Goal: Task Accomplishment & Management: Use online tool/utility

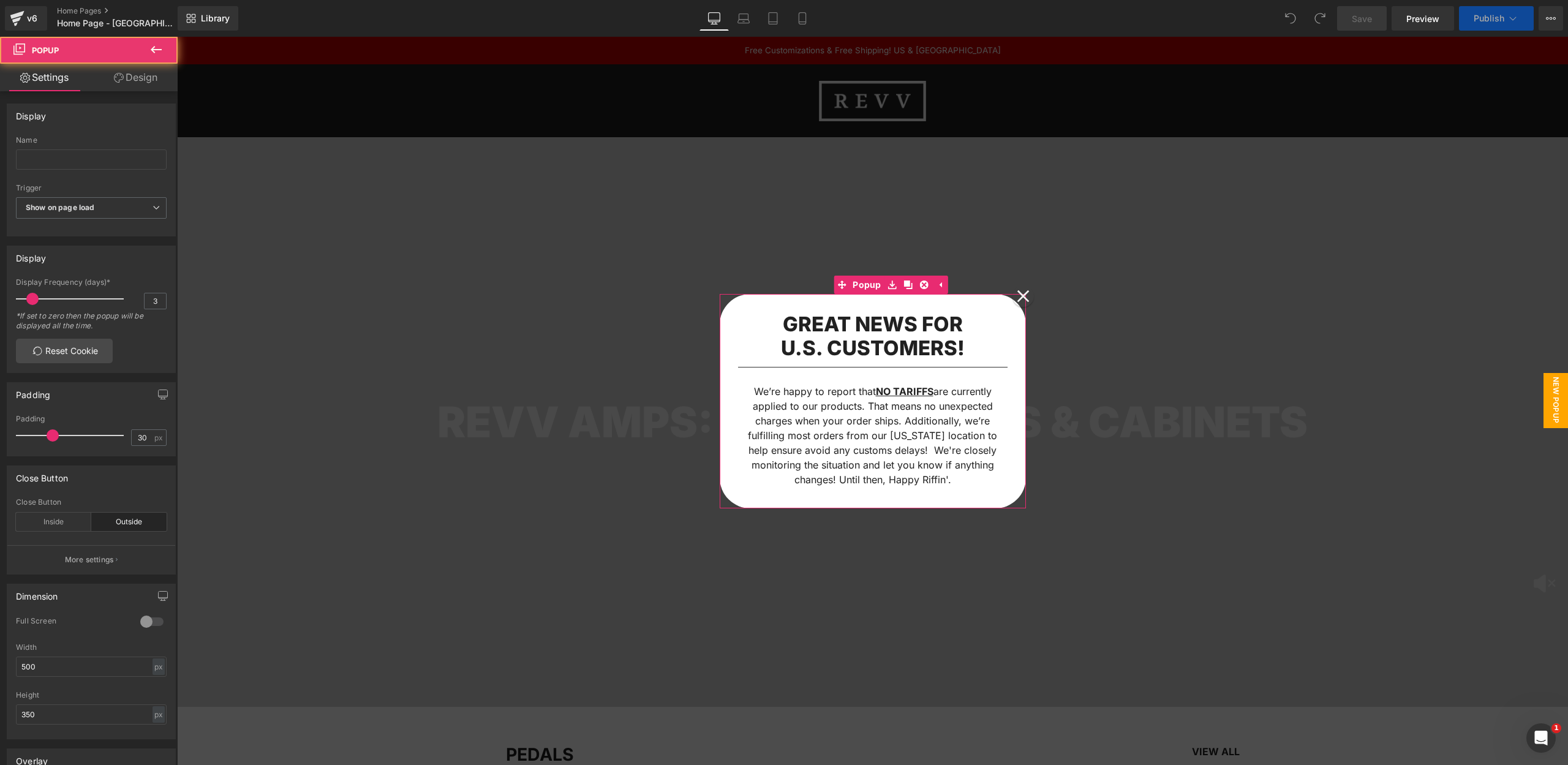
click at [1020, 290] on icon at bounding box center [1023, 296] width 13 height 13
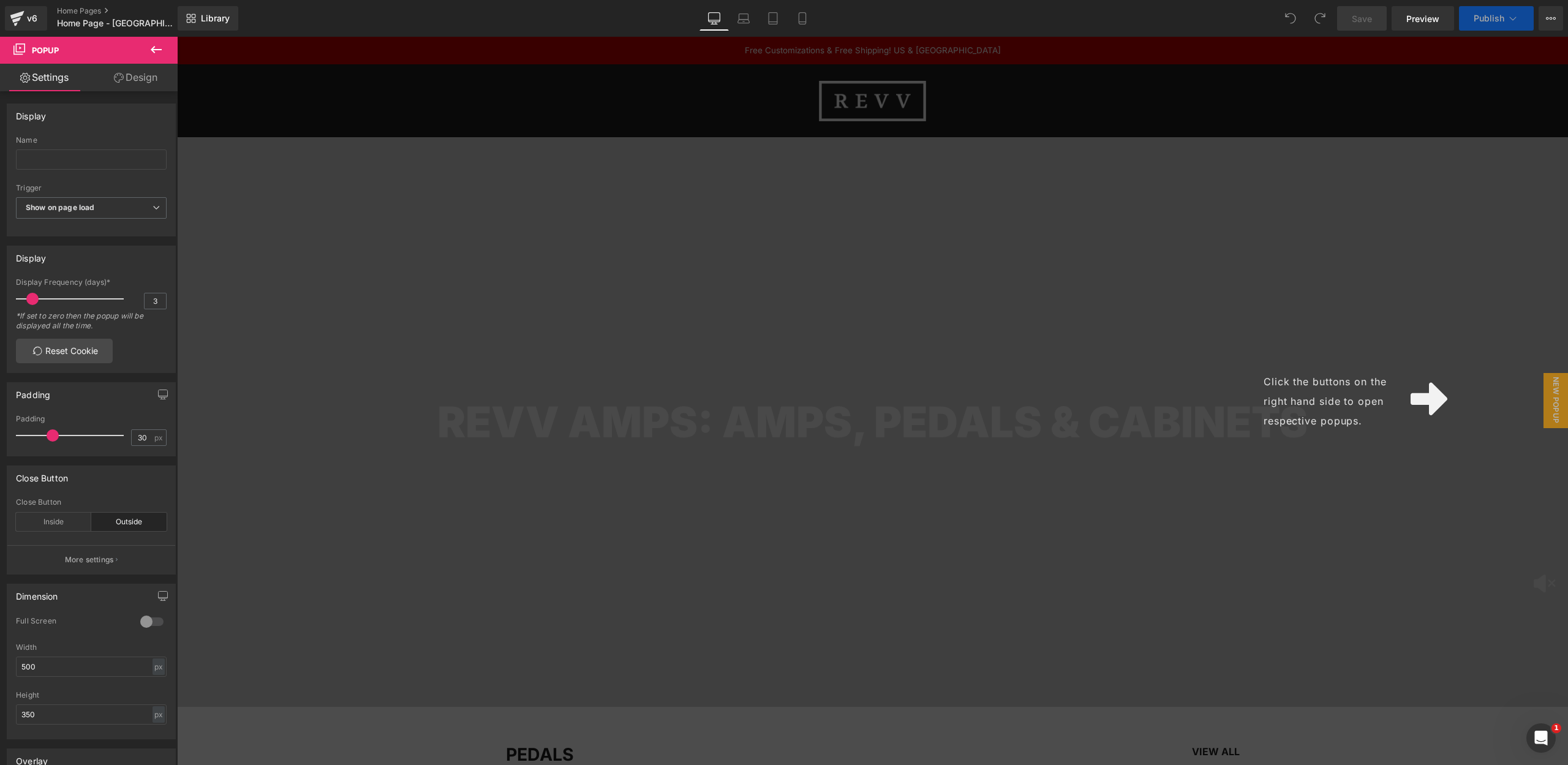
click at [618, 170] on div "Click the buttons on the right hand side to open respective popups." at bounding box center [872, 401] width 1391 height 728
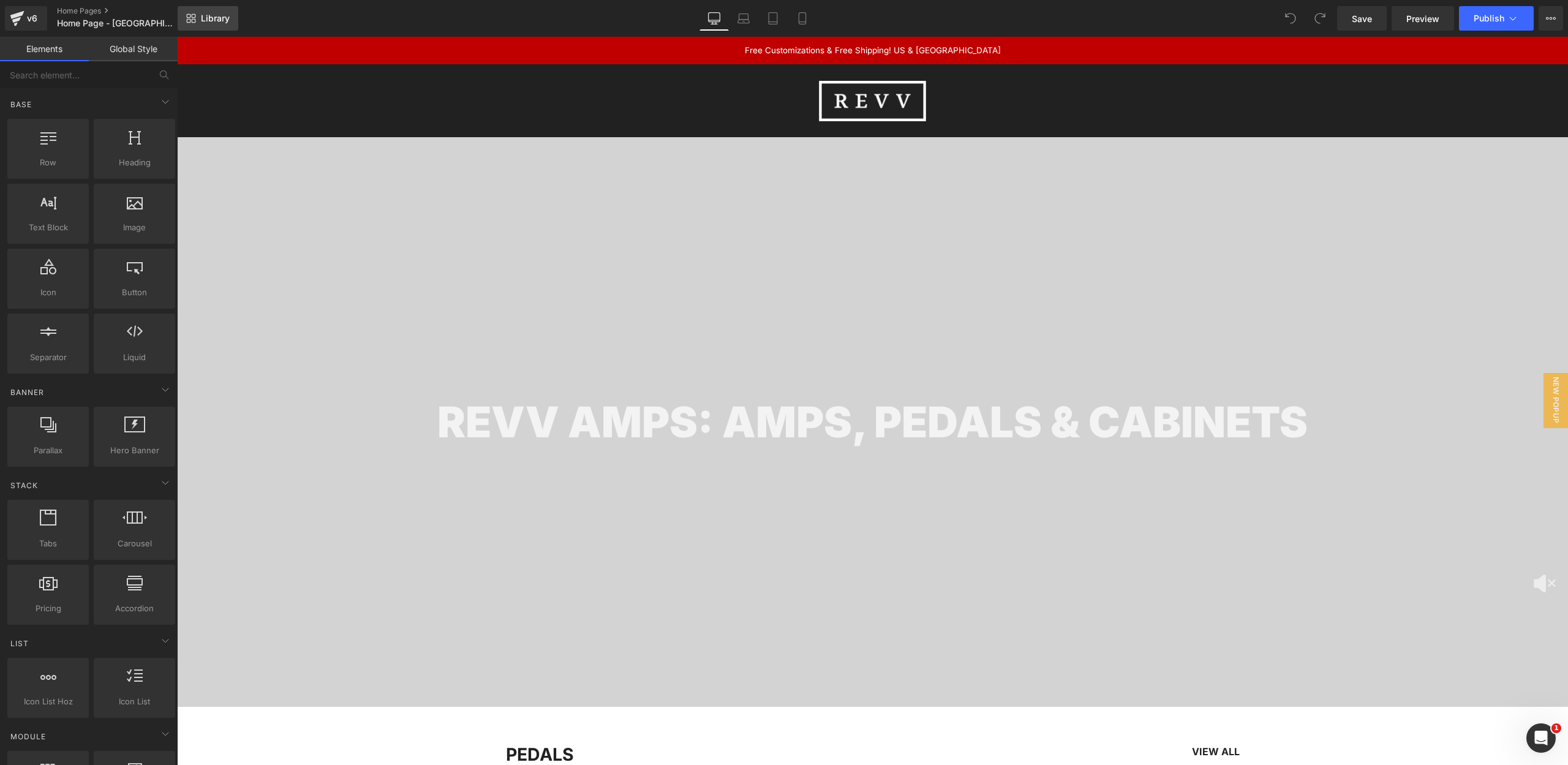
click at [193, 13] on icon at bounding box center [191, 18] width 10 height 10
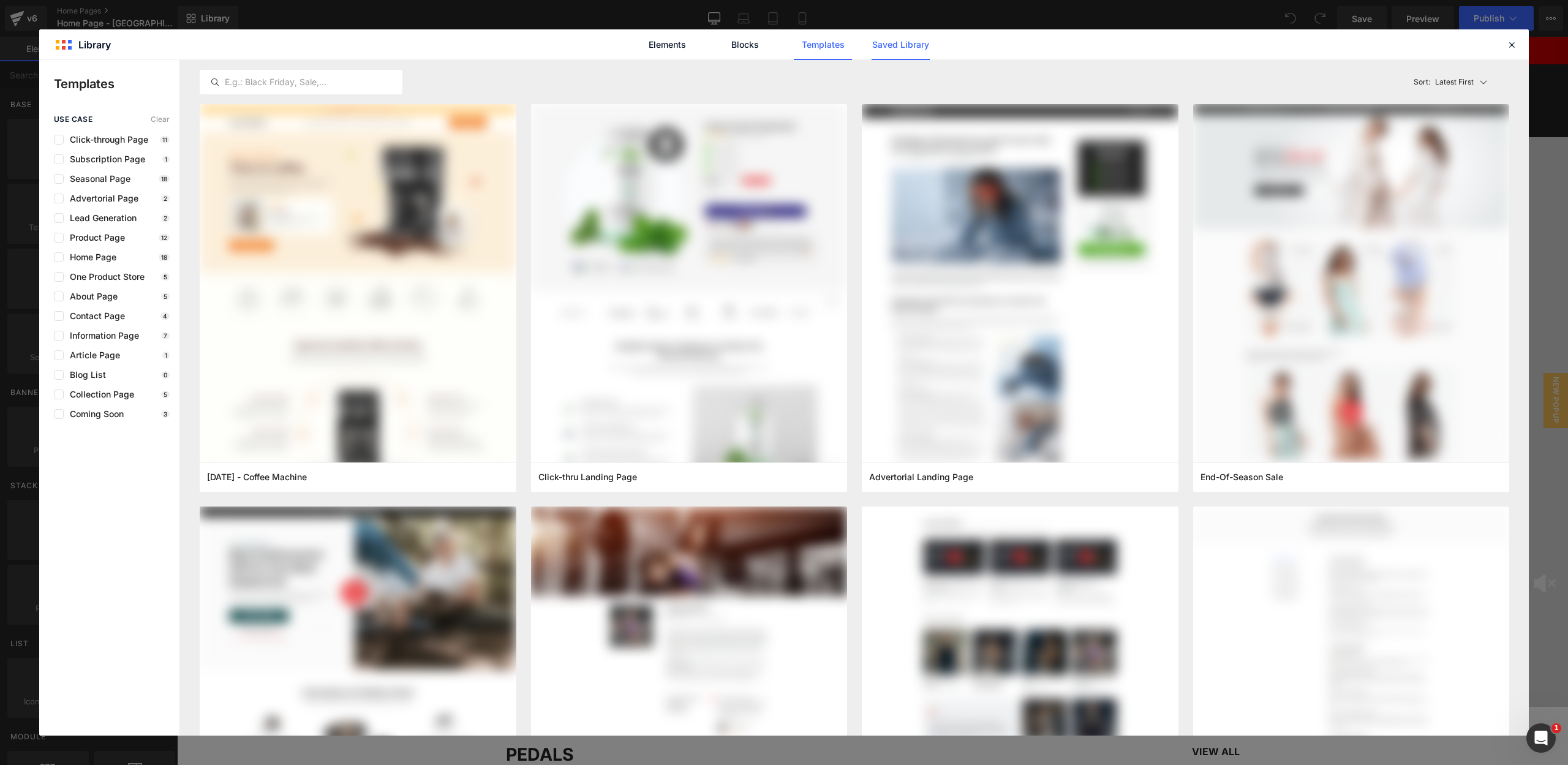
drag, startPoint x: 894, startPoint y: 44, endPoint x: 897, endPoint y: 56, distance: 12.4
click at [894, 44] on link "Saved Library" at bounding box center [900, 44] width 58 height 30
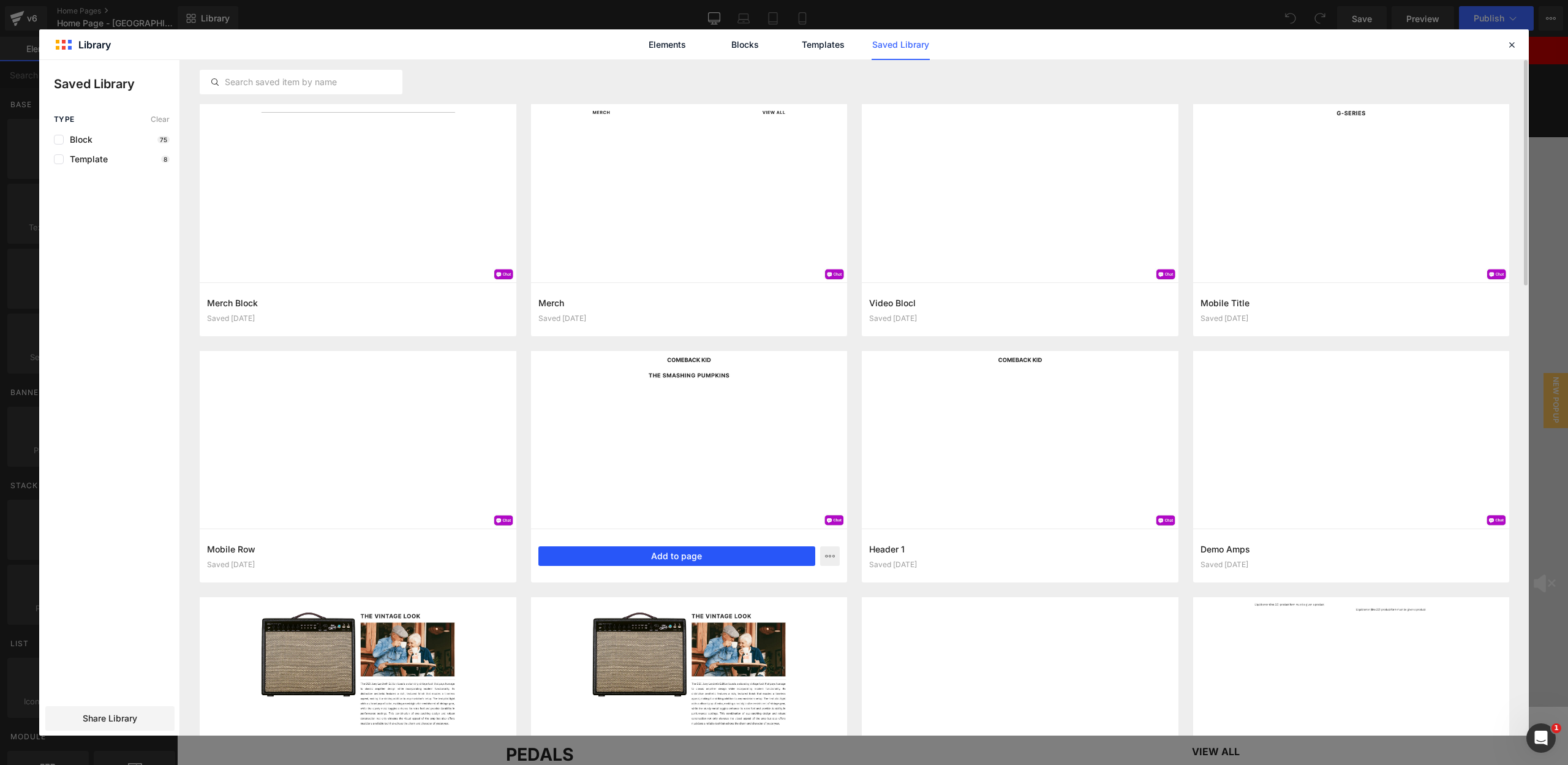
drag, startPoint x: 624, startPoint y: 555, endPoint x: 498, endPoint y: 485, distance: 144.1
click at [624, 555] on button "Add to page" at bounding box center [677, 556] width 278 height 20
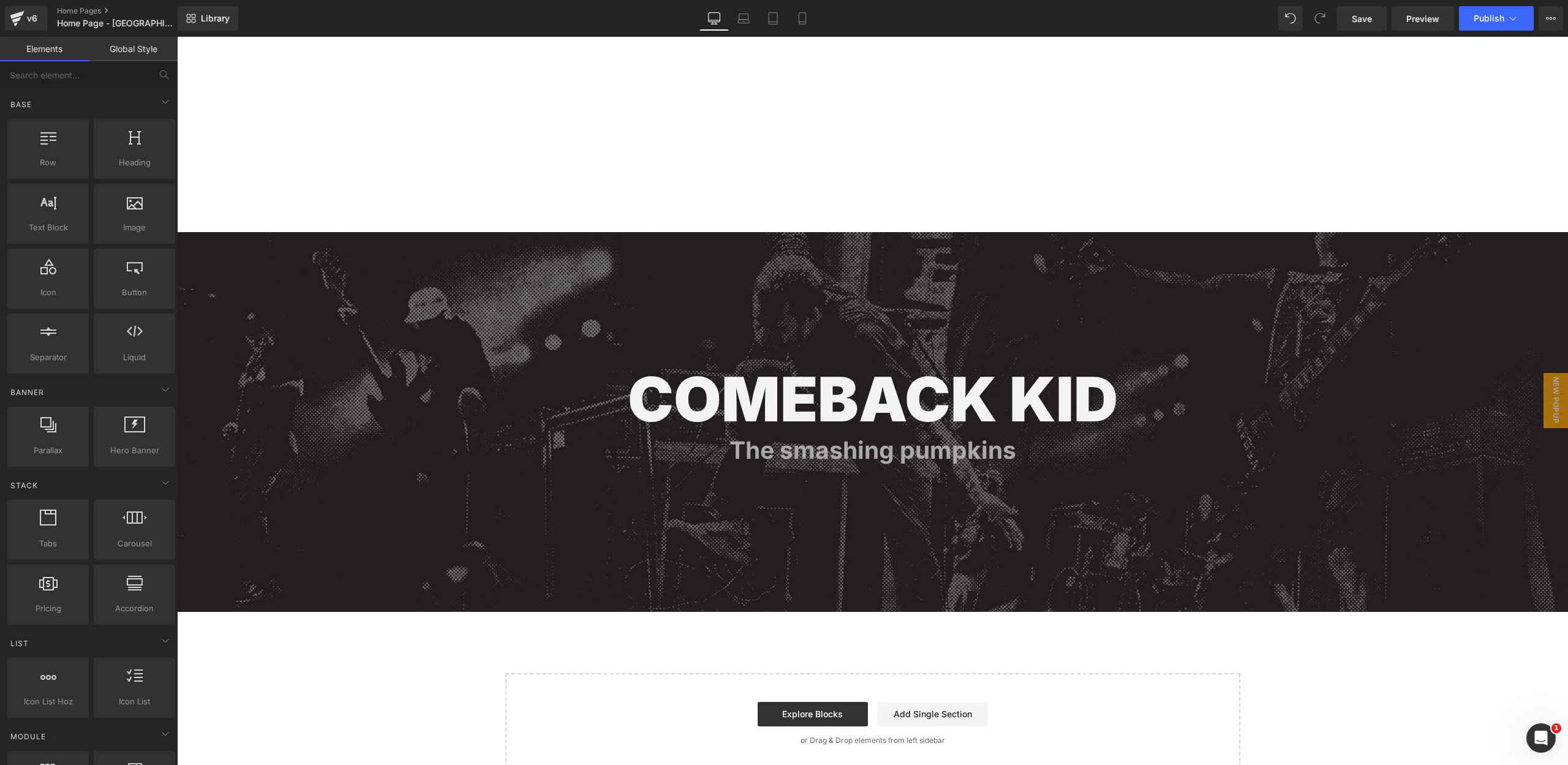
scroll to position [3044, 0]
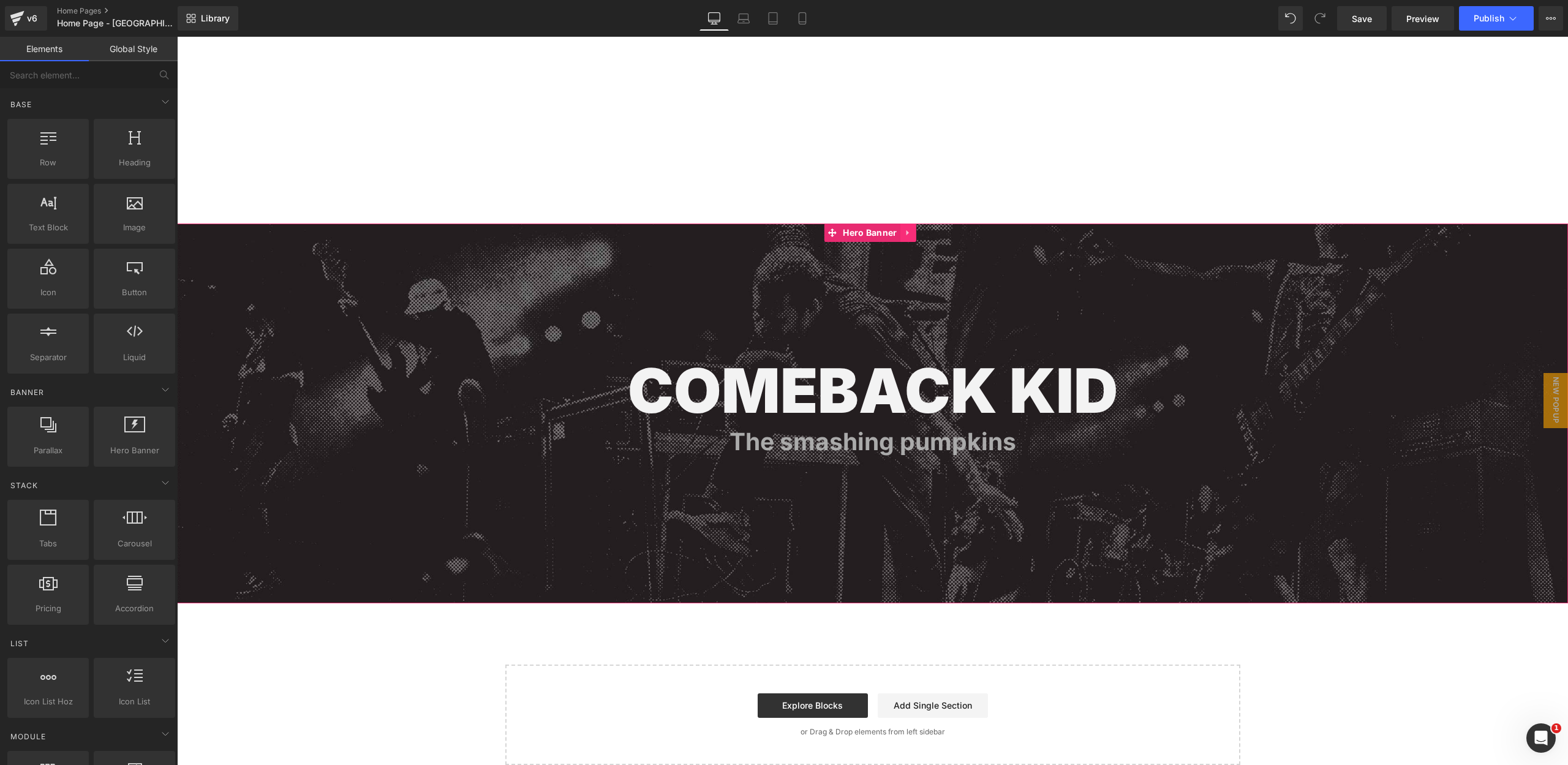
click at [908, 231] on icon at bounding box center [907, 232] width 2 height 6
click at [914, 231] on icon at bounding box center [916, 232] width 8 height 8
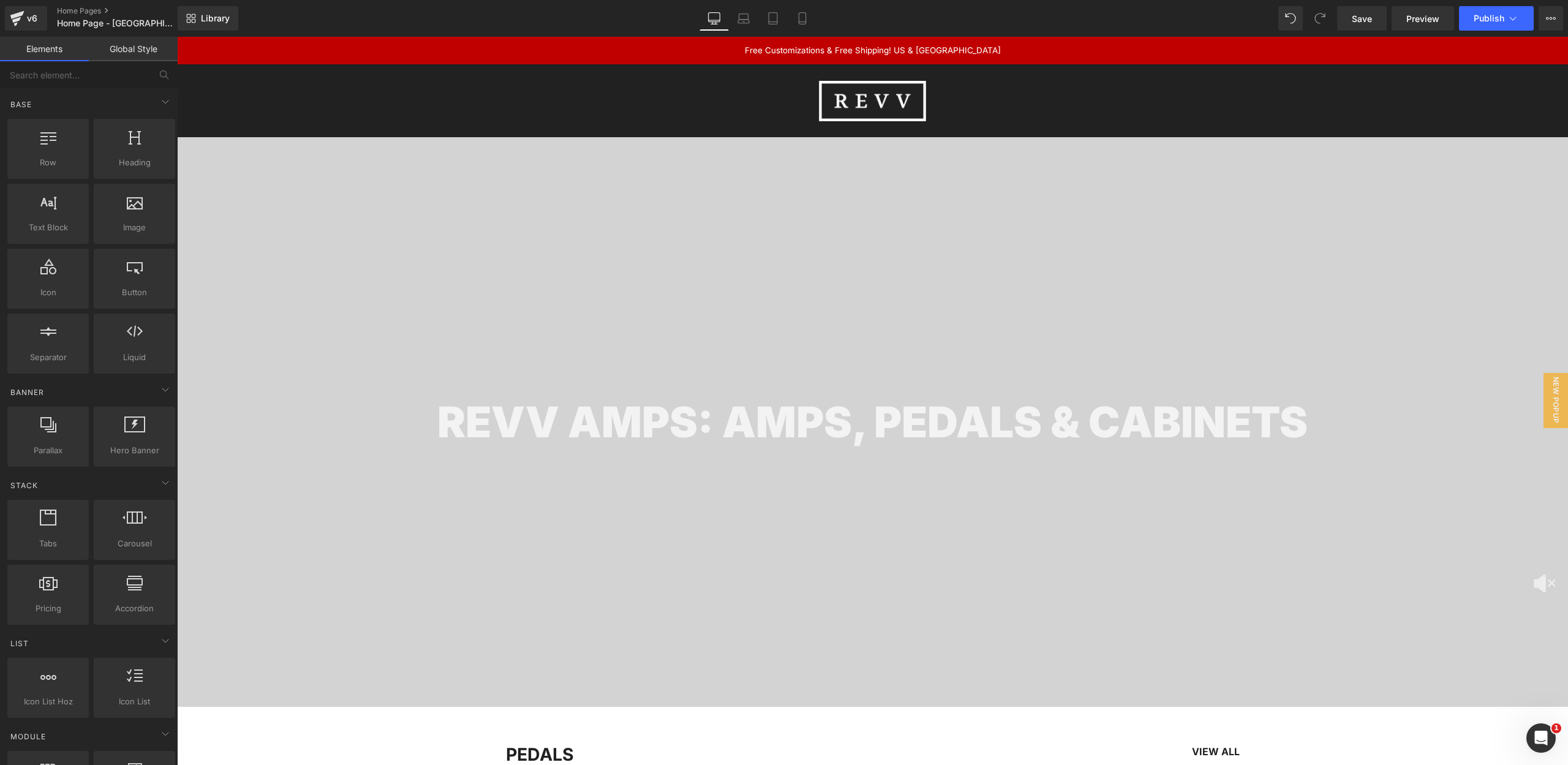
scroll to position [0, 0]
click at [211, 21] on span "Library" at bounding box center [215, 18] width 29 height 11
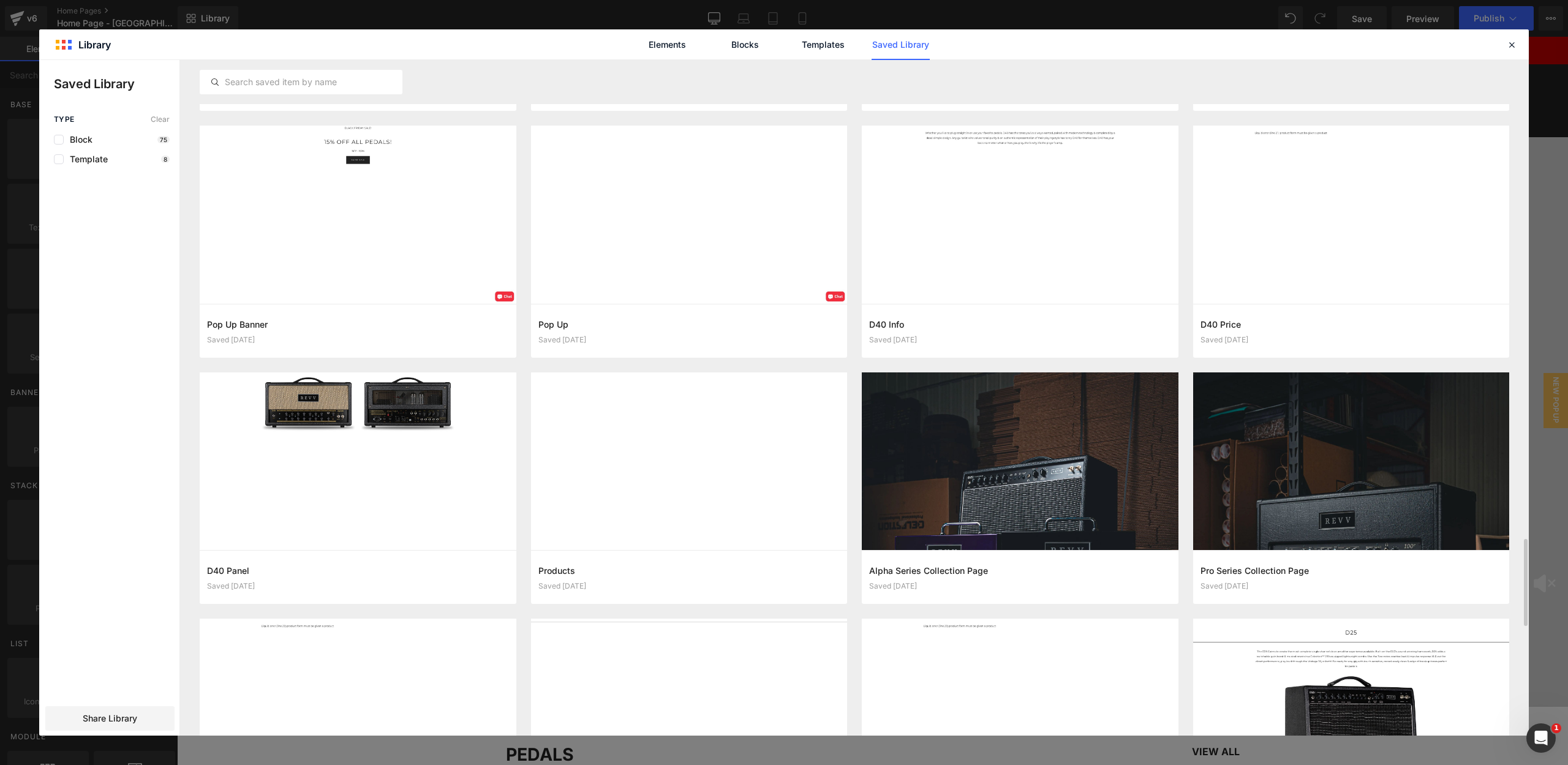
scroll to position [3680, 0]
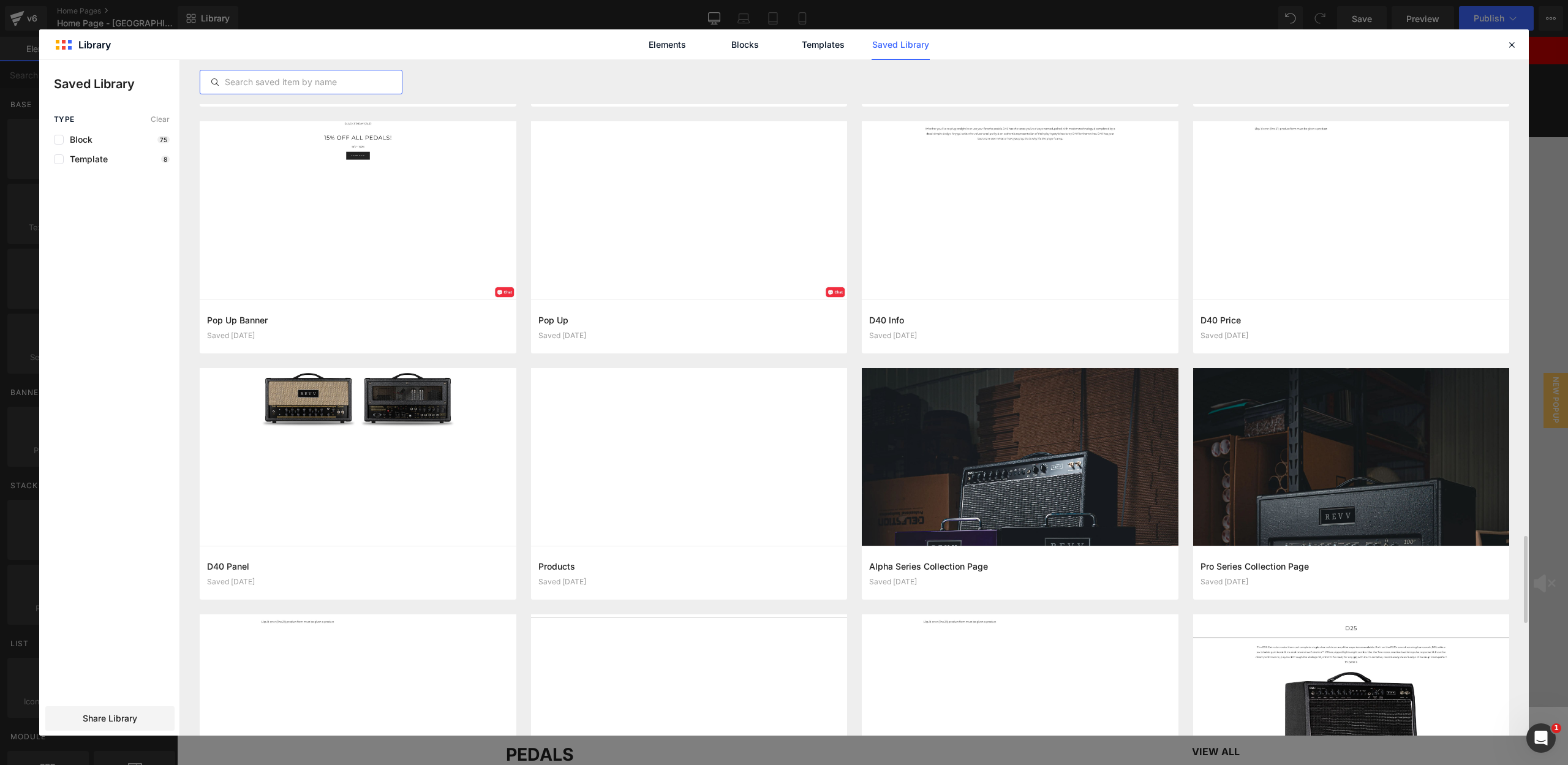
click at [238, 82] on input "text" at bounding box center [301, 82] width 202 height 15
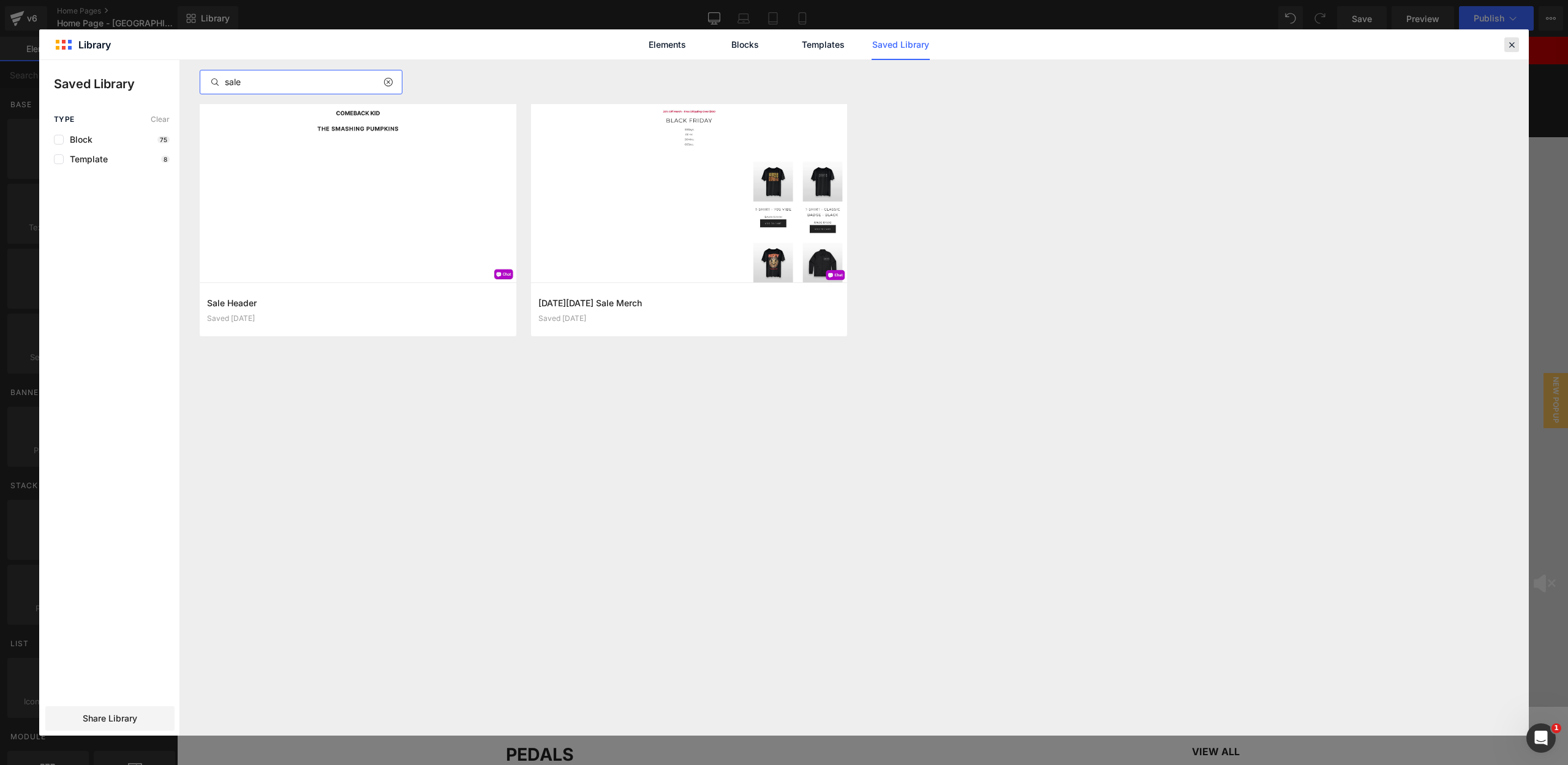
type input "sale"
click at [1515, 47] on icon at bounding box center [1510, 44] width 11 height 11
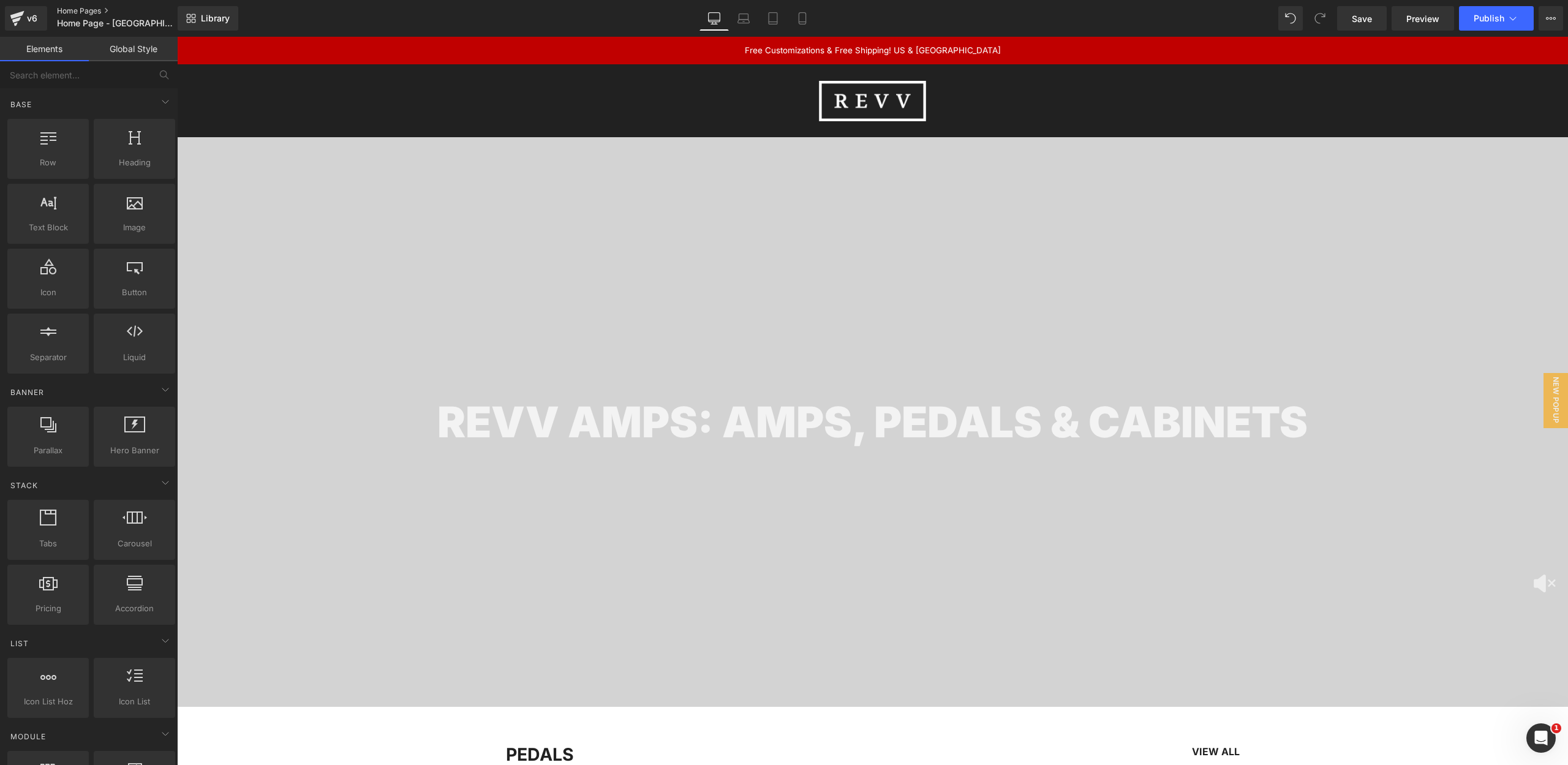
click at [92, 8] on link "Home Pages" at bounding box center [127, 11] width 141 height 10
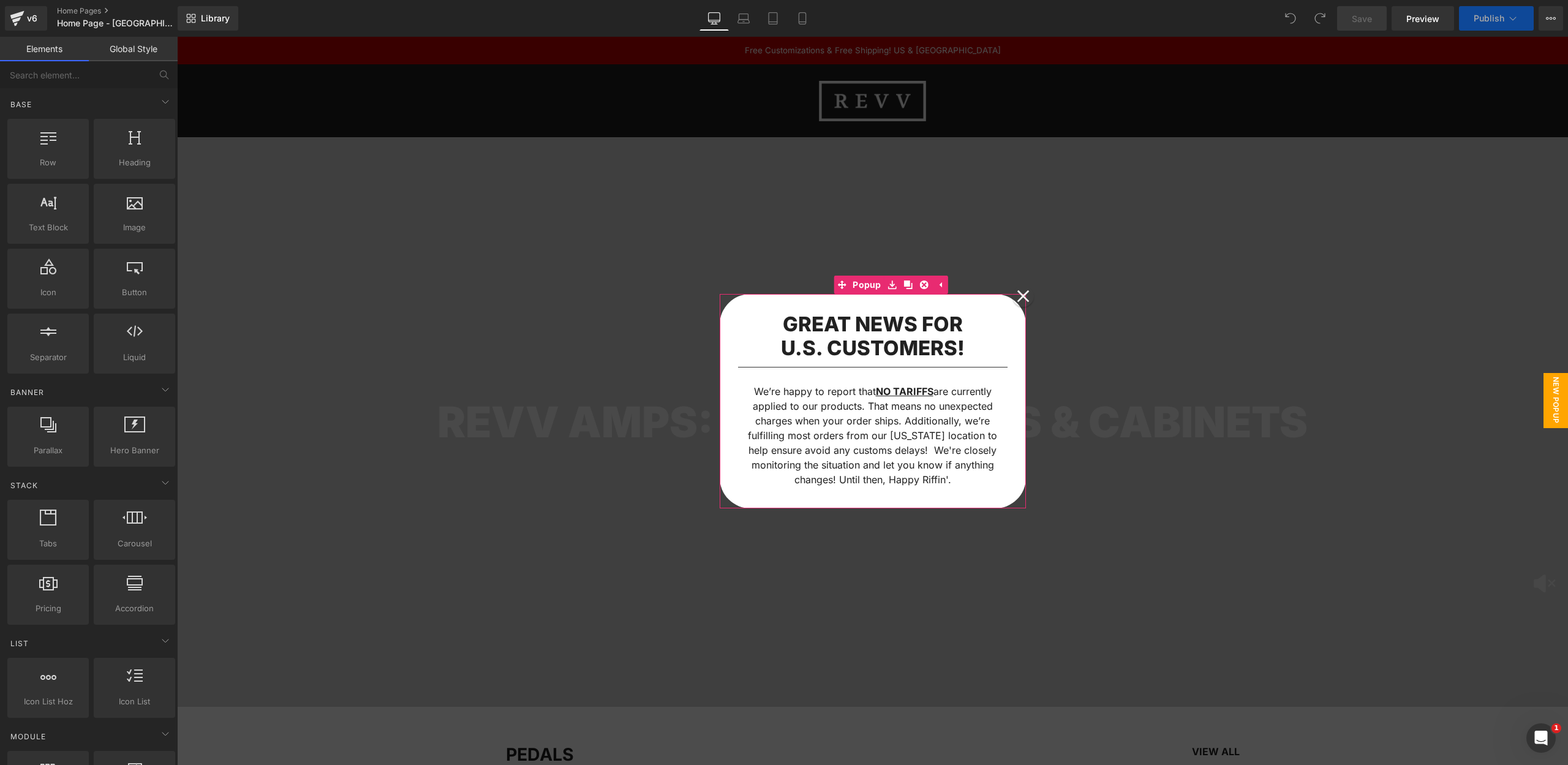
click at [1024, 295] on icon at bounding box center [1023, 296] width 13 height 13
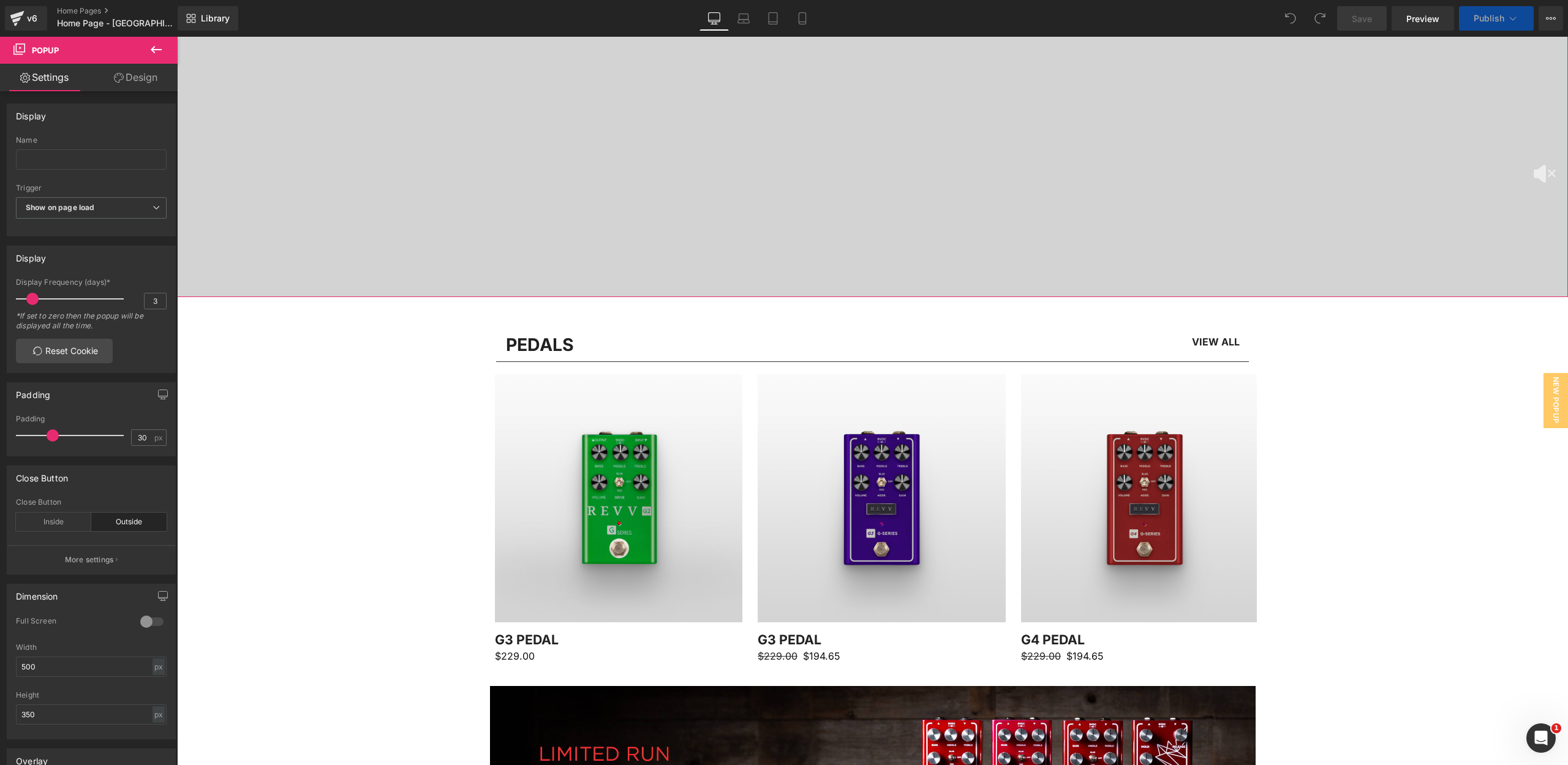
scroll to position [576, 0]
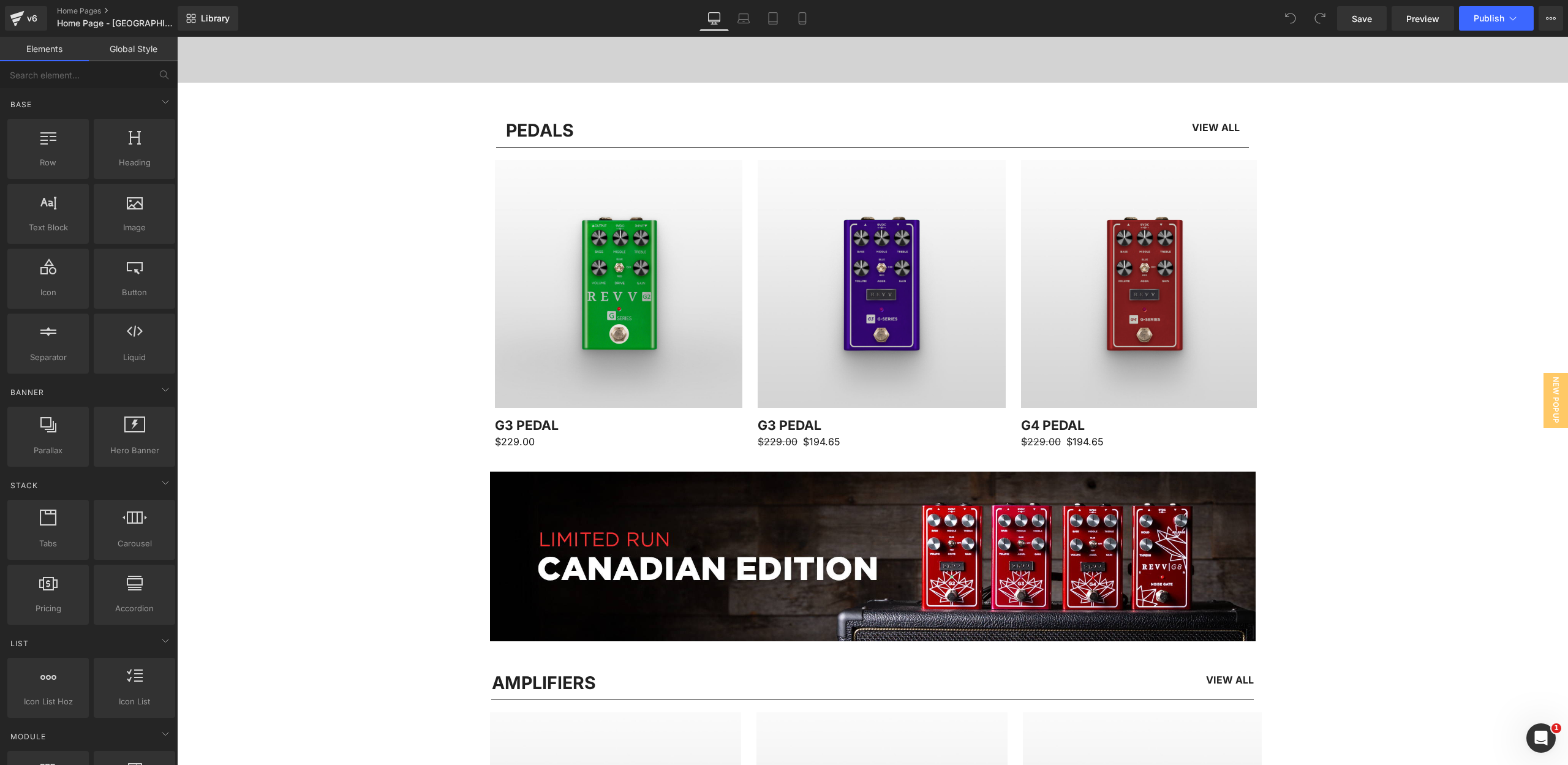
scroll to position [590, 0]
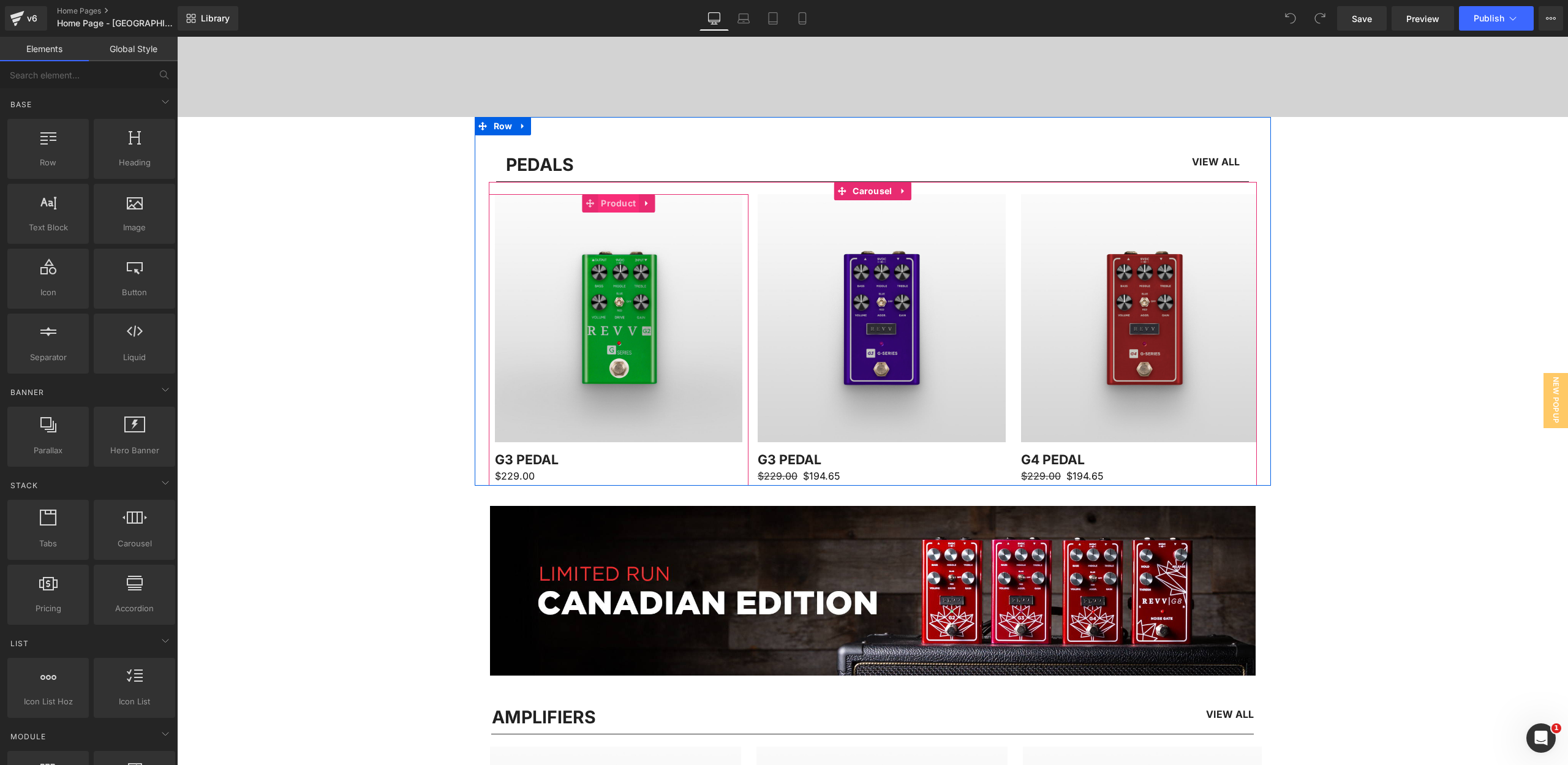
click at [609, 198] on span "Product" at bounding box center [618, 203] width 41 height 18
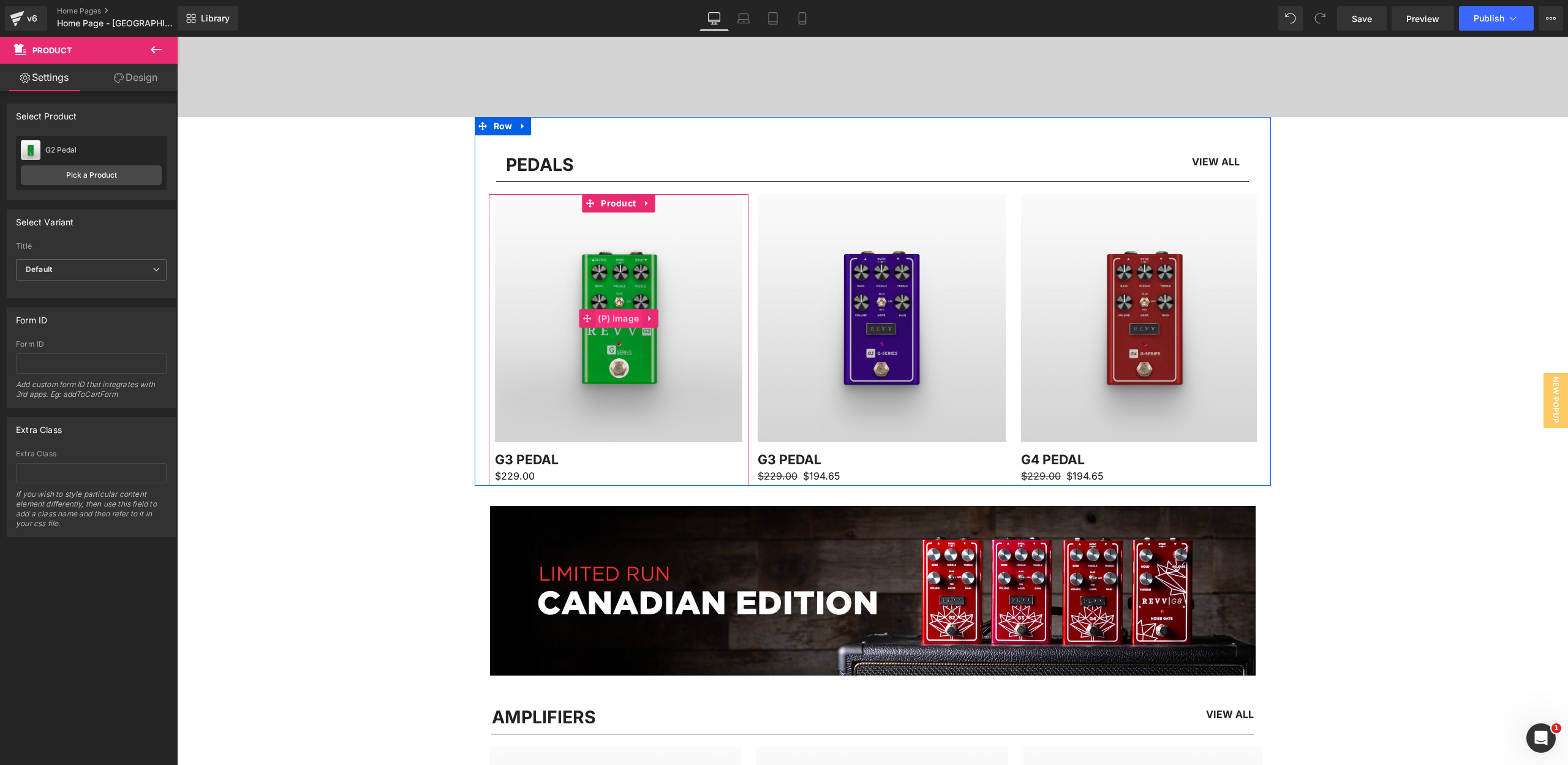
click at [618, 315] on span "(P) Image" at bounding box center [618, 319] width 47 height 18
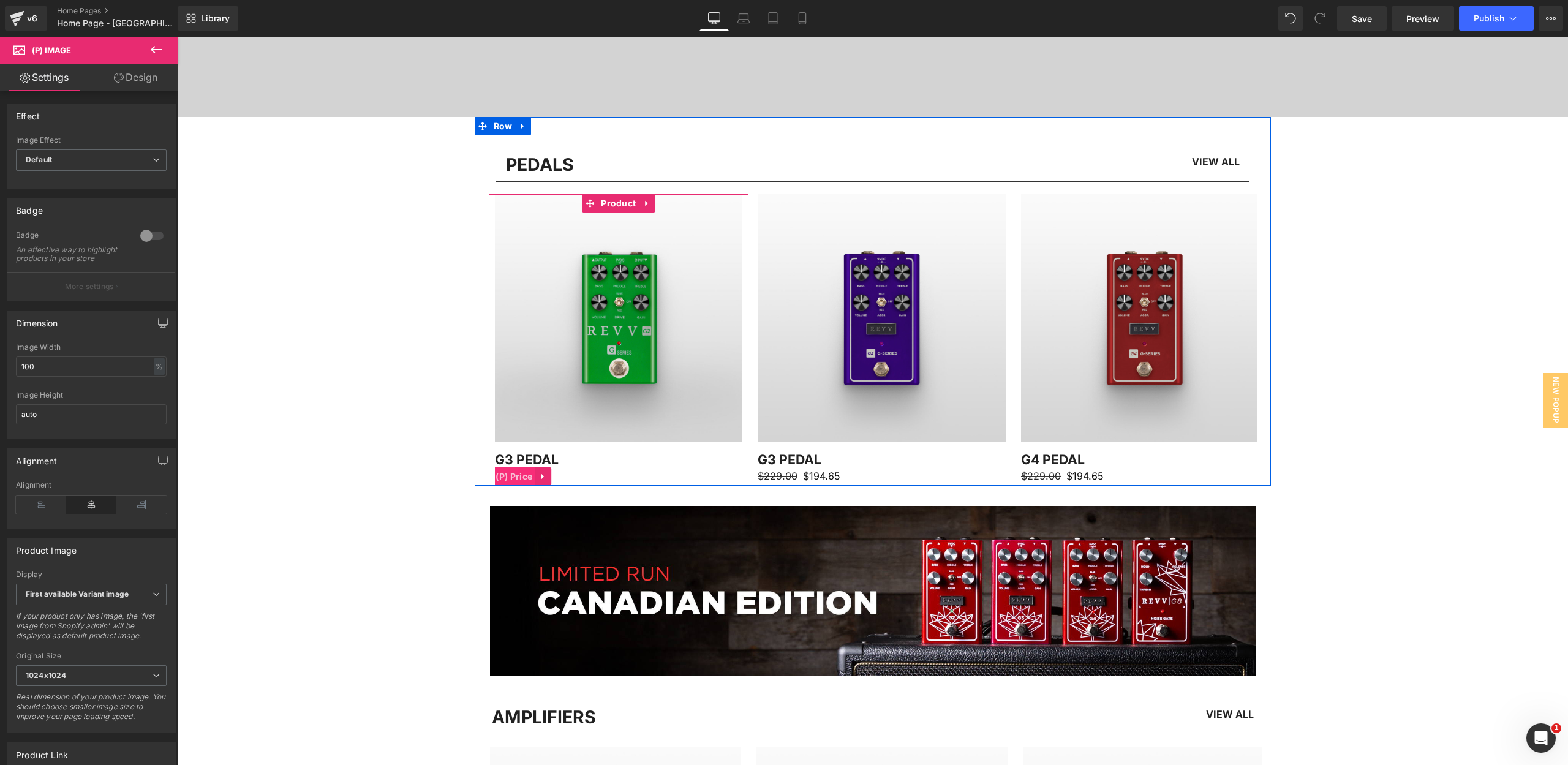
click at [519, 477] on span "(P) Price" at bounding box center [514, 476] width 43 height 18
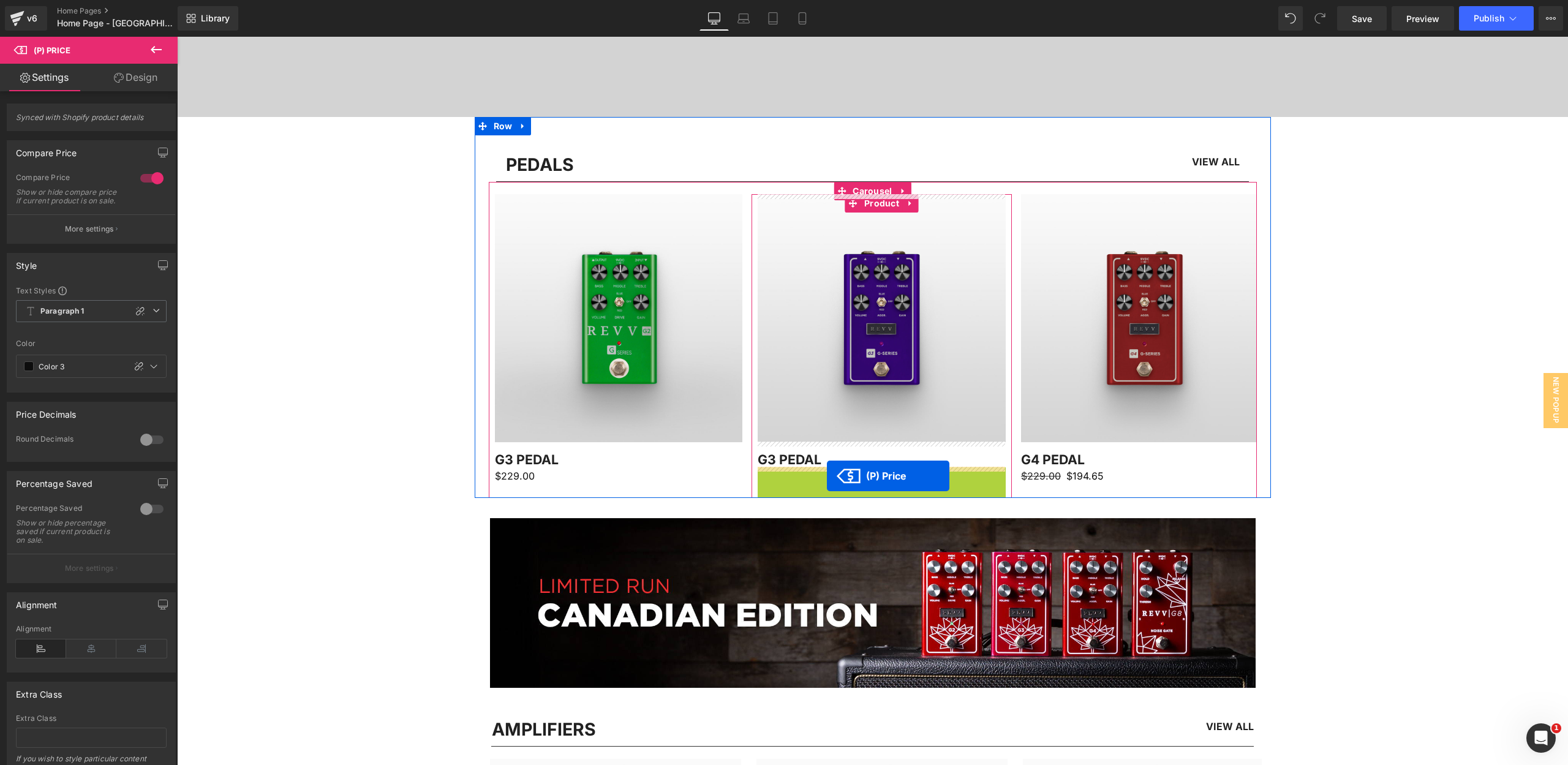
drag, startPoint x: 811, startPoint y: 477, endPoint x: 827, endPoint y: 476, distance: 16.0
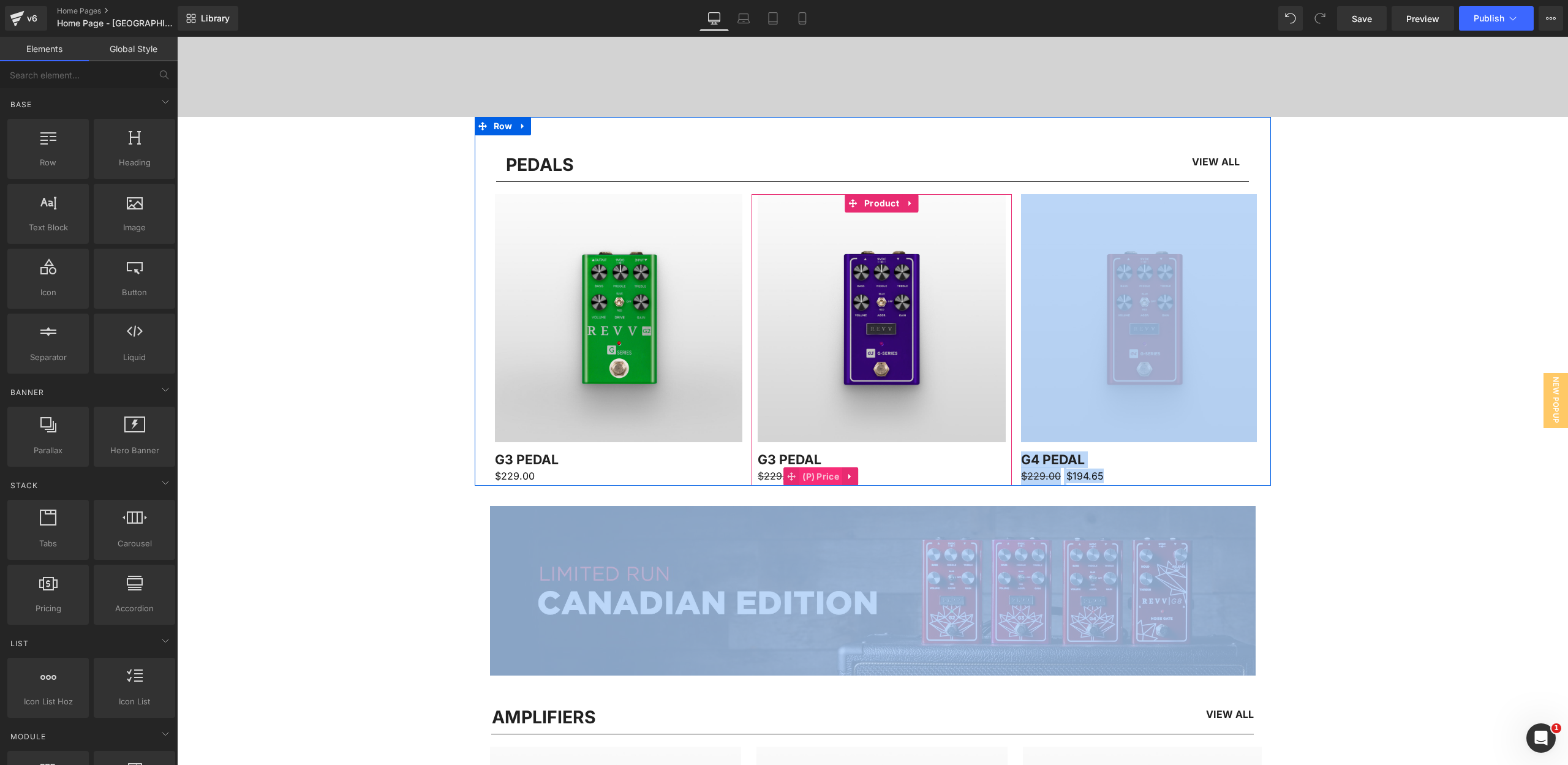
drag, startPoint x: 973, startPoint y: 494, endPoint x: 803, endPoint y: 479, distance: 170.7
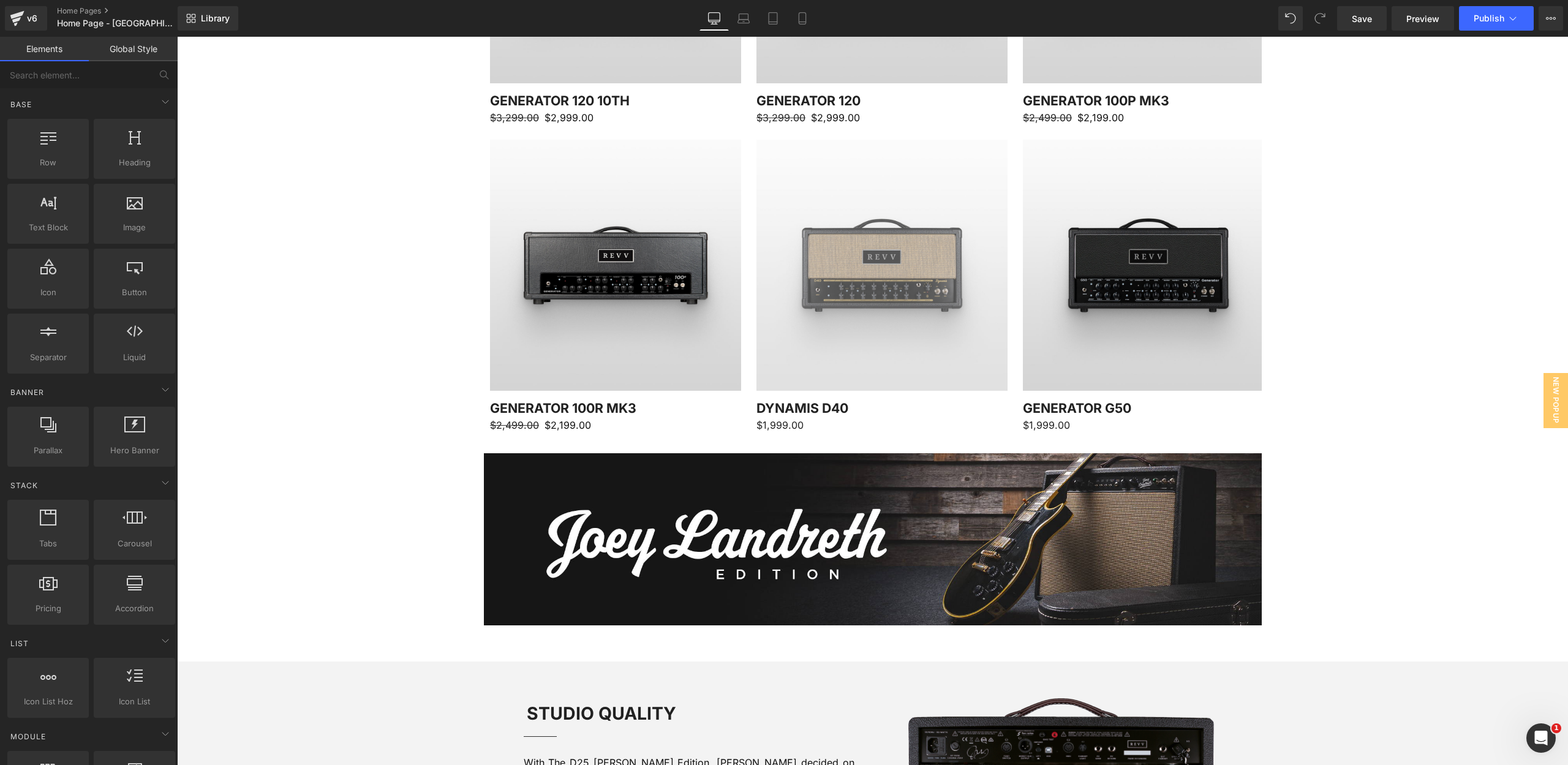
scroll to position [1503, 0]
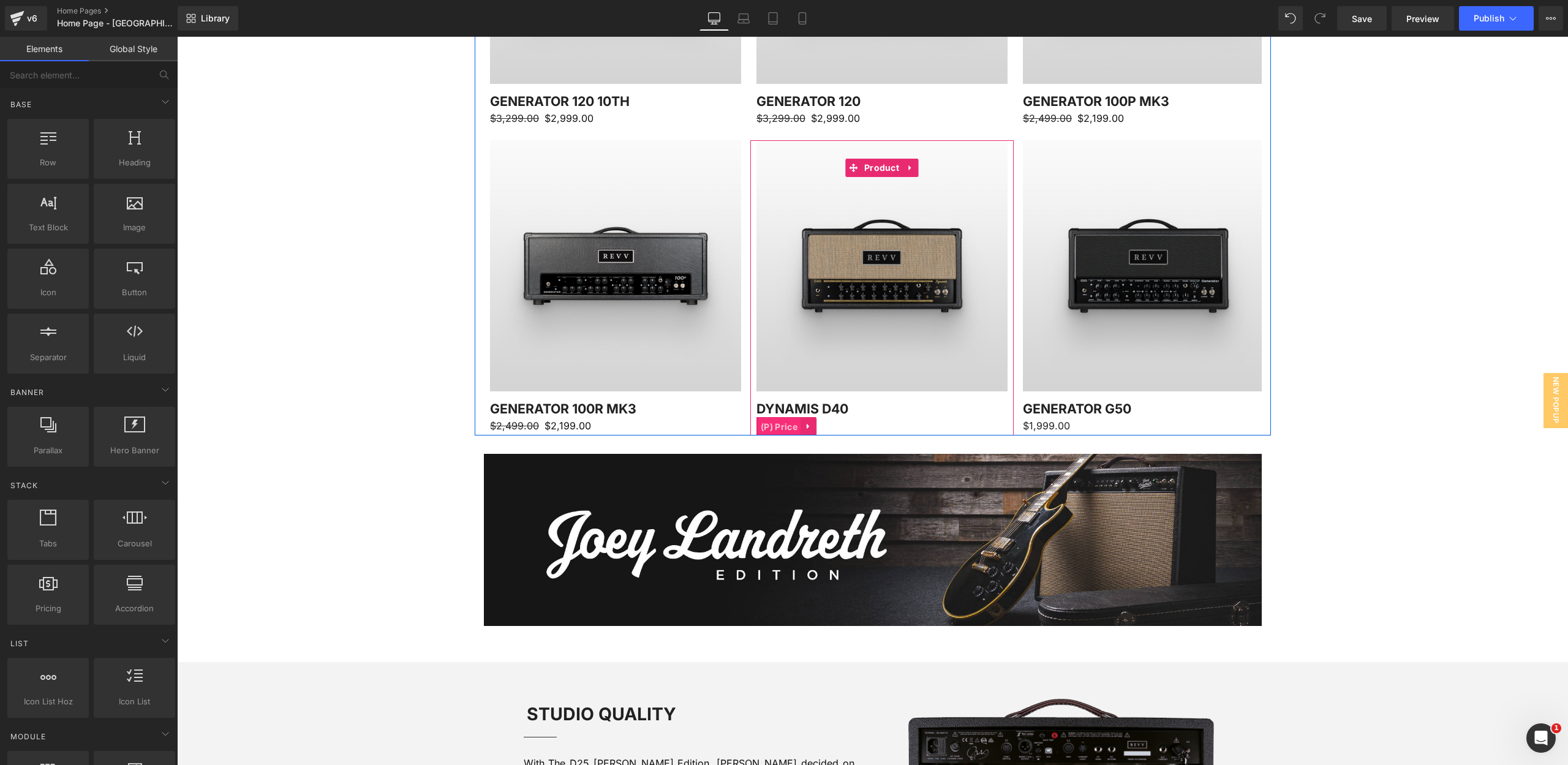
click at [785, 422] on span "(P) Price" at bounding box center [779, 427] width 43 height 18
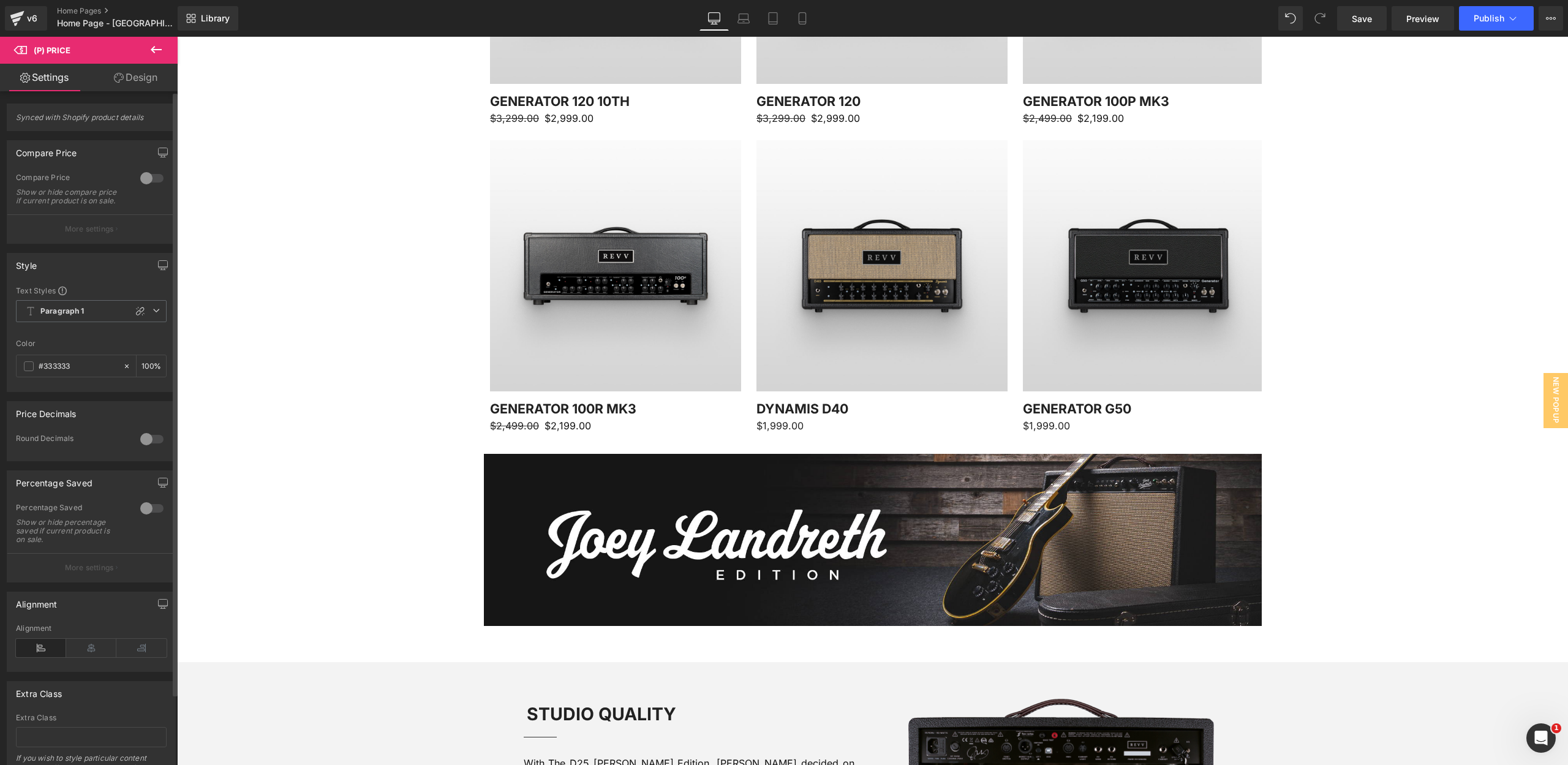
click at [144, 178] on div at bounding box center [152, 178] width 30 height 20
click at [147, 177] on div at bounding box center [152, 178] width 30 height 20
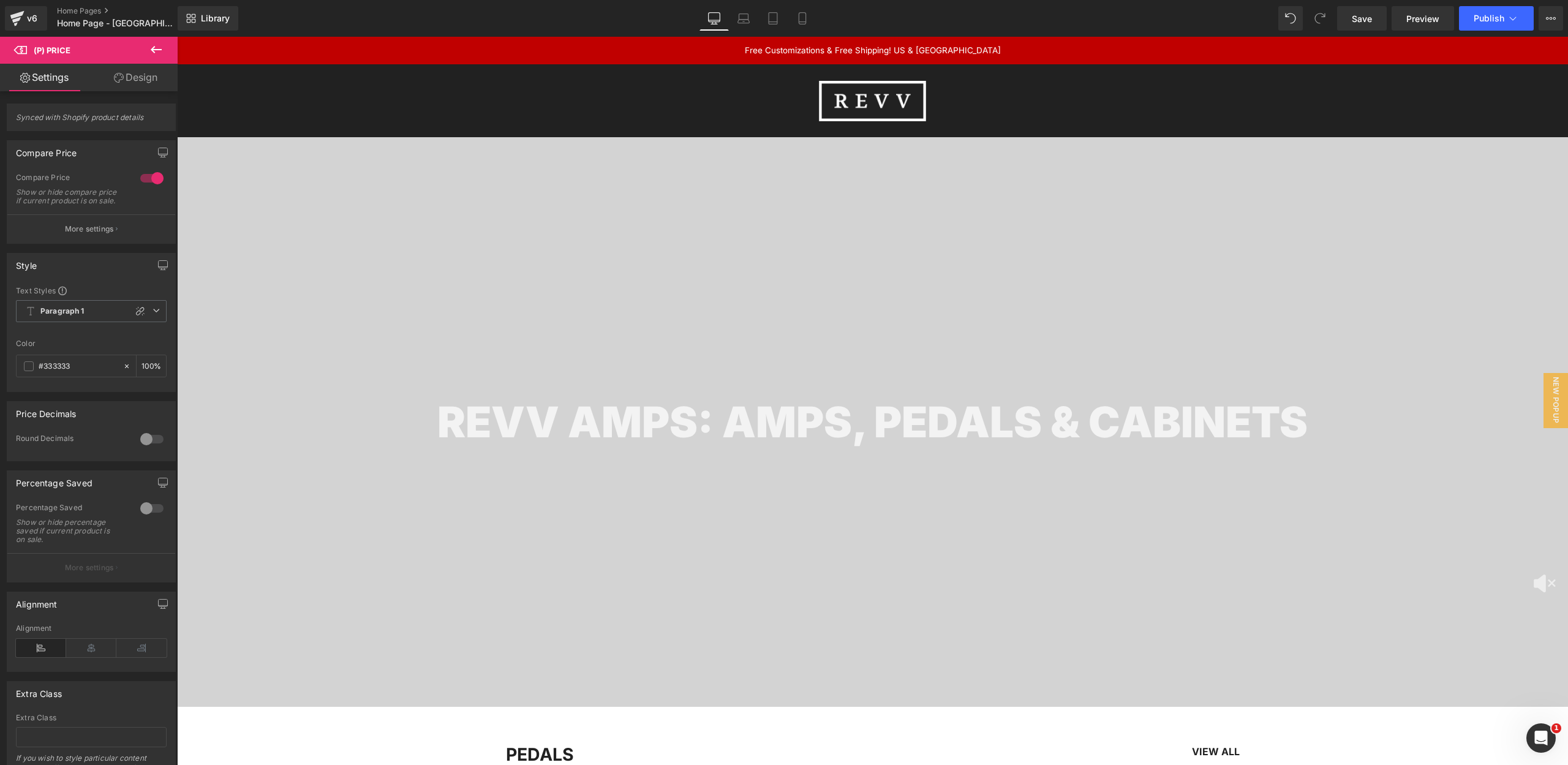
scroll to position [0, 0]
click at [189, 18] on icon at bounding box center [189, 16] width 4 height 4
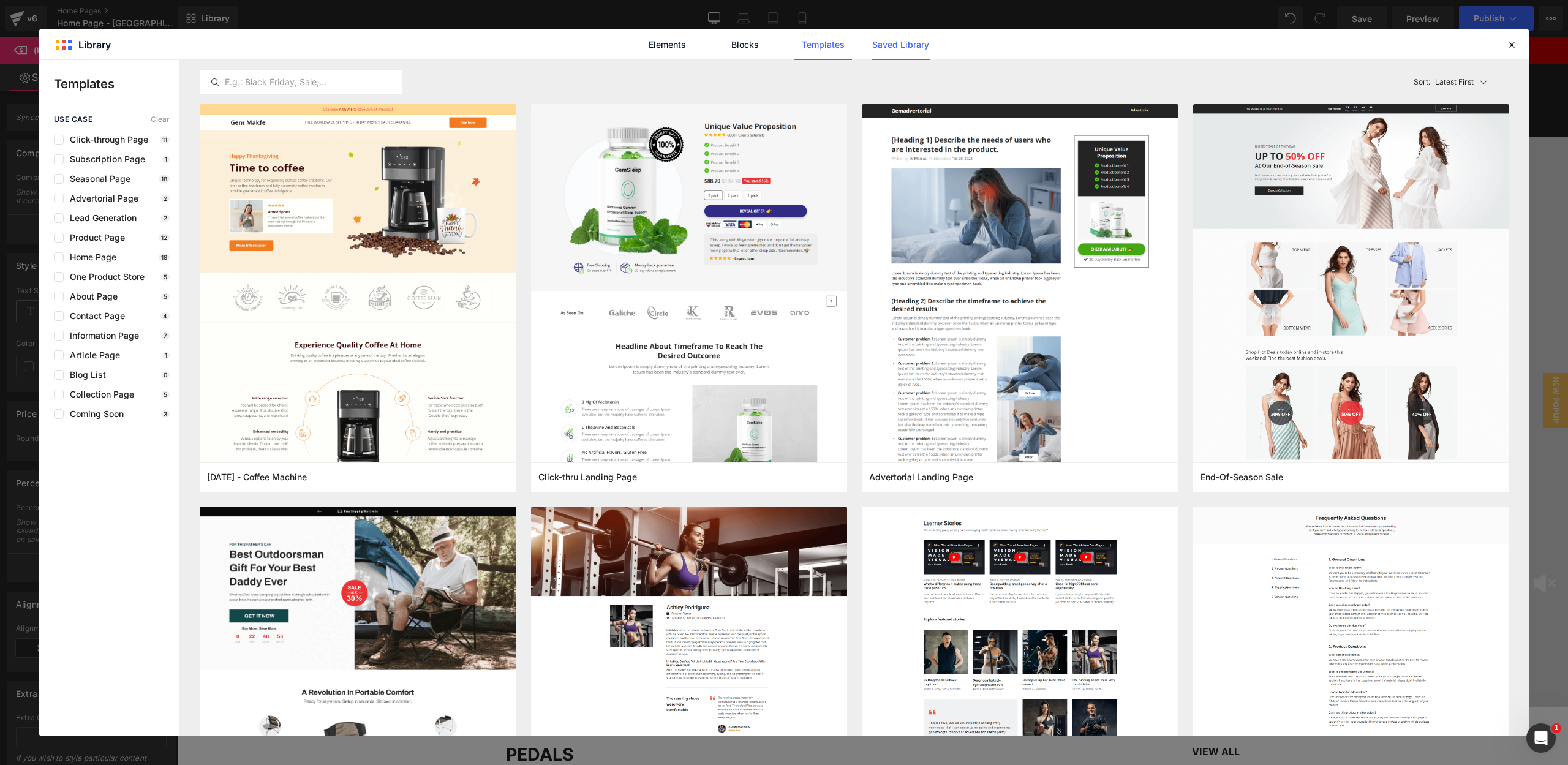
click at [0, 0] on link "Saved Library" at bounding box center [0, 0] width 0 height 0
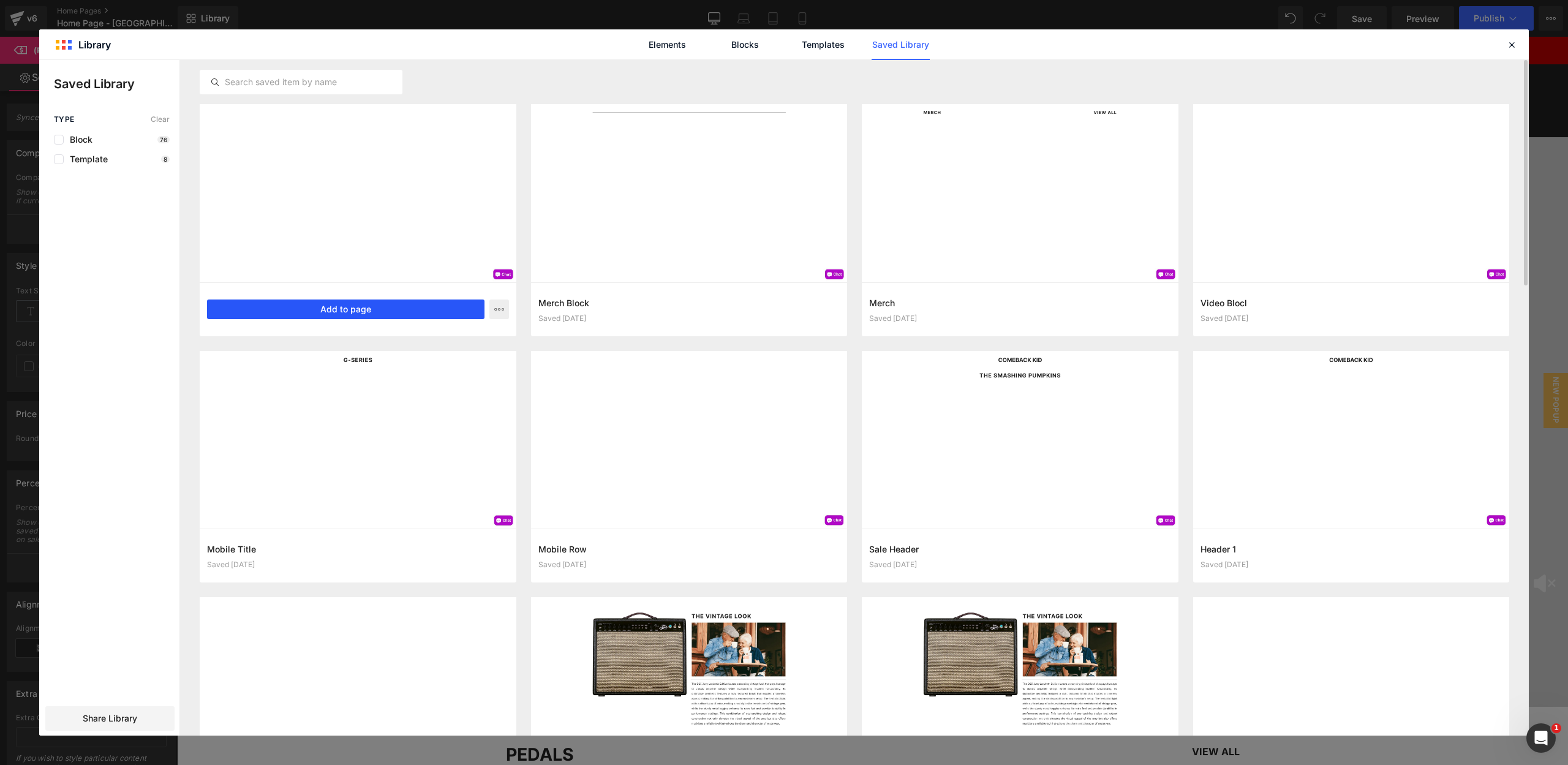
click at [290, 305] on button "Add to page" at bounding box center [345, 310] width 278 height 20
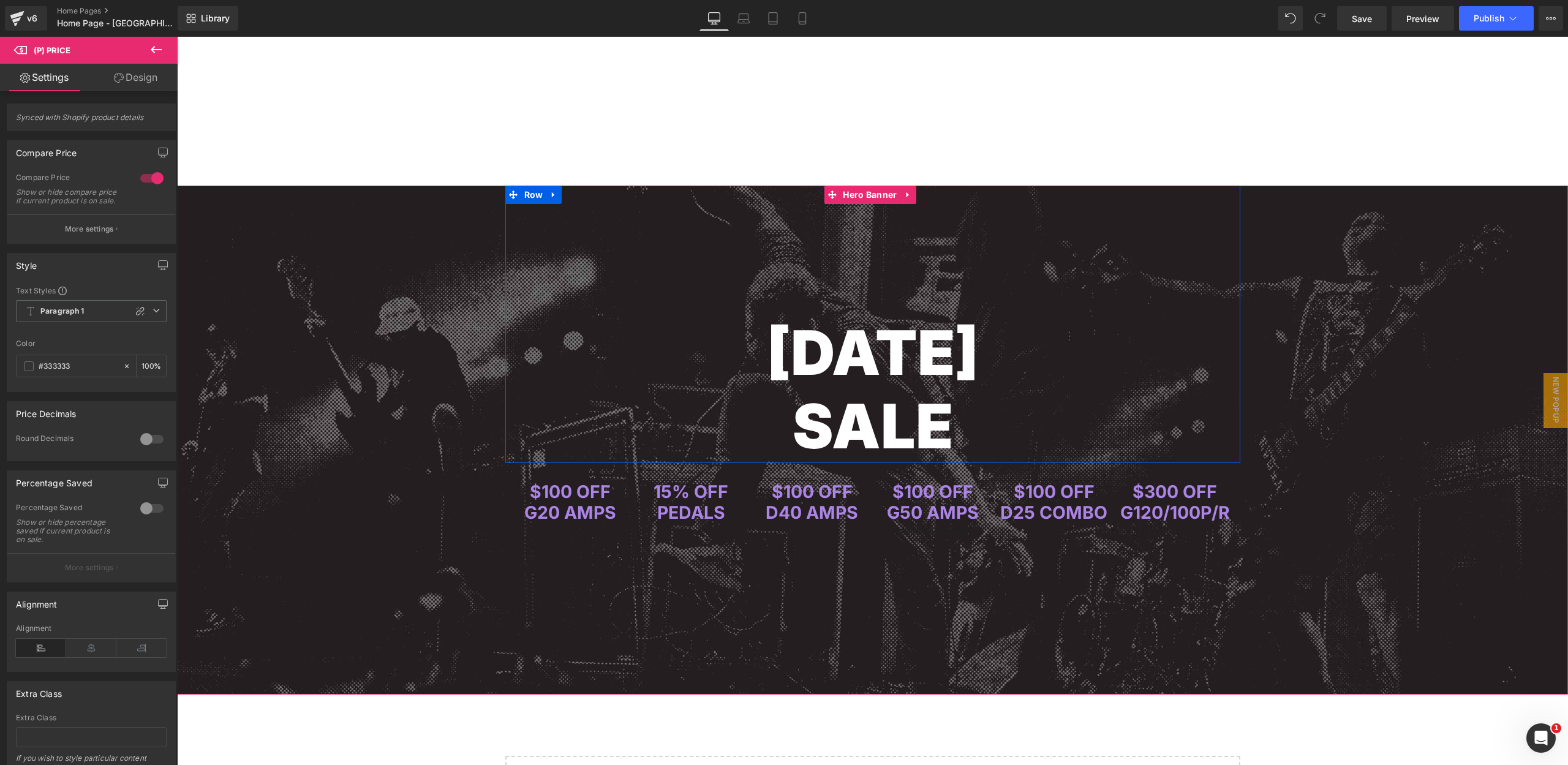
scroll to position [3117, 0]
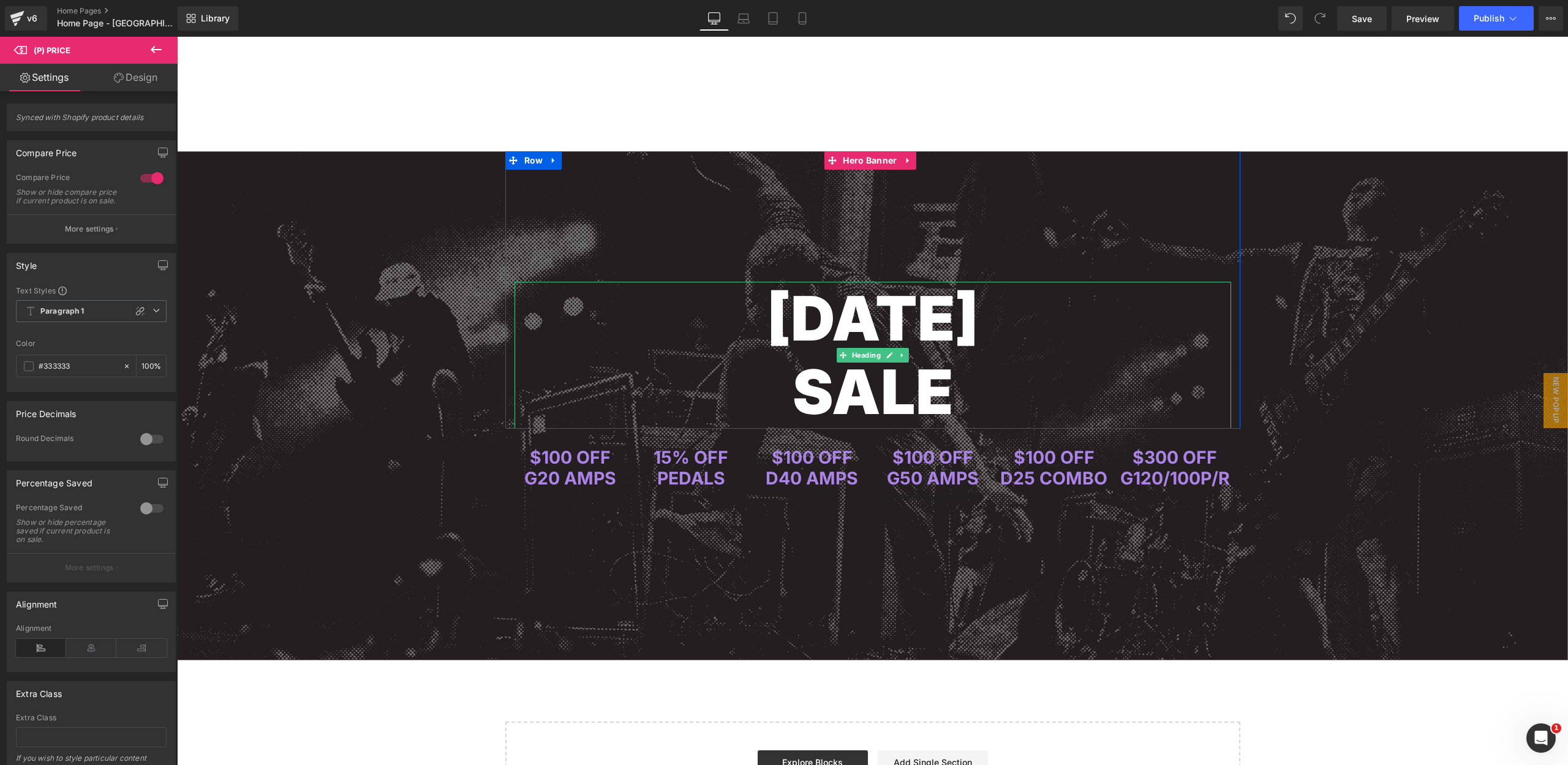
click at [791, 325] on span "[DATE]" at bounding box center [872, 318] width 212 height 74
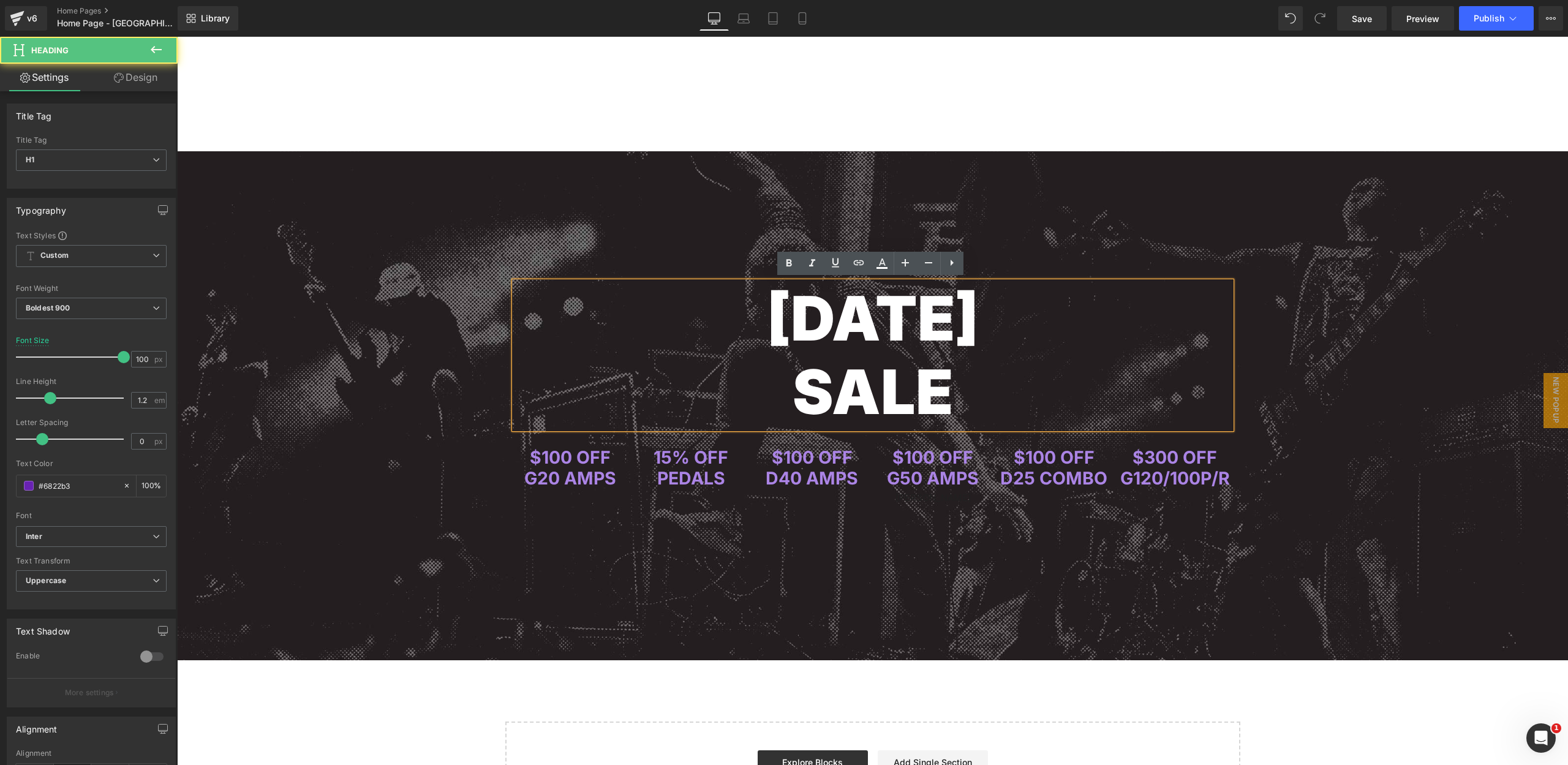
drag, startPoint x: 1040, startPoint y: 316, endPoint x: 637, endPoint y: 324, distance: 403.1
click at [767, 324] on span "[DATE]" at bounding box center [872, 318] width 212 height 74
paste div
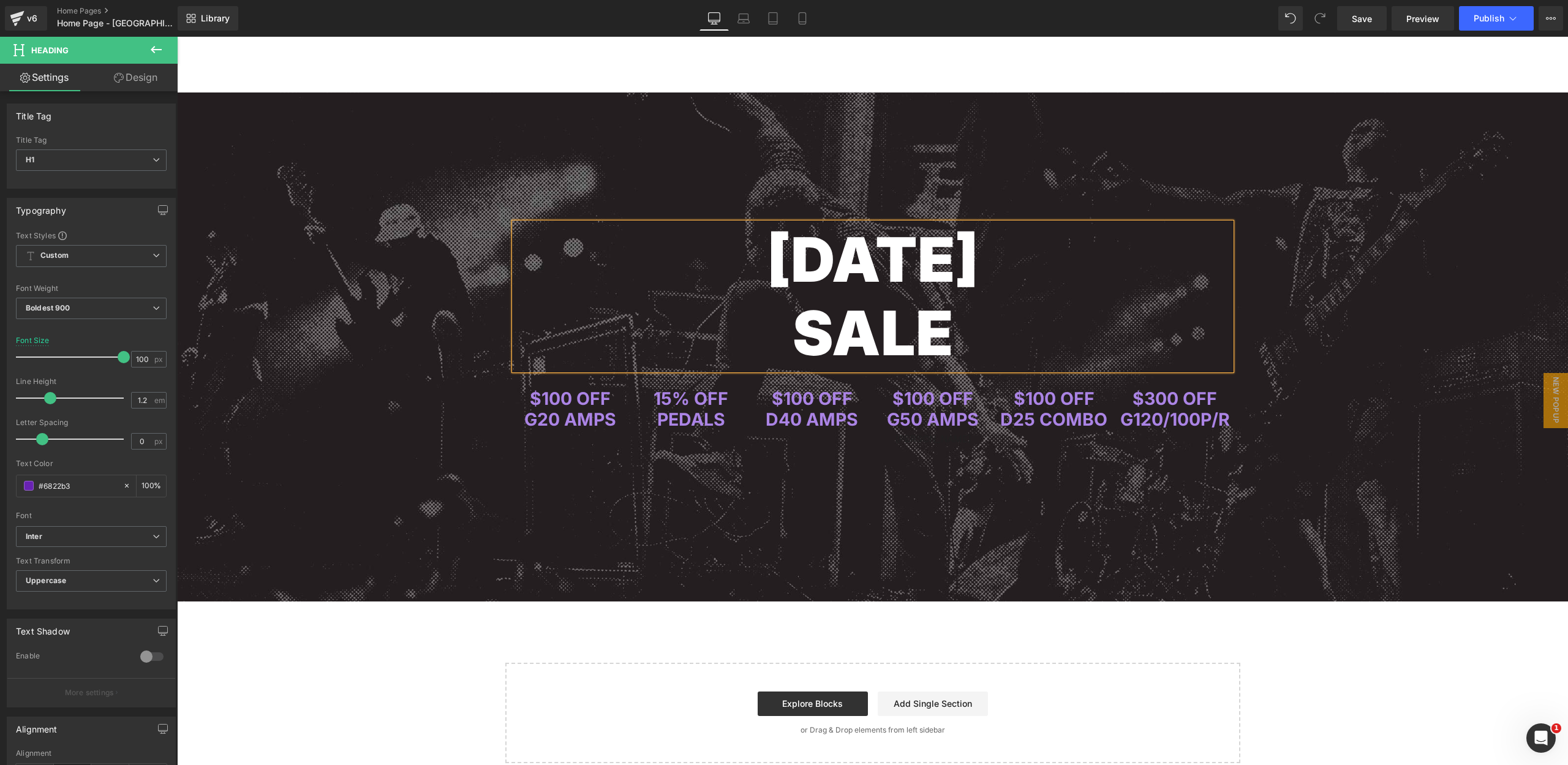
scroll to position [3181, 0]
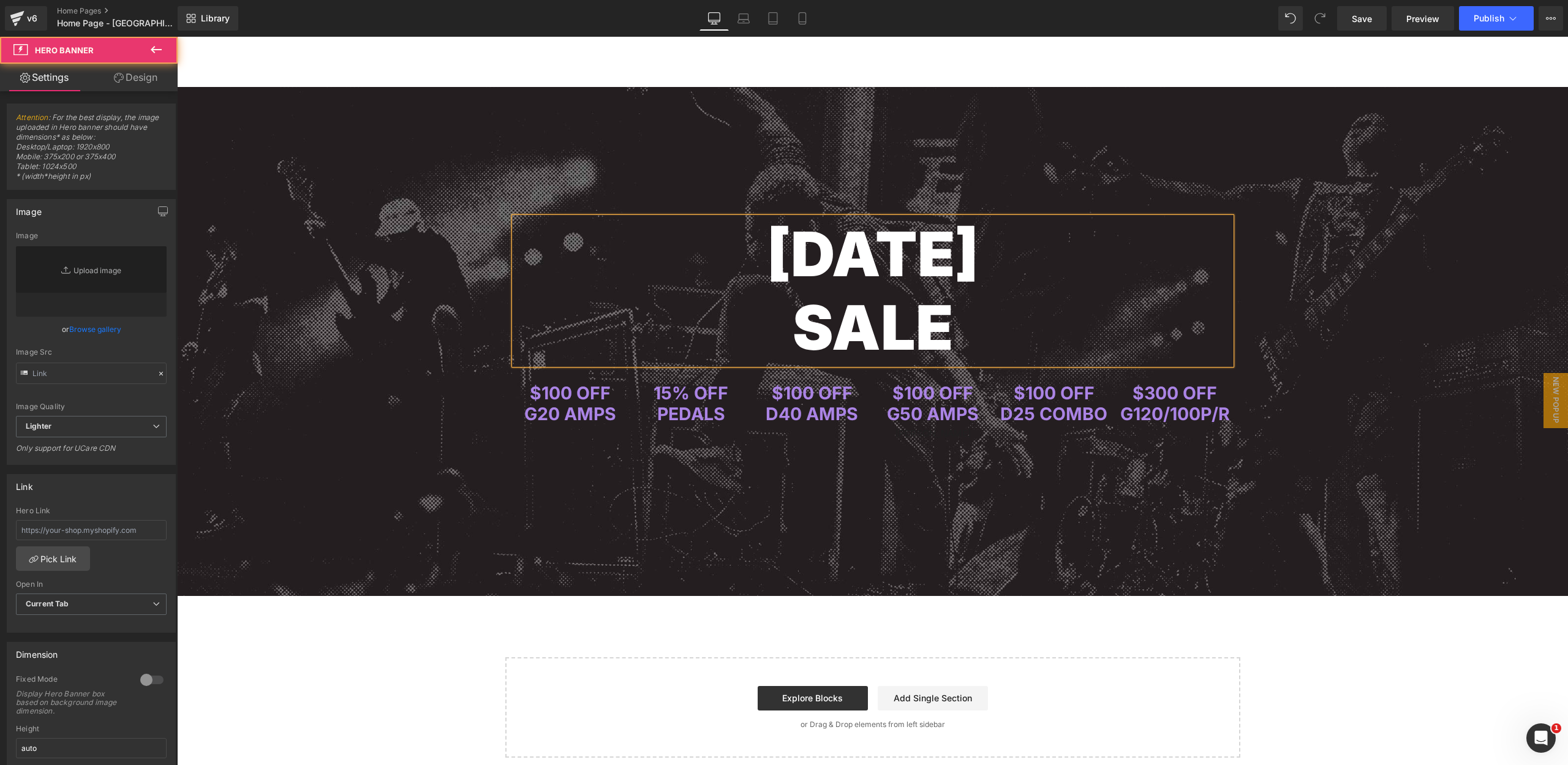
click at [1304, 329] on span "[DATE] SALE Heading Row $100 OFF G20 AMPS Heading 15% OFF PEDALS Heading $100 O…" at bounding box center [872, 268] width 1391 height 362
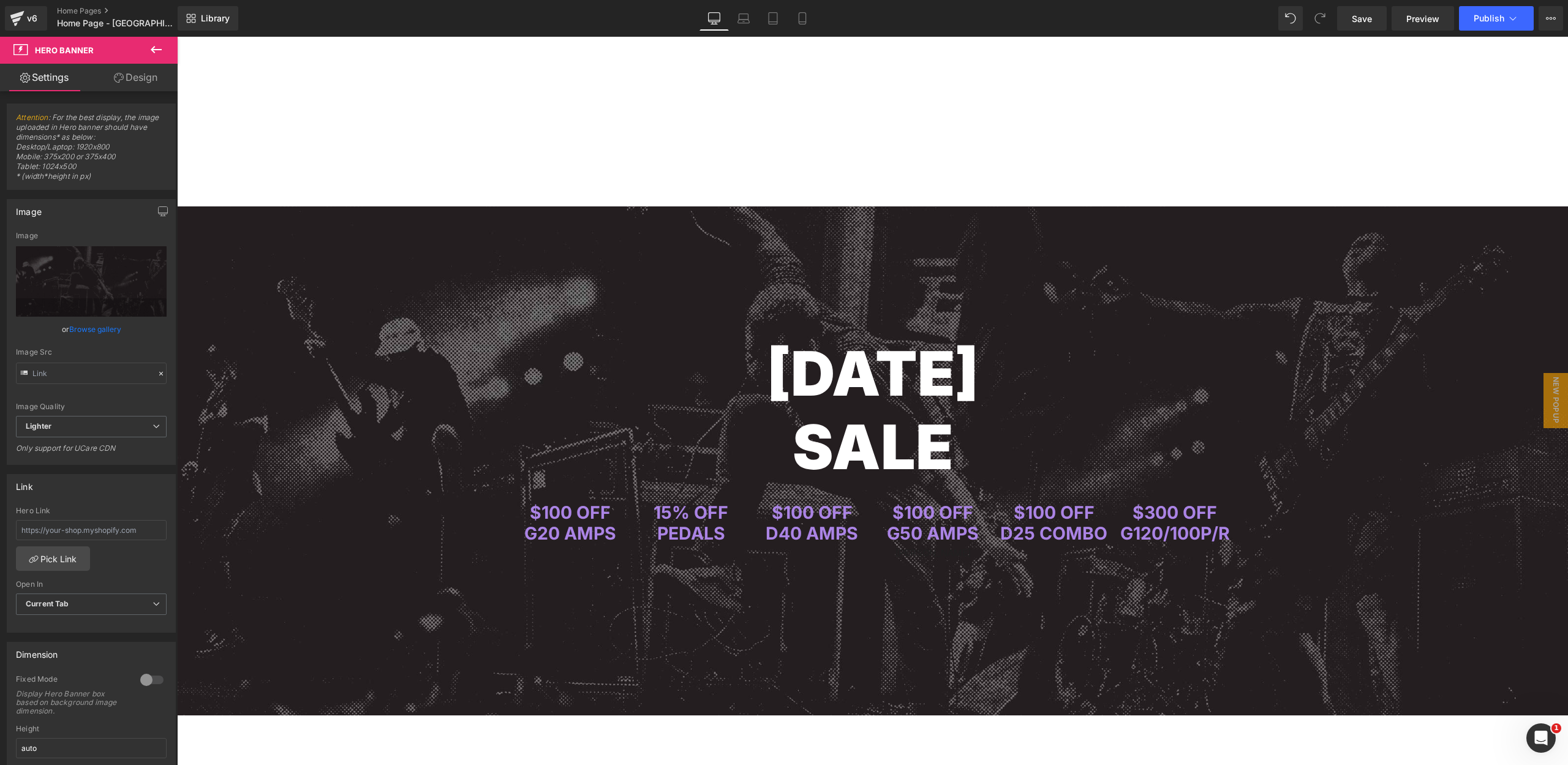
scroll to position [3057, 0]
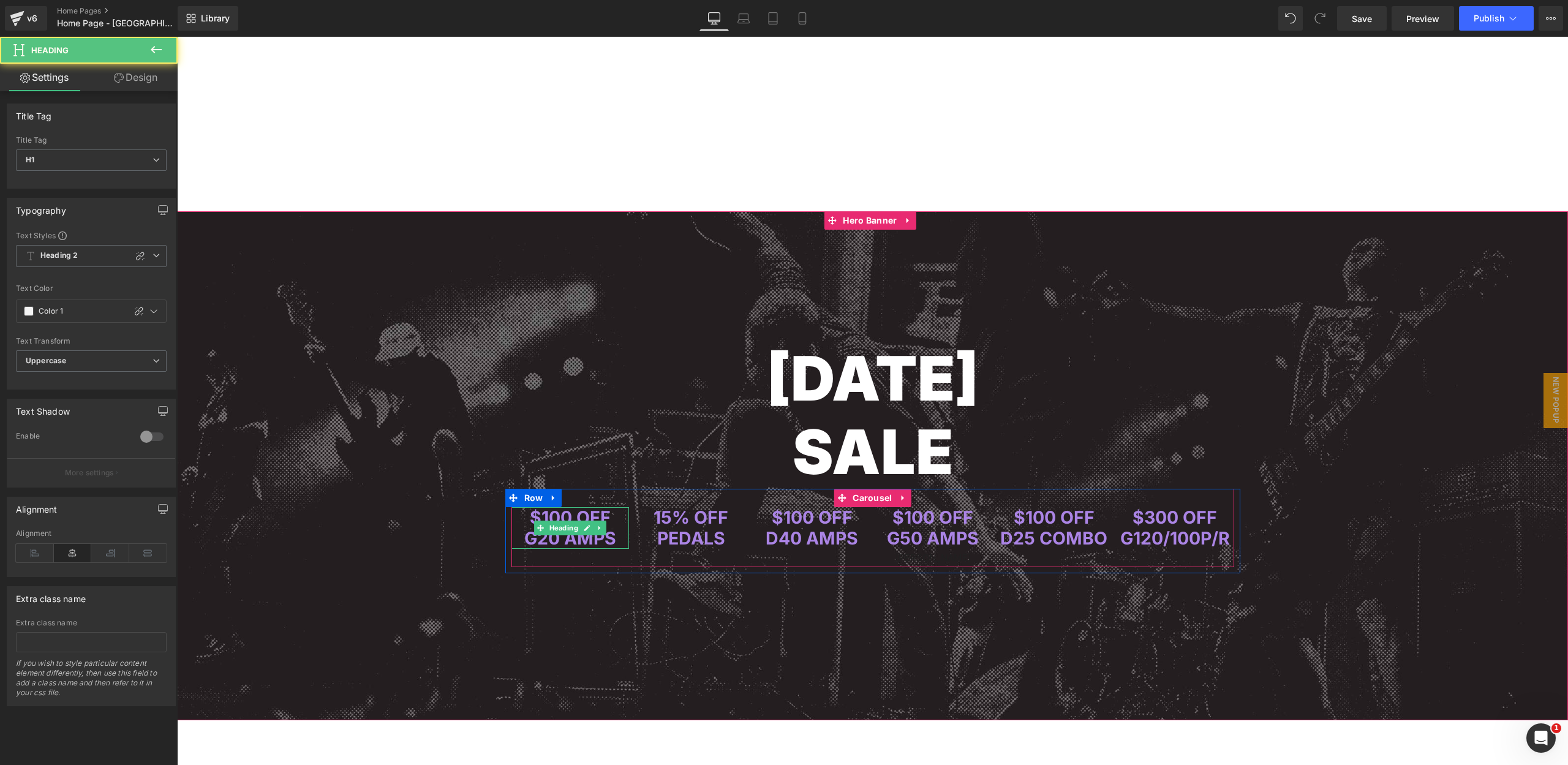
click at [560, 515] on span "$100 OFF" at bounding box center [570, 517] width 81 height 21
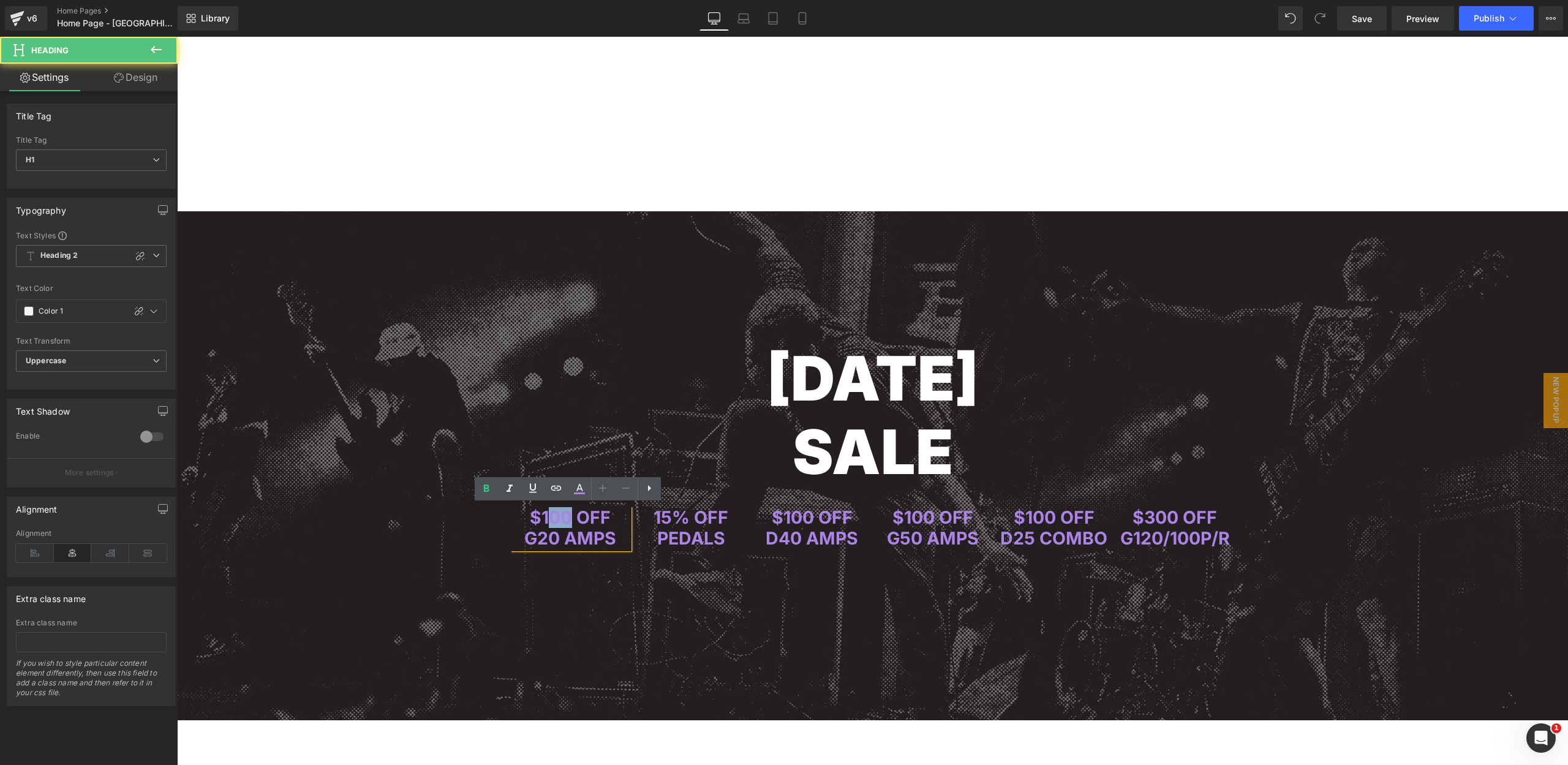
click at [550, 515] on span "$100 OFF" at bounding box center [570, 517] width 81 height 21
click at [558, 533] on span "G20 AMPS" at bounding box center [571, 538] width 92 height 21
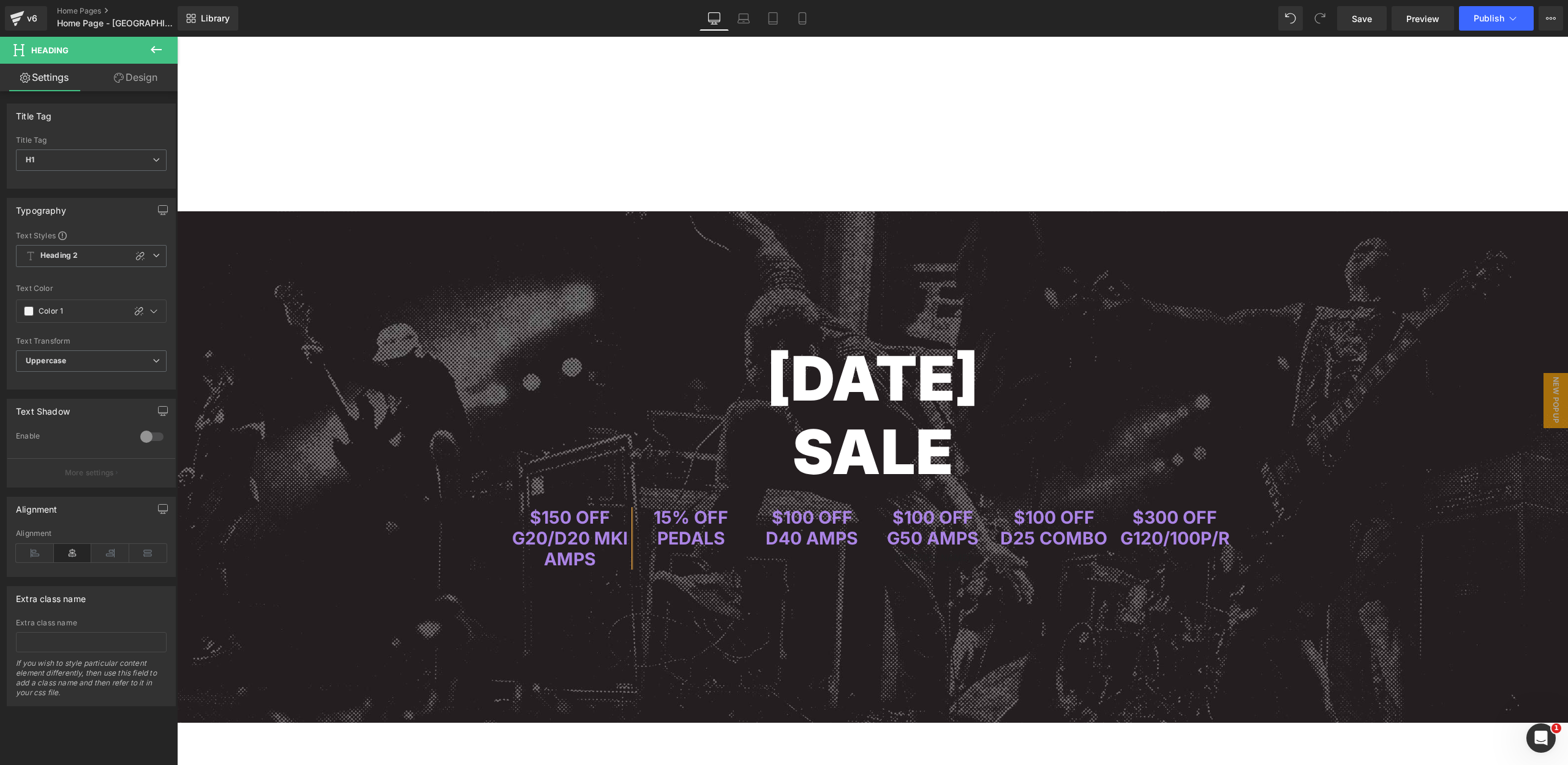
click at [765, 609] on div at bounding box center [872, 468] width 1391 height 512
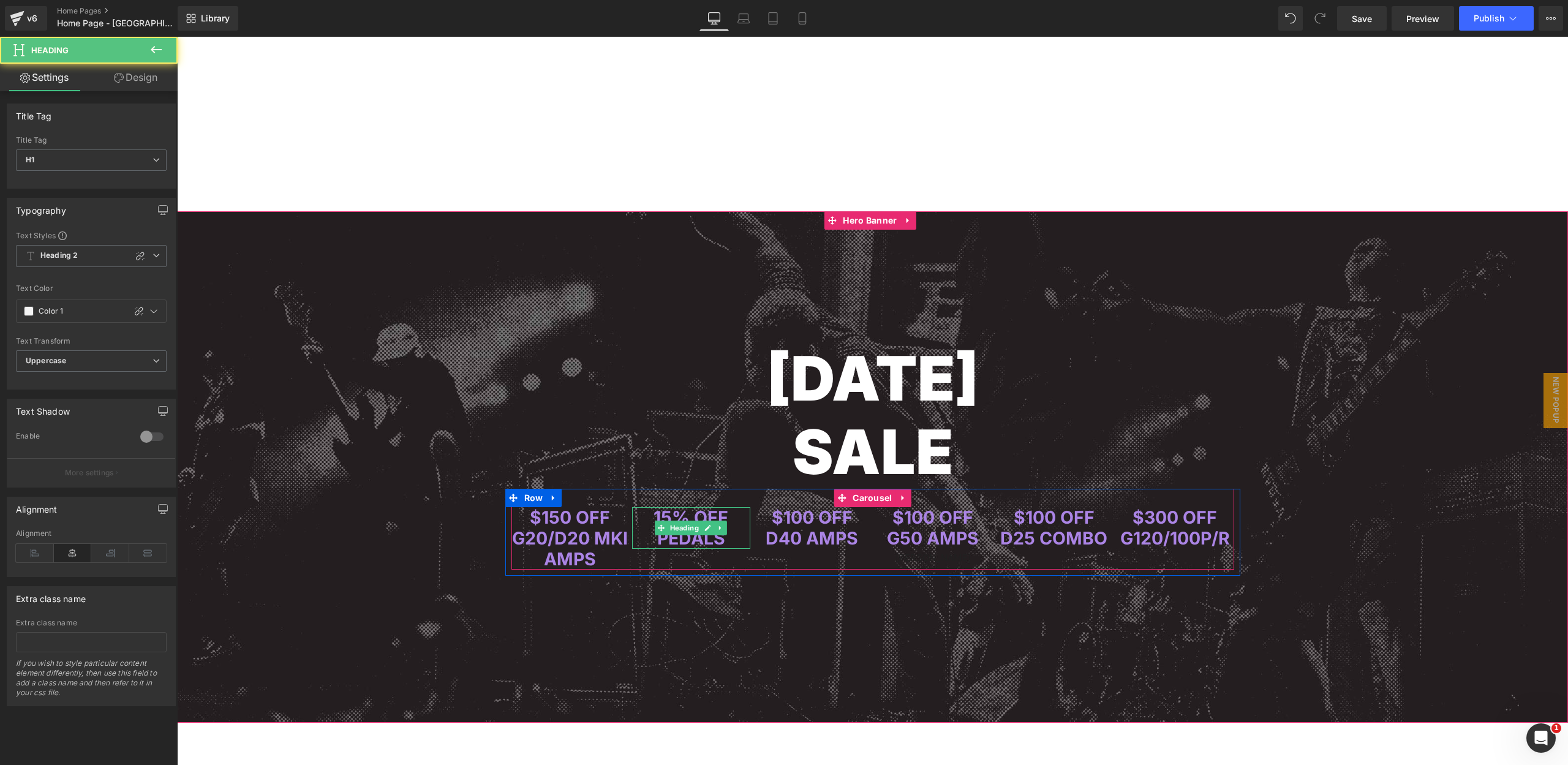
click at [725, 538] on h1 "PEDALS" at bounding box center [691, 538] width 119 height 21
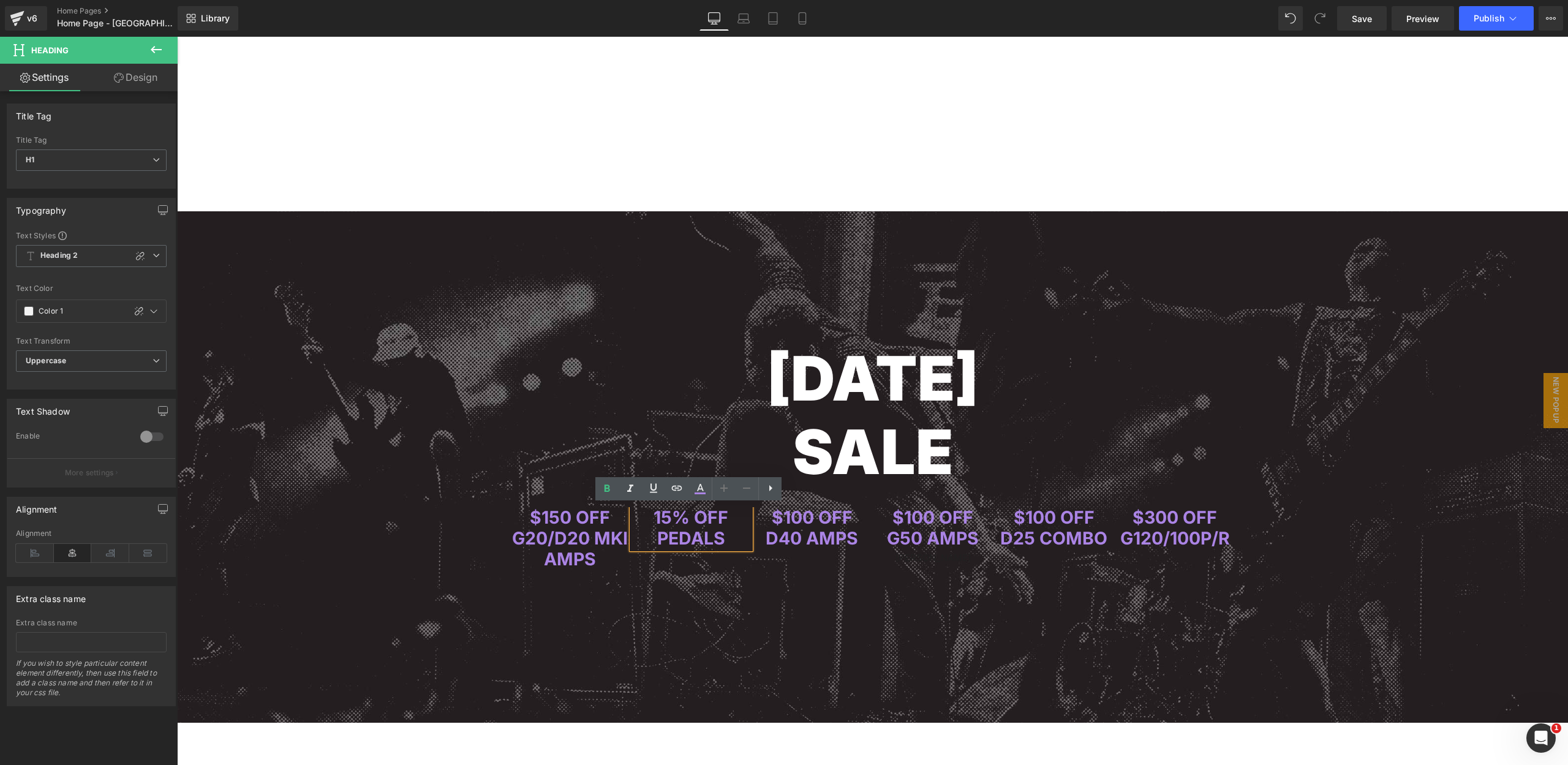
click at [660, 534] on span "PEDALS" at bounding box center [691, 538] width 68 height 21
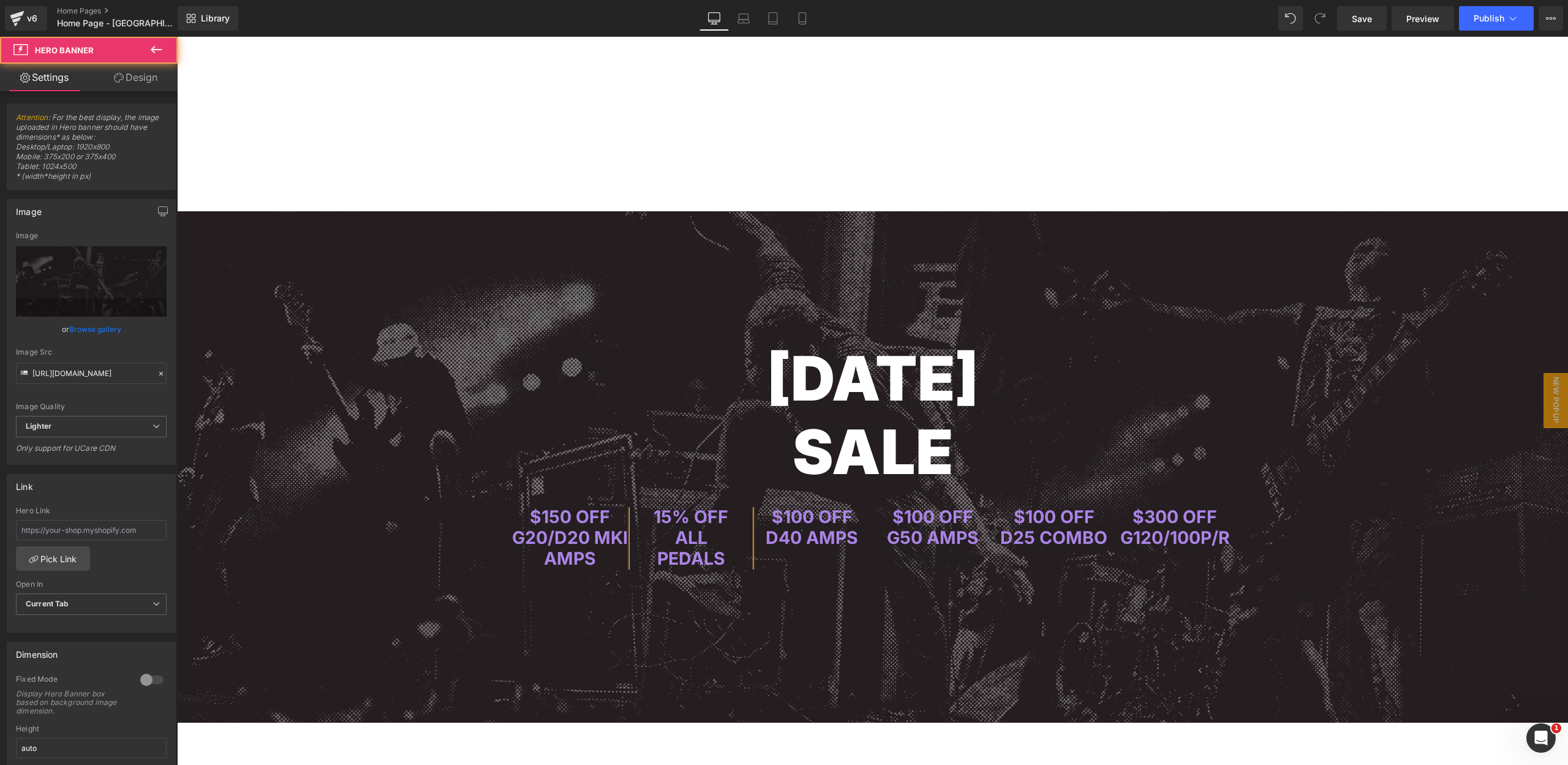
click at [1395, 427] on span "[DATE] SALE Heading Row $150 OFF G20/D20 MKI AMPS Heading 15% OFF ALL PEDALS He…" at bounding box center [872, 394] width 1391 height 365
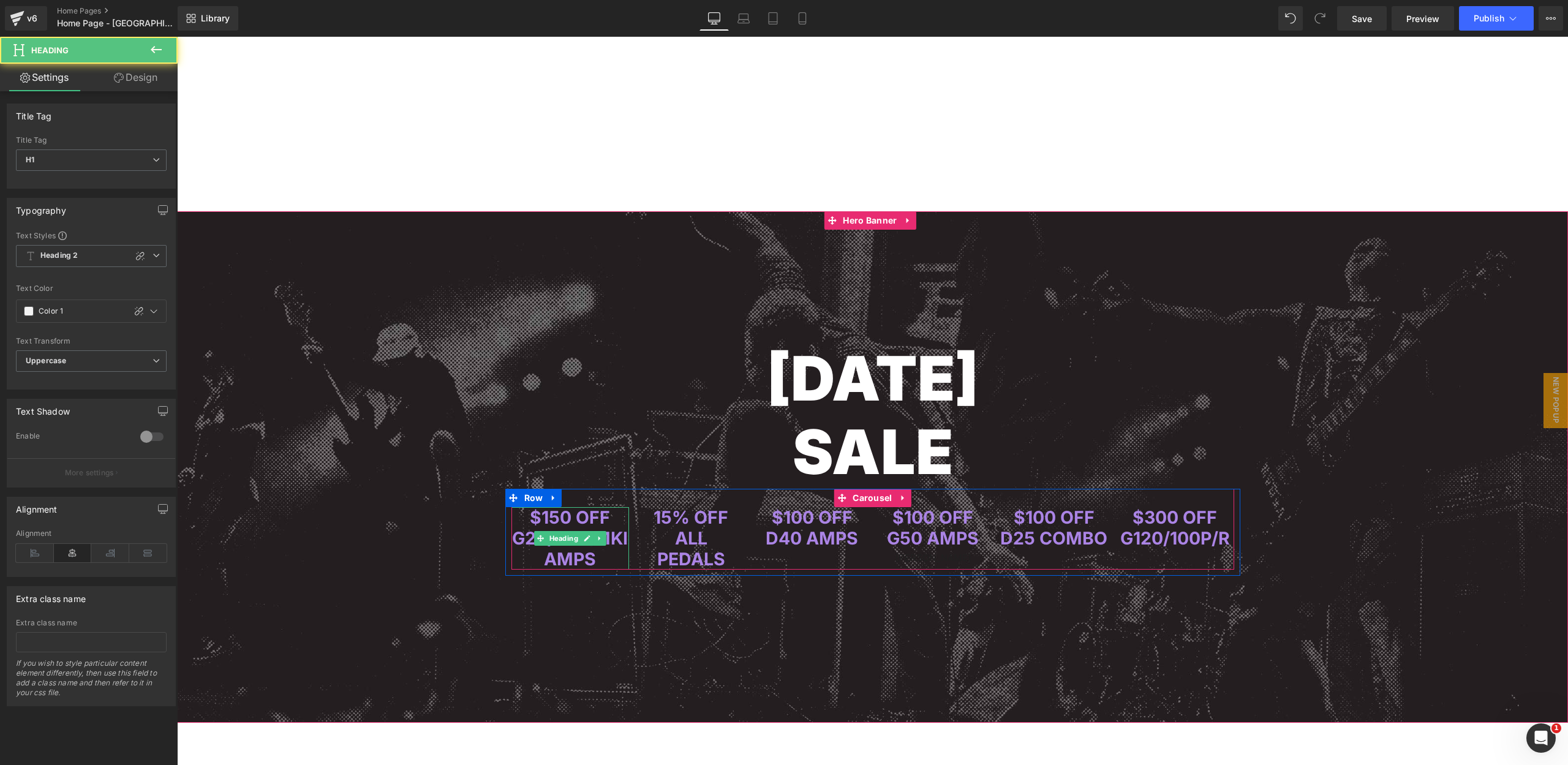
click at [594, 560] on span "G20/D20 MKI AMPS" at bounding box center [570, 548] width 116 height 42
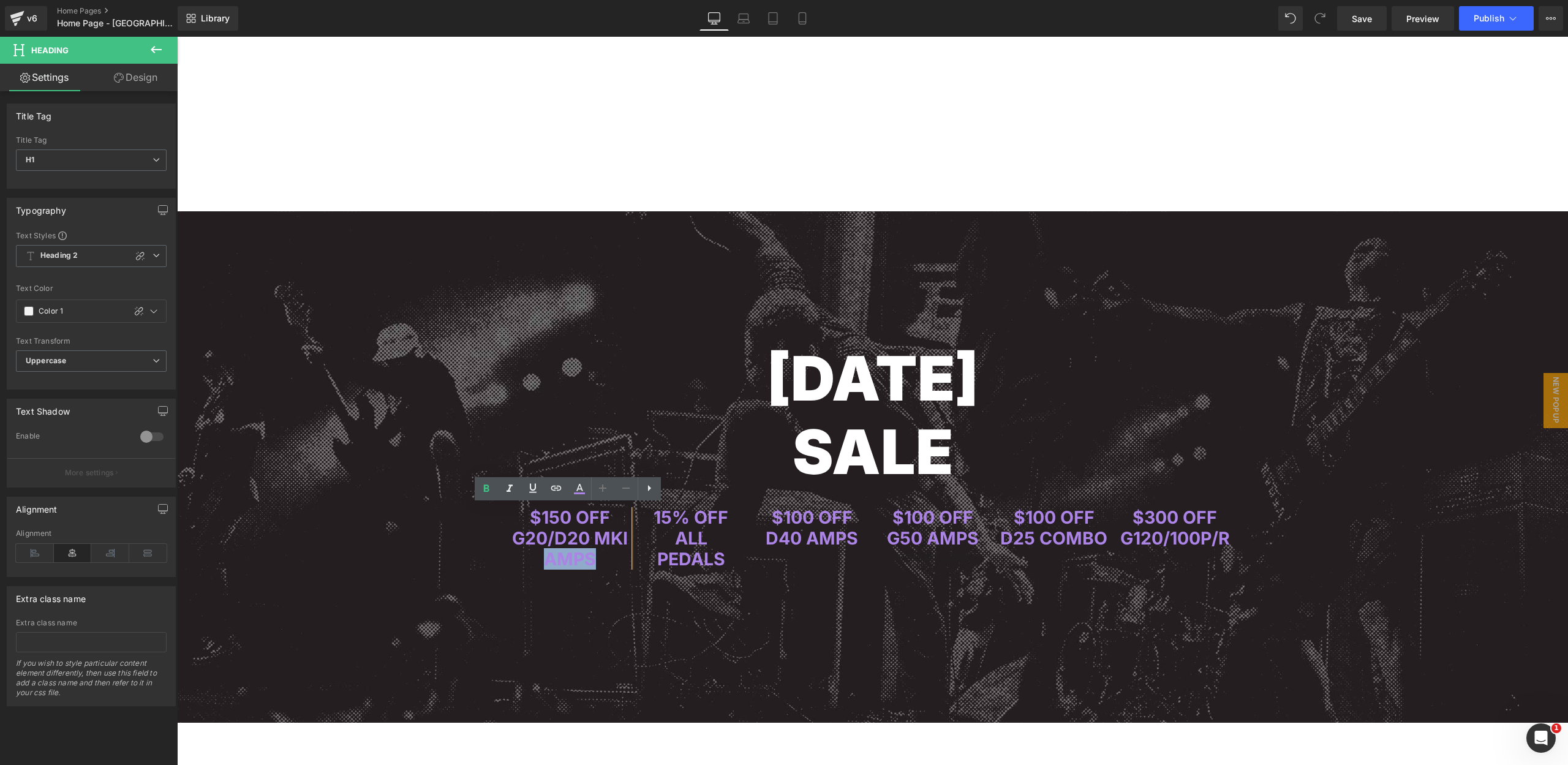
drag, startPoint x: 598, startPoint y: 560, endPoint x: 540, endPoint y: 561, distance: 58.0
click at [540, 561] on h1 "G20/D20 MKI AMPS" at bounding box center [571, 548] width 119 height 42
click at [590, 534] on span "G20/D20 MKI AMPS" at bounding box center [570, 548] width 116 height 42
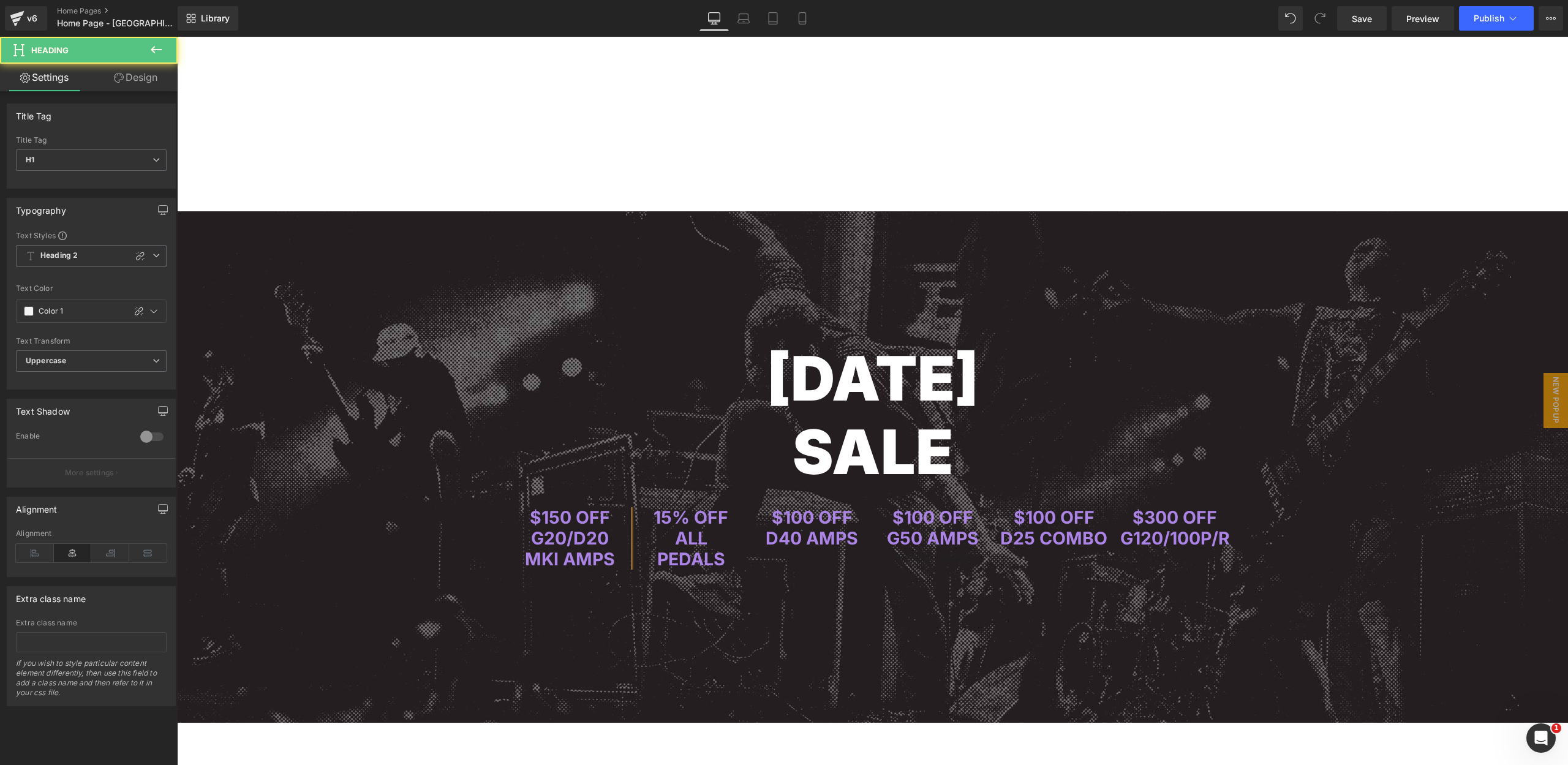
scroll to position [1, 0]
click at [555, 558] on span "MKI AMPS" at bounding box center [569, 558] width 90 height 21
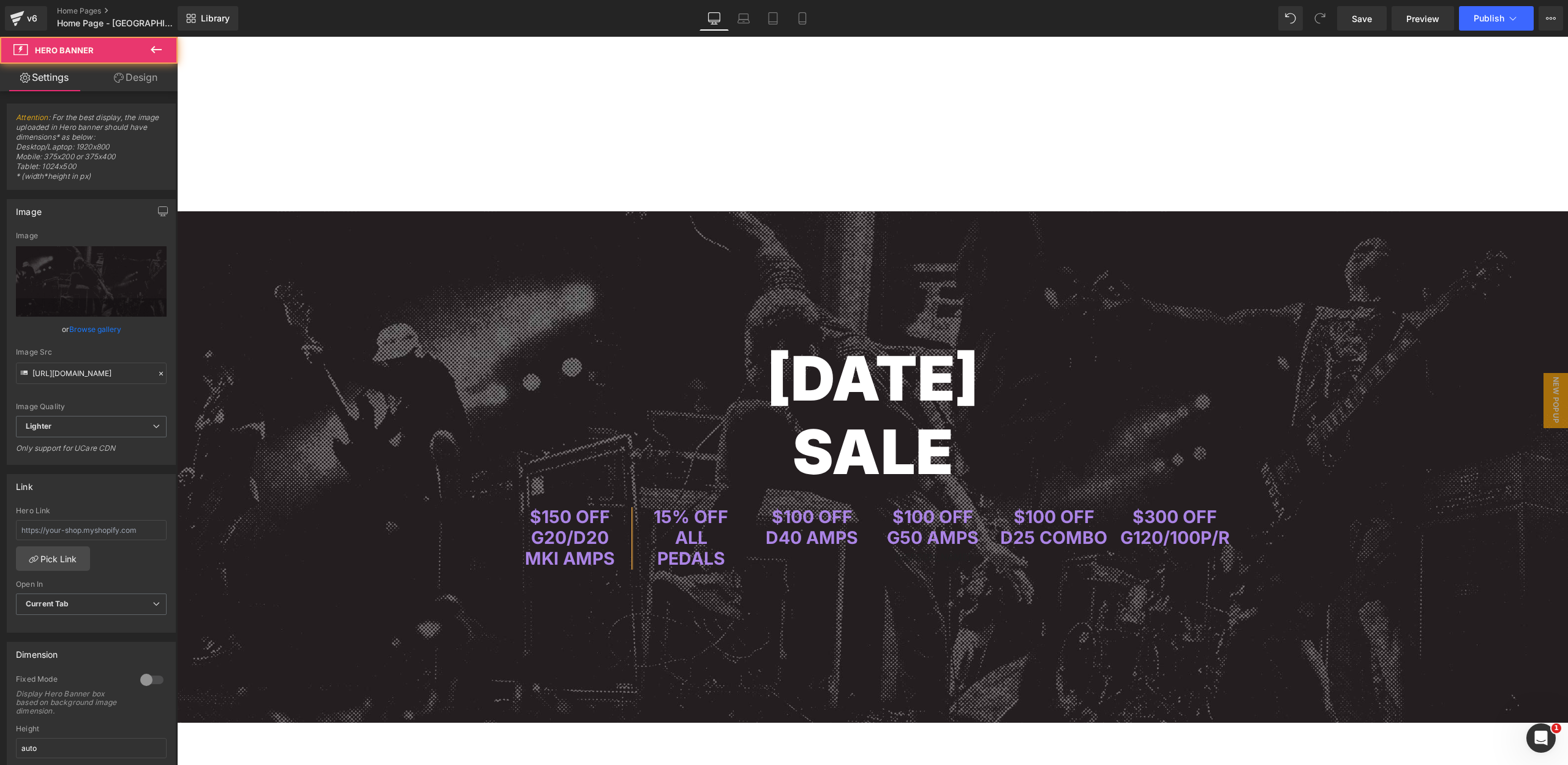
click at [802, 586] on div at bounding box center [872, 468] width 1391 height 512
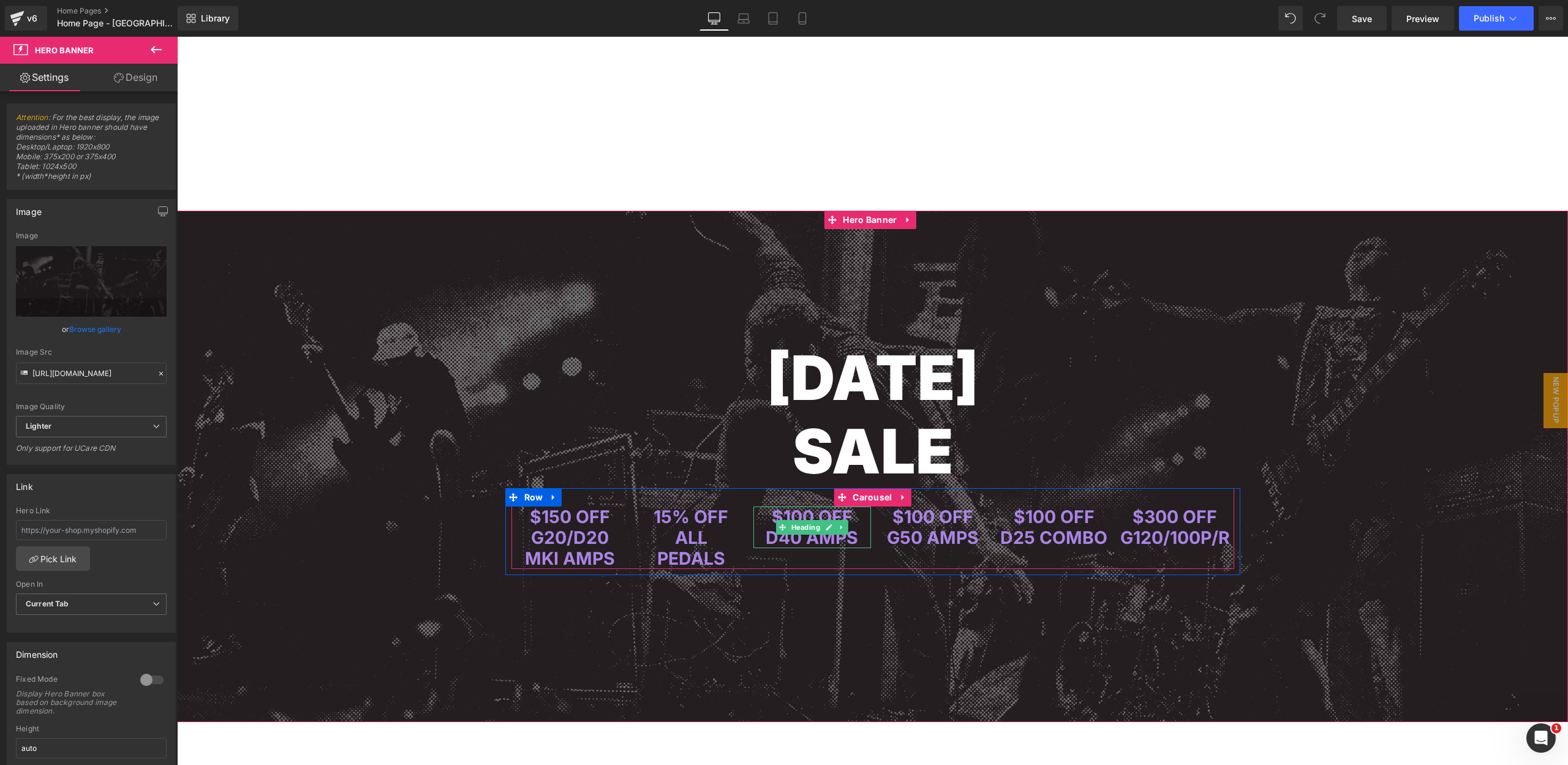
click at [803, 537] on span "D40 AMPS" at bounding box center [811, 537] width 92 height 21
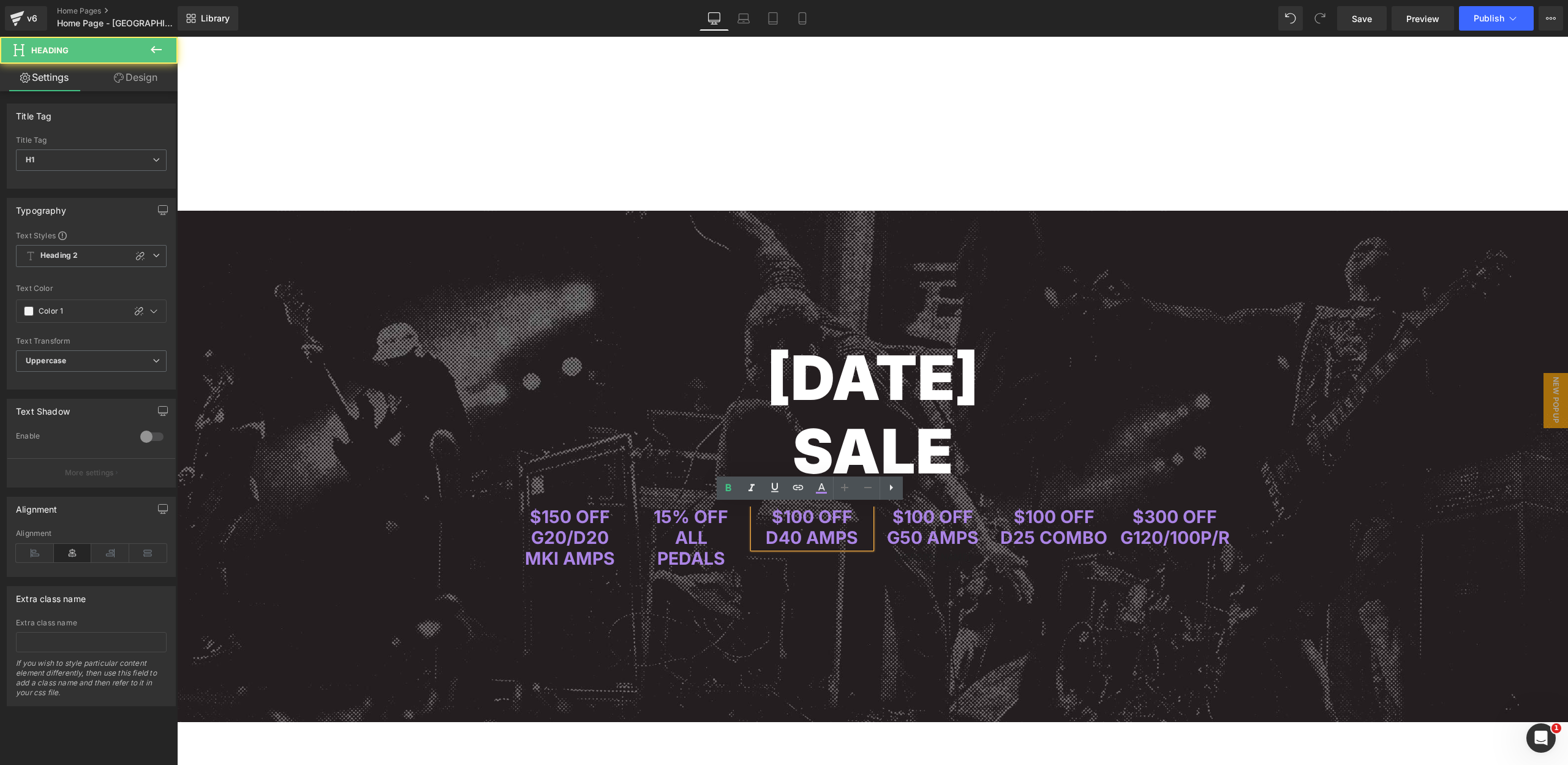
click at [803, 534] on span "D40 AMPS" at bounding box center [811, 537] width 92 height 21
click at [808, 536] on span "D40 AMPS" at bounding box center [811, 537] width 92 height 21
click at [800, 539] on span "D40 AMPS" at bounding box center [811, 537] width 92 height 21
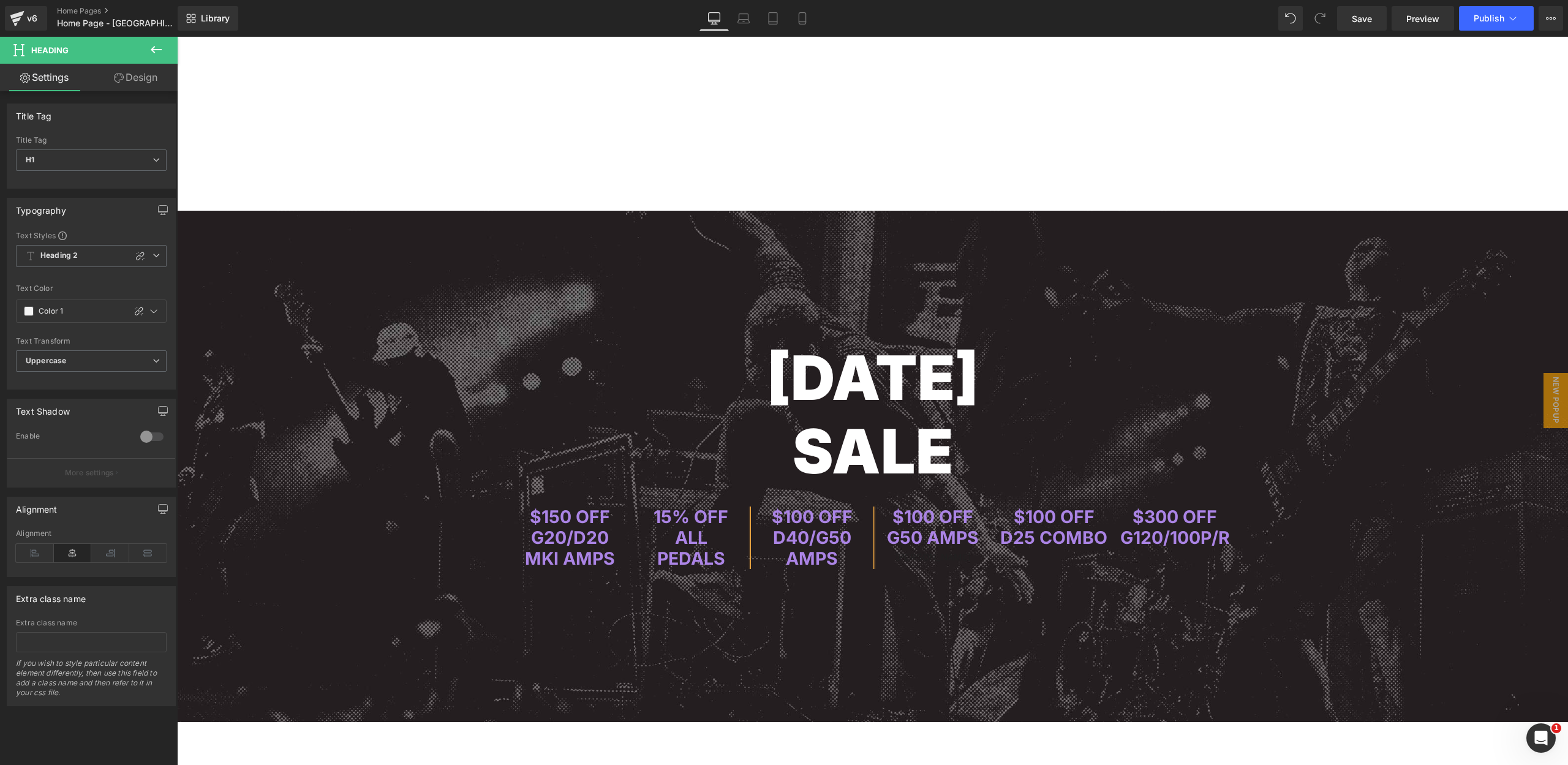
scroll to position [1, 0]
click at [947, 515] on span "$100 OFF" at bounding box center [932, 515] width 81 height 21
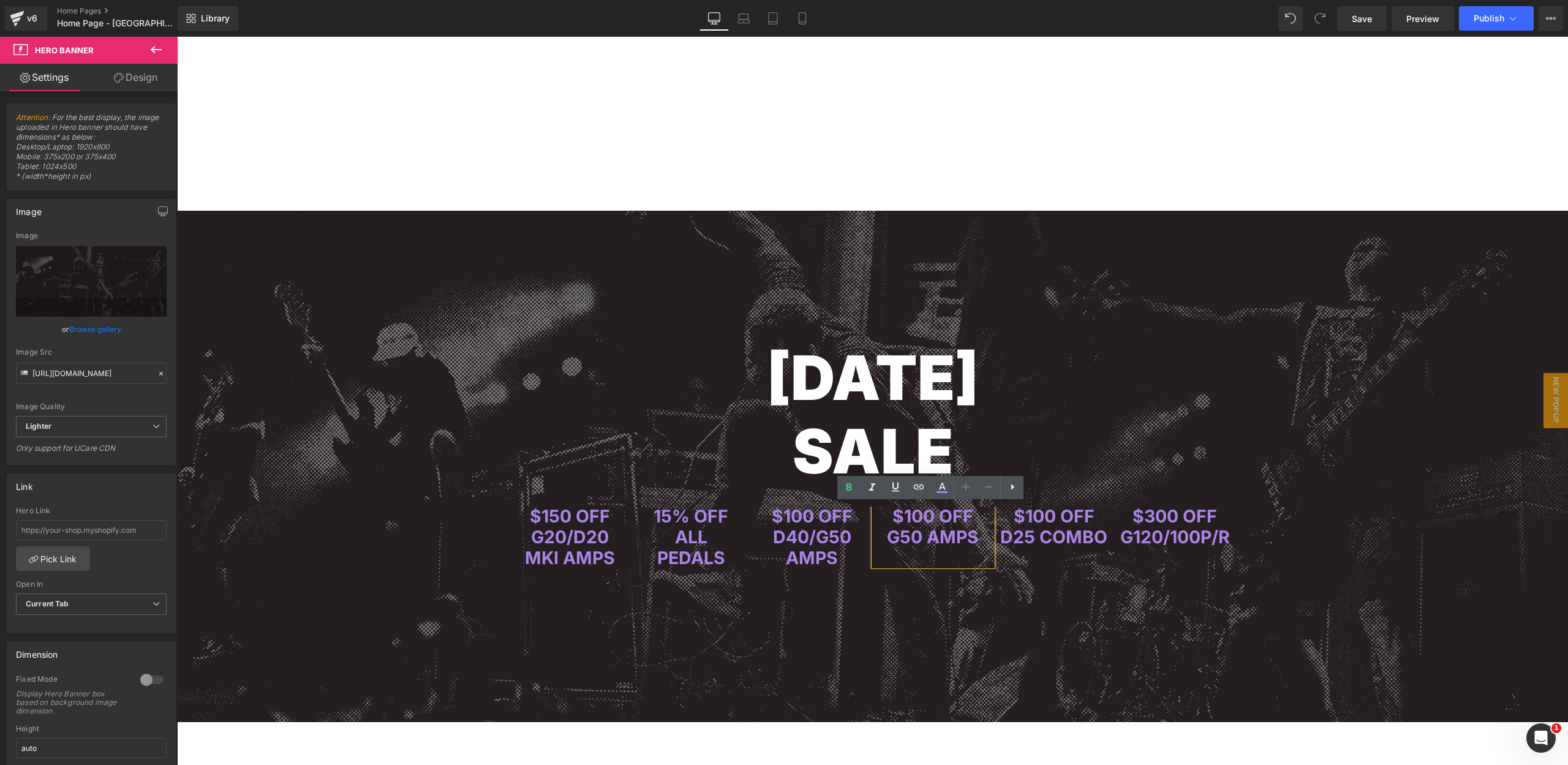
click at [1396, 410] on span "[DATE] SALE Heading Row $150 OFF G20/D20 MKI AMPS Heading 15% OFF ALL PEDALS He…" at bounding box center [872, 393] width 1391 height 365
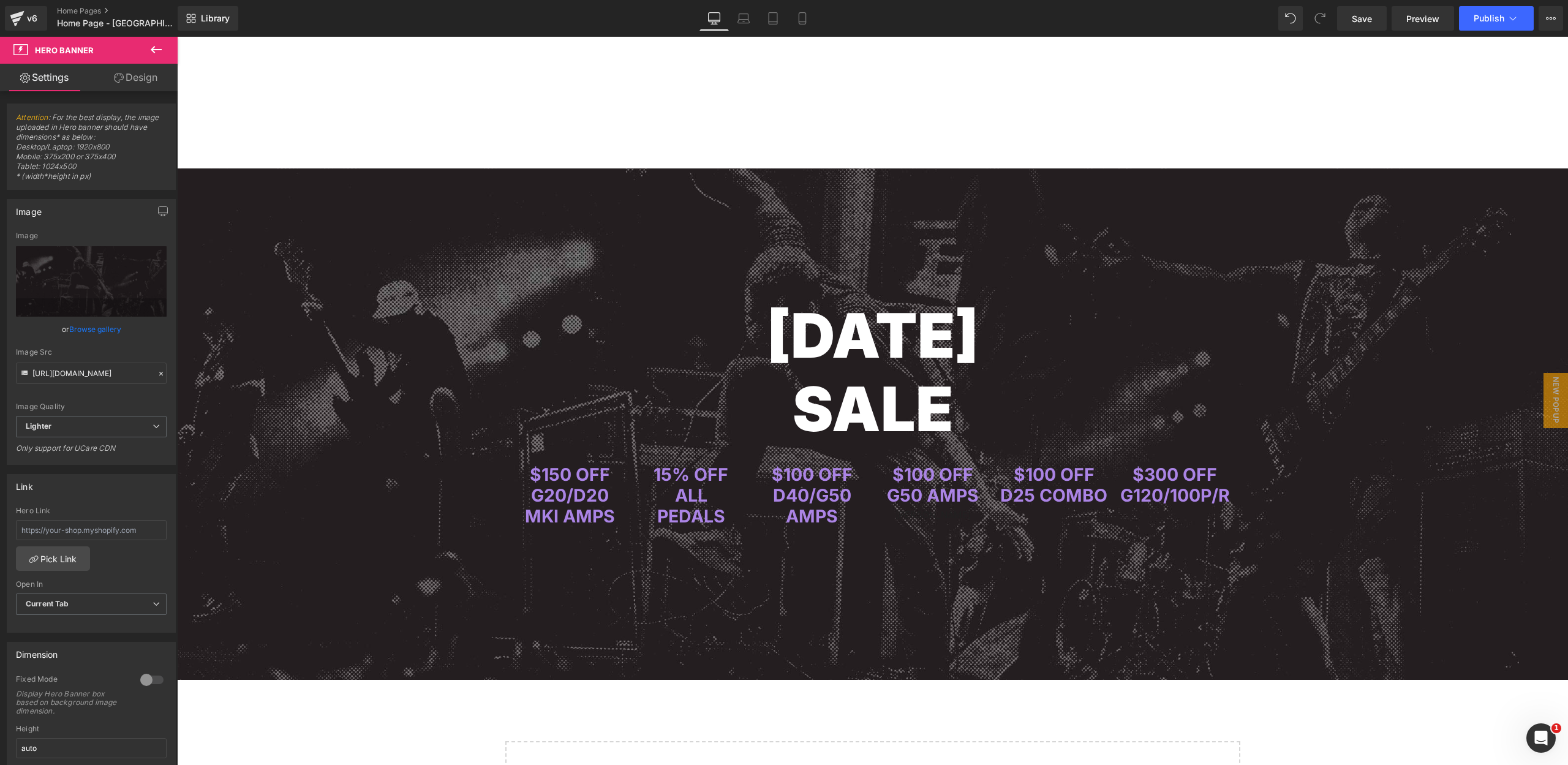
scroll to position [3095, 0]
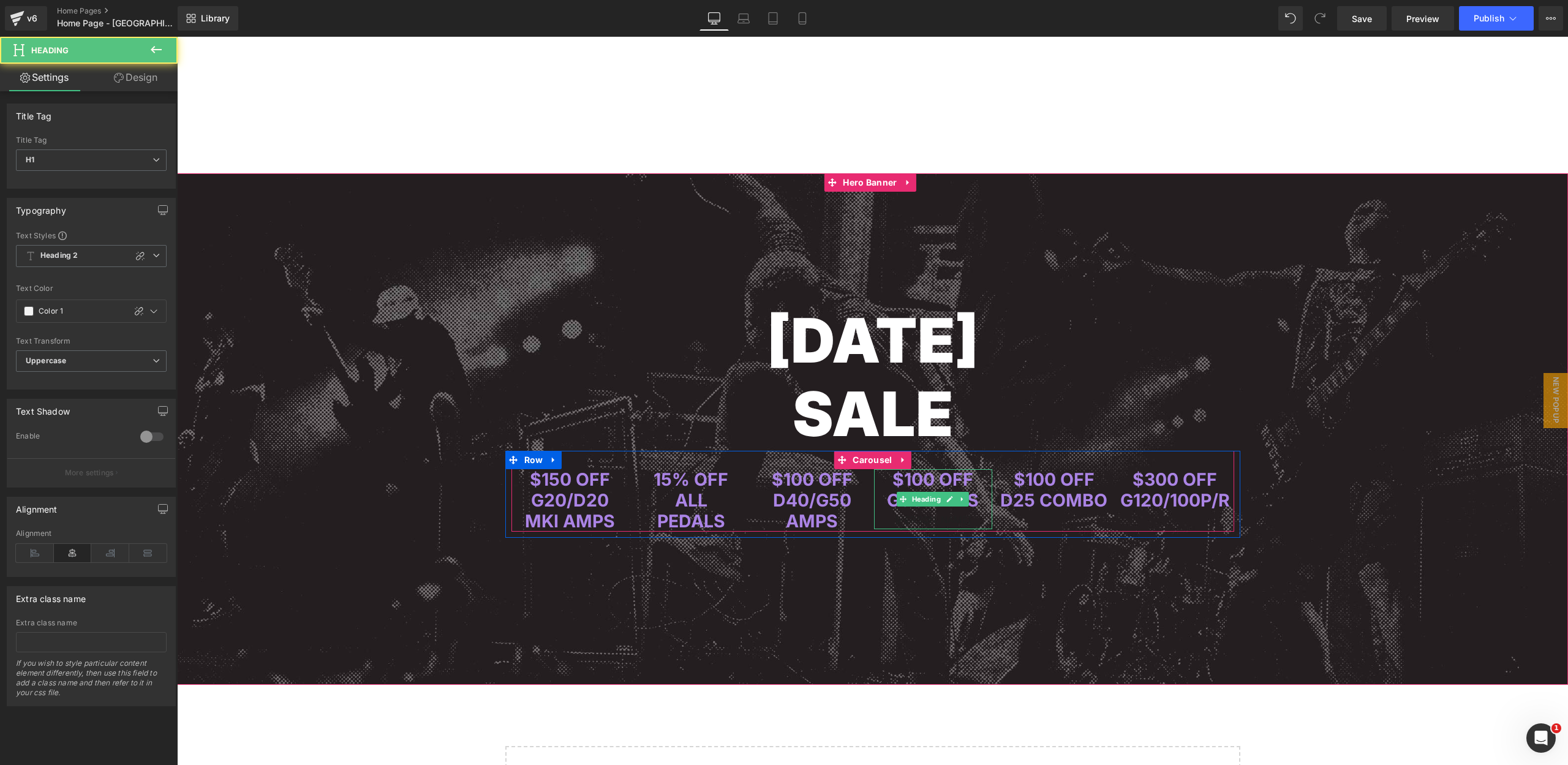
click at [973, 478] on h1 "$100 OFF" at bounding box center [933, 479] width 119 height 21
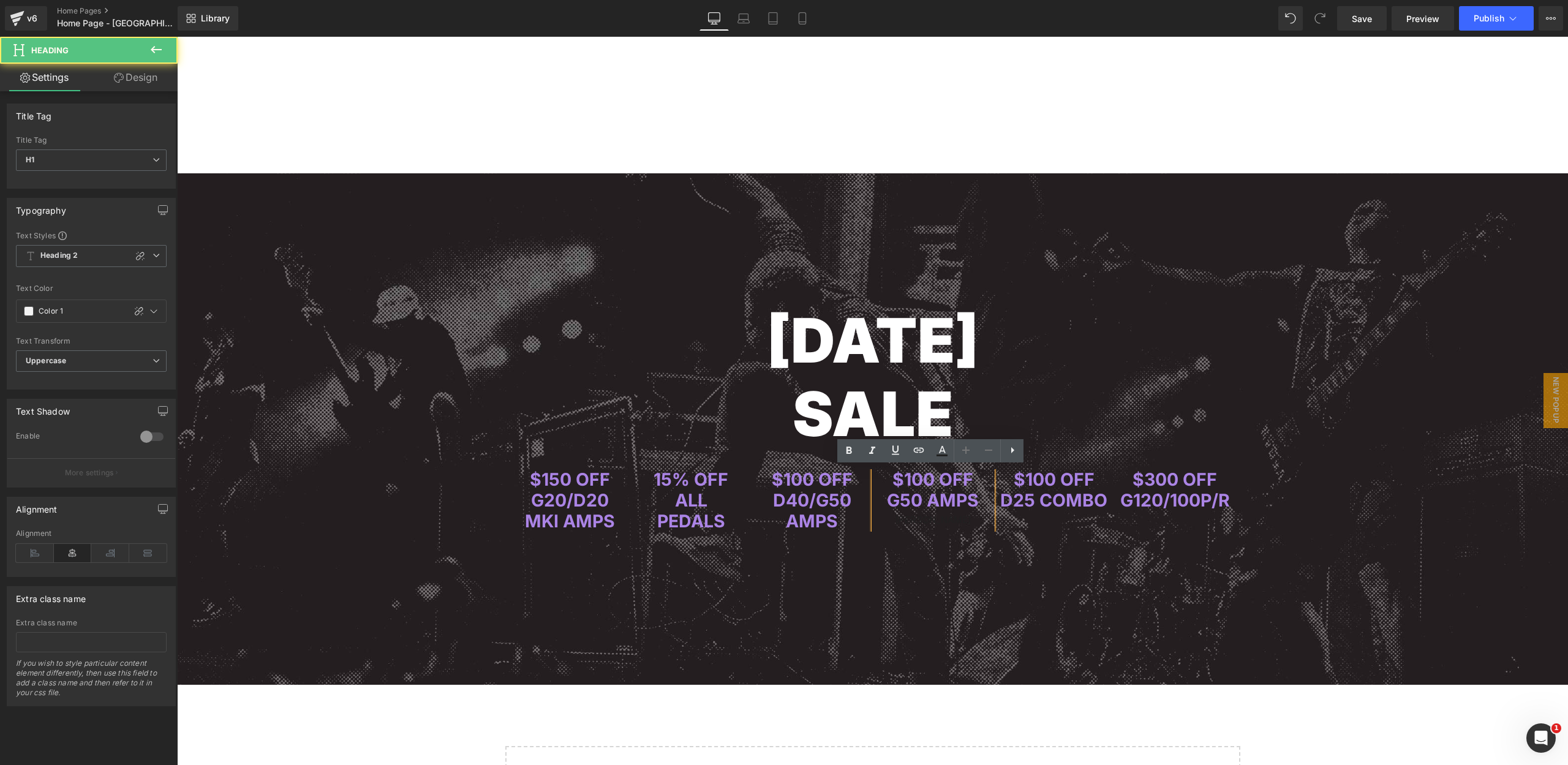
click at [969, 478] on span "$100 OFF" at bounding box center [932, 479] width 81 height 21
click at [926, 495] on span "G50 AMPS" at bounding box center [933, 500] width 92 height 21
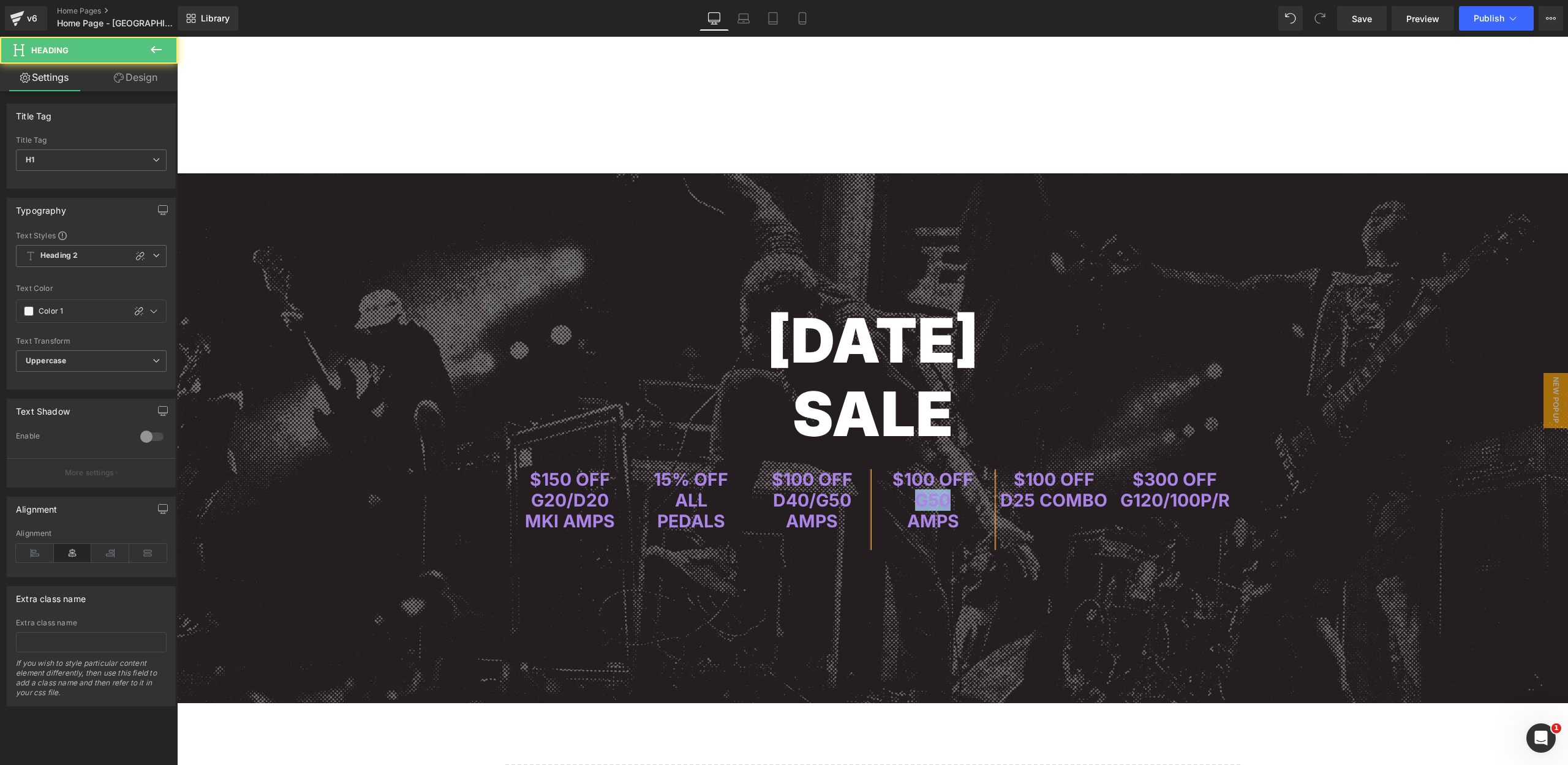
drag, startPoint x: 947, startPoint y: 496, endPoint x: 918, endPoint y: 497, distance: 29.0
click at [918, 497] on span "G50" at bounding box center [932, 500] width 35 height 21
click at [1277, 452] on span "[DATE] SALE Heading Row $150 OFF G20/D20 MKI AMPS Heading 15% OFF ALL PEDALS He…" at bounding box center [872, 364] width 1391 height 383
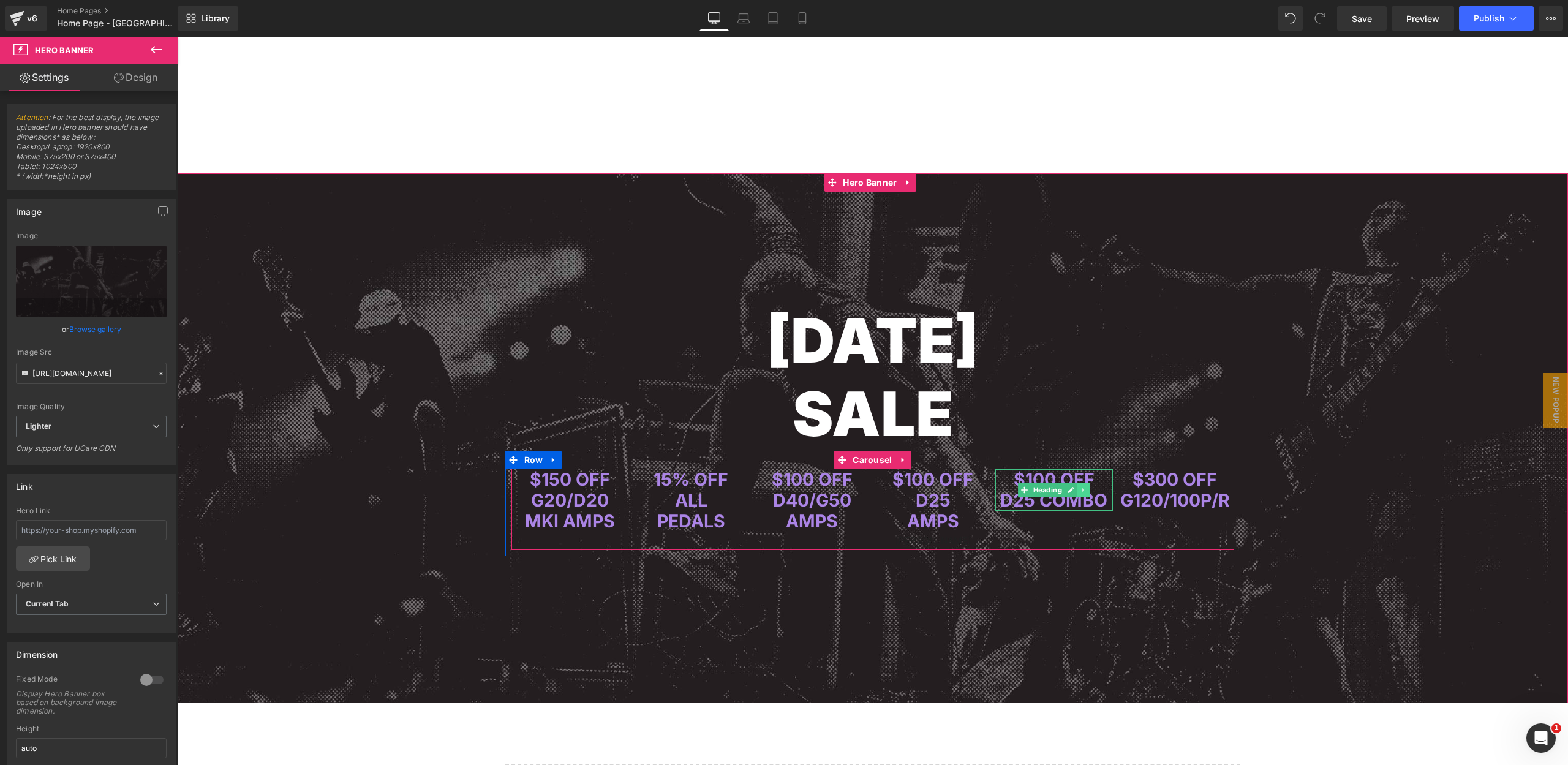
click at [1082, 487] on icon at bounding box center [1084, 489] width 7 height 7
click at [1086, 488] on icon at bounding box center [1090, 489] width 7 height 7
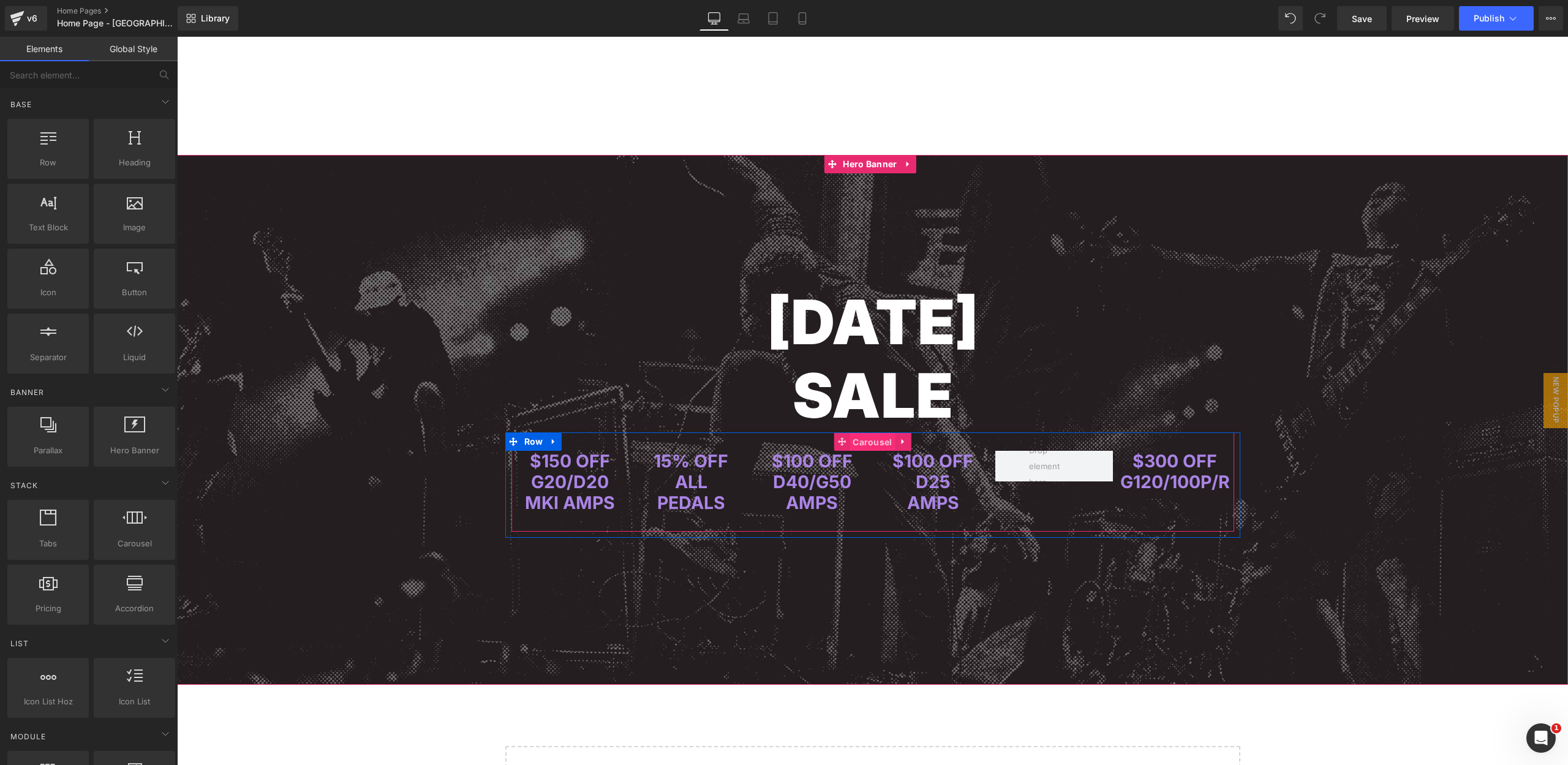
click at [880, 441] on span "Carousel" at bounding box center [871, 442] width 45 height 18
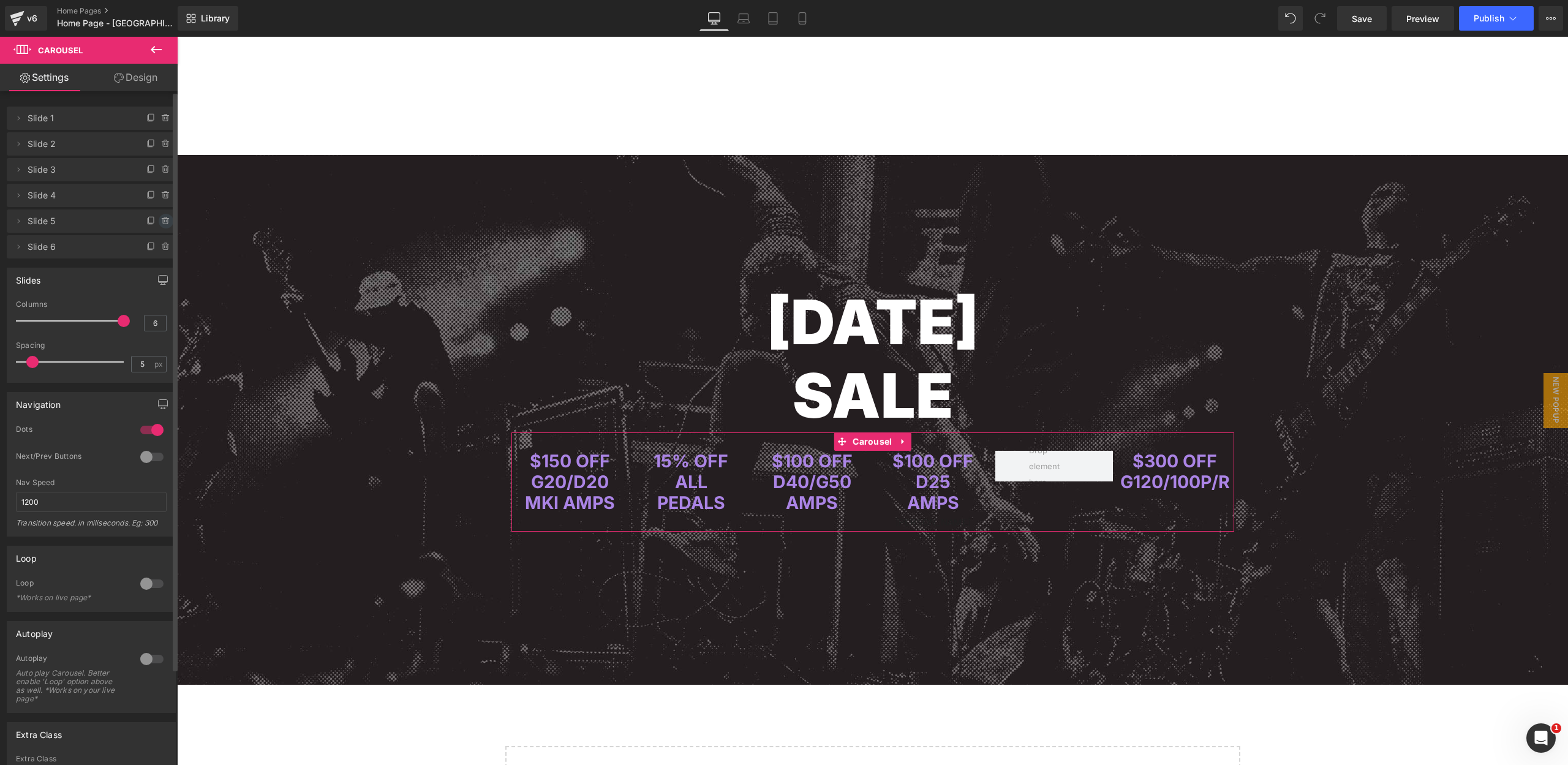
click at [161, 219] on icon at bounding box center [166, 221] width 10 height 10
click at [151, 223] on button "Delete" at bounding box center [152, 222] width 39 height 16
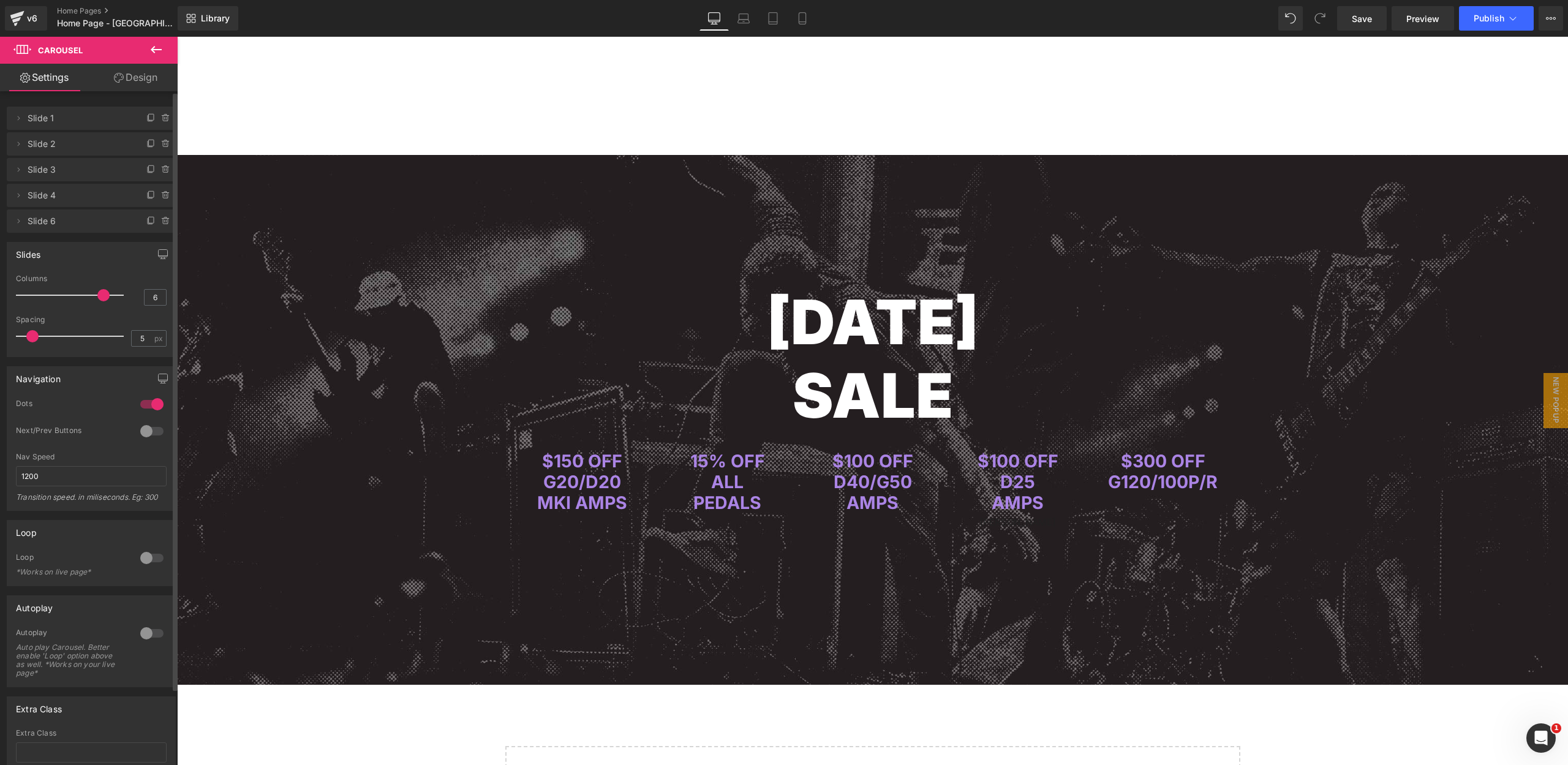
drag, startPoint x: 114, startPoint y: 296, endPoint x: 99, endPoint y: 295, distance: 15.0
click at [99, 295] on span at bounding box center [103, 295] width 12 height 12
click at [1213, 481] on span "G120/100P/R" at bounding box center [1162, 482] width 110 height 21
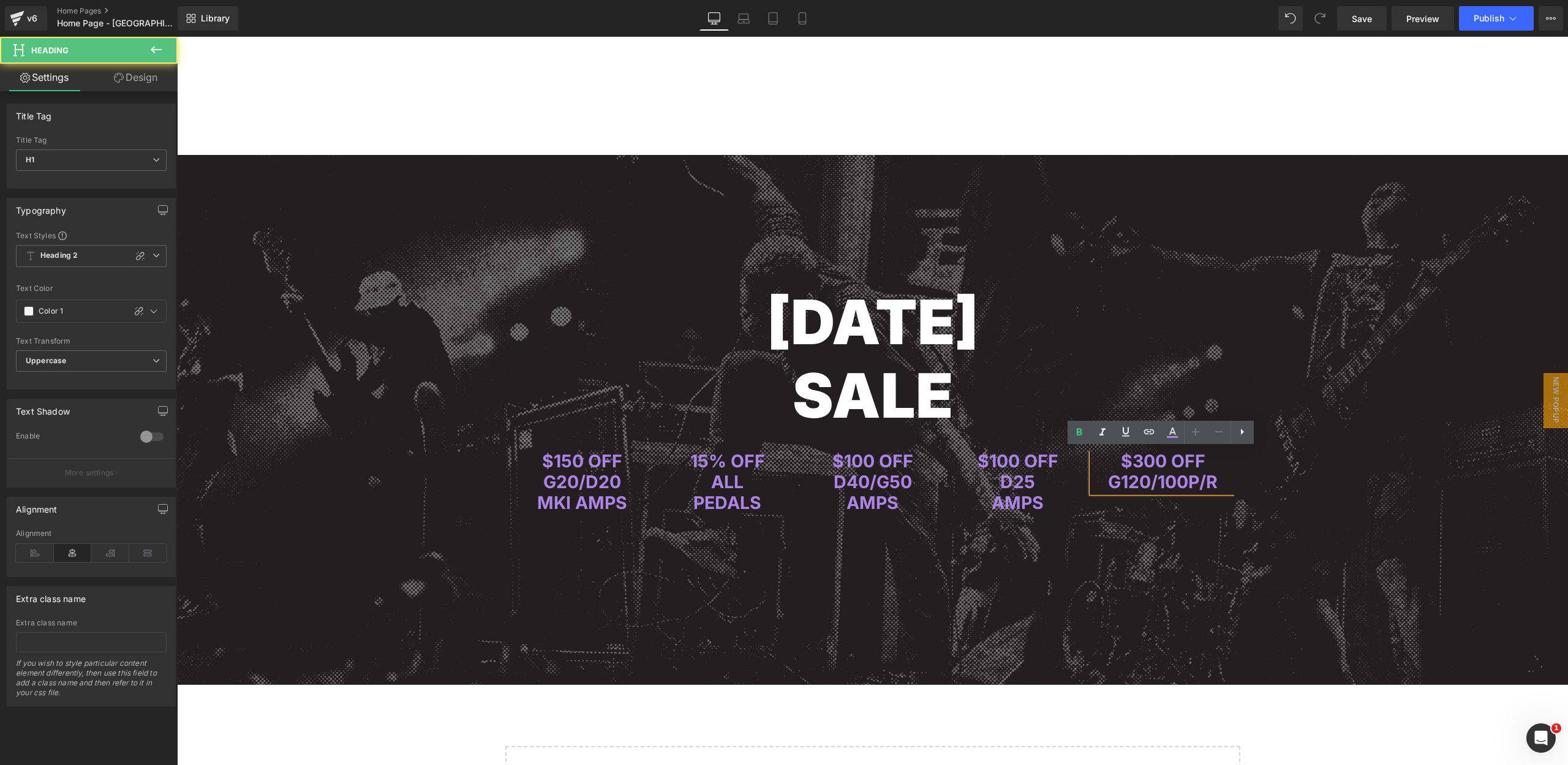
click at [1215, 481] on span "G120/100P/R" at bounding box center [1162, 482] width 110 height 21
click at [1202, 481] on span "G120/100P/R" at bounding box center [1162, 482] width 110 height 21
drag, startPoint x: 1160, startPoint y: 479, endPoint x: 1221, endPoint y: 473, distance: 61.3
click at [1221, 473] on h1 "G120/100P/P" at bounding box center [1163, 482] width 142 height 21
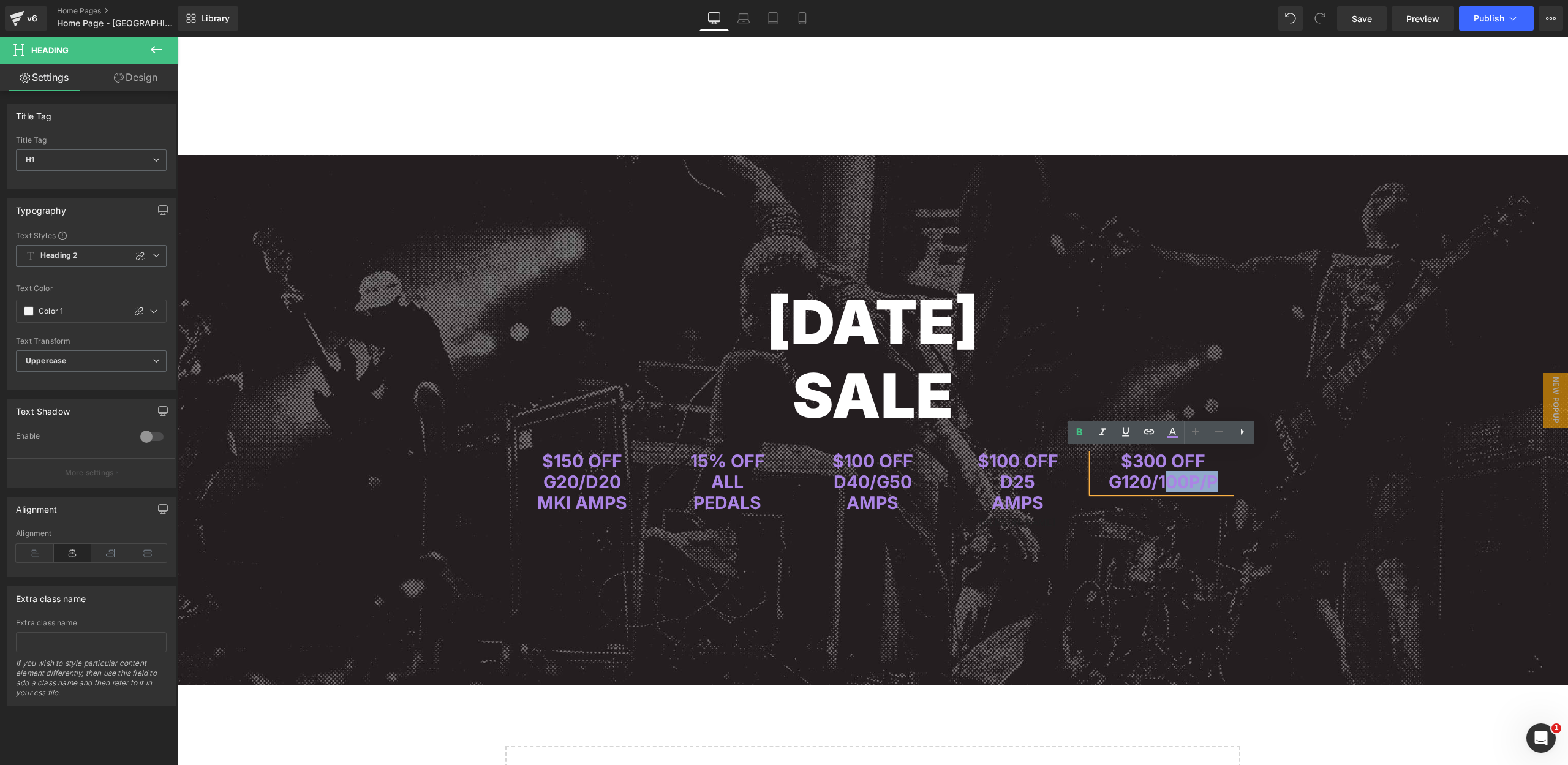
copy span "00P/P"
click at [1216, 478] on h1 "G120/100P/P" at bounding box center [1163, 482] width 142 height 21
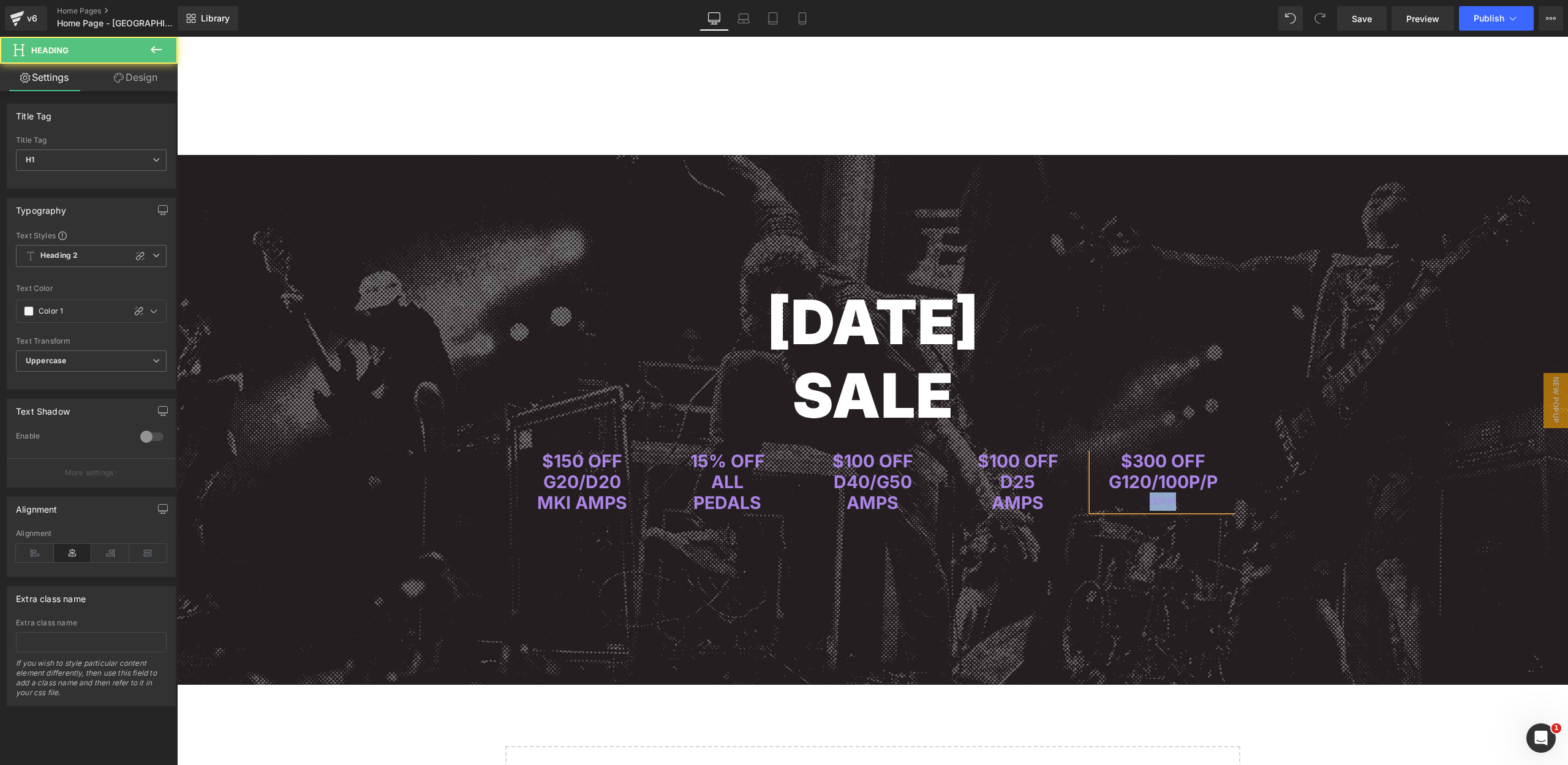
drag, startPoint x: 1178, startPoint y: 499, endPoint x: 1141, endPoint y: 498, distance: 37.0
click at [1141, 498] on div "00P/P" at bounding box center [1163, 501] width 142 height 18
drag, startPoint x: 1176, startPoint y: 482, endPoint x: 1196, endPoint y: 478, distance: 20.4
click at [1196, 478] on span "G120/100P/P" at bounding box center [1163, 482] width 109 height 21
drag, startPoint x: 1147, startPoint y: 499, endPoint x: 1063, endPoint y: 450, distance: 97.2
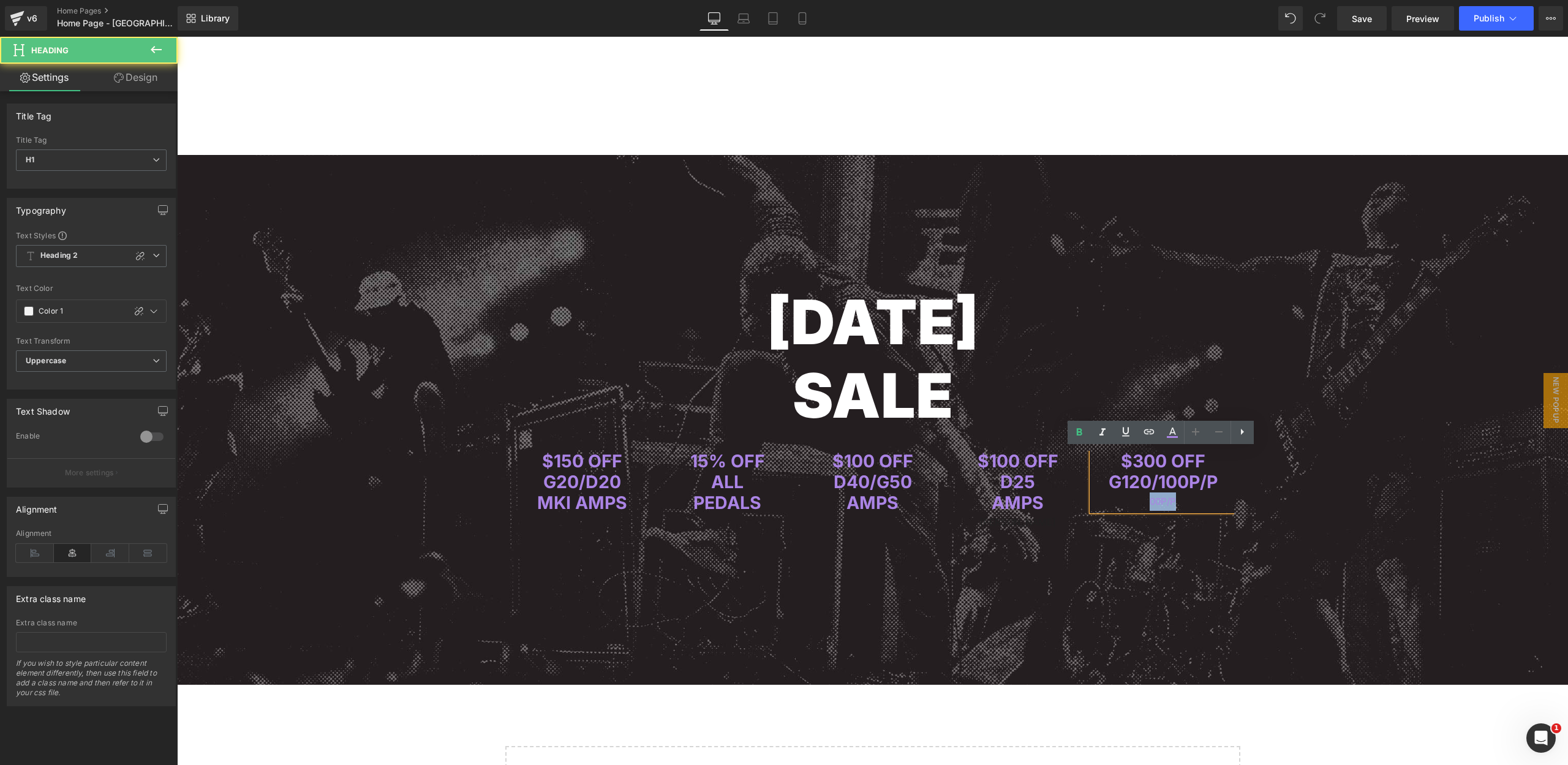
click at [1179, 500] on div "00P/P" at bounding box center [1163, 501] width 142 height 18
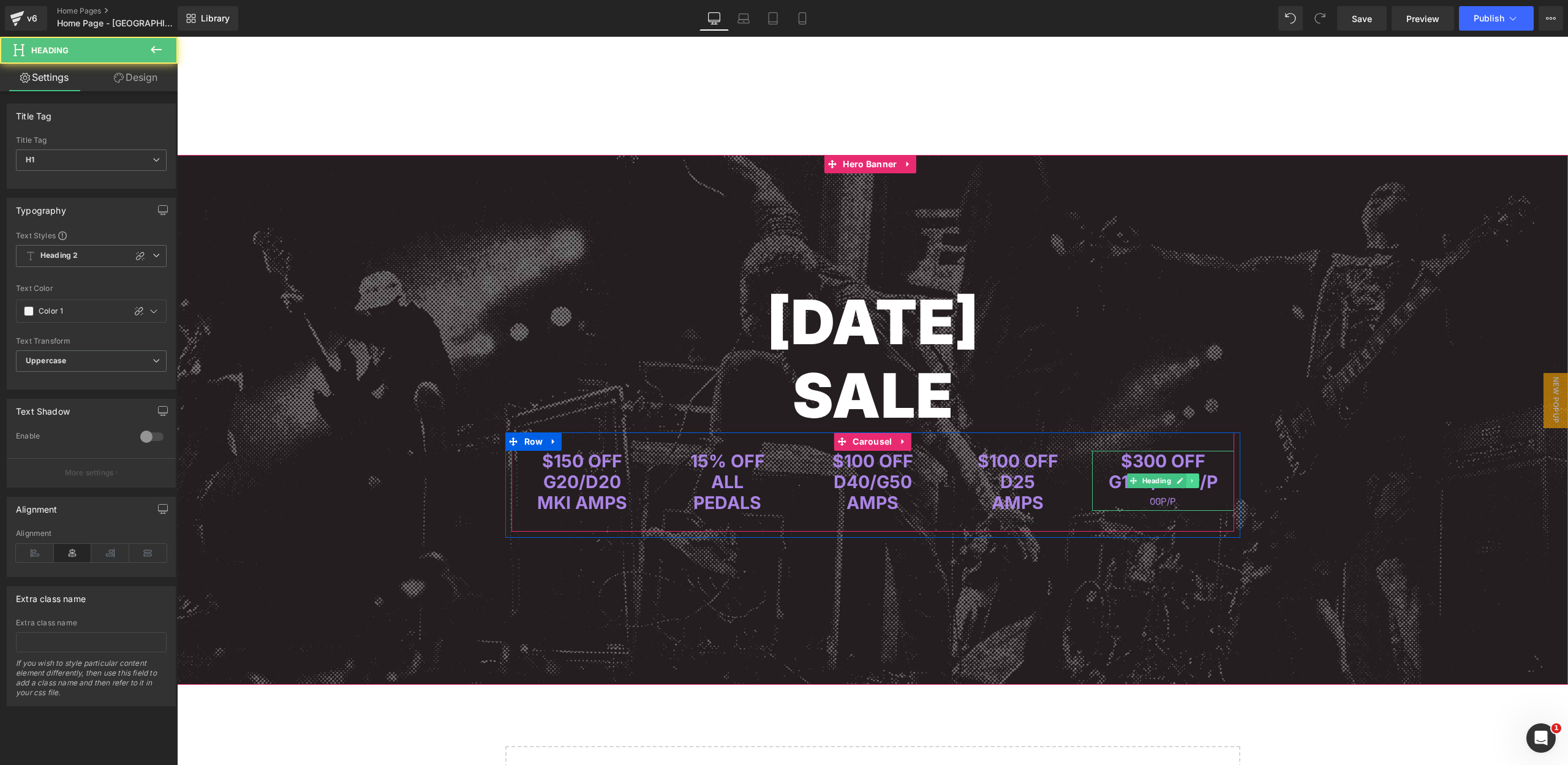
drag, startPoint x: 1211, startPoint y: 475, endPoint x: 1196, endPoint y: 475, distance: 15.0
click at [1196, 475] on div "$300 OFF G120/100P/P 00P/P Heading" at bounding box center [1163, 480] width 142 height 60
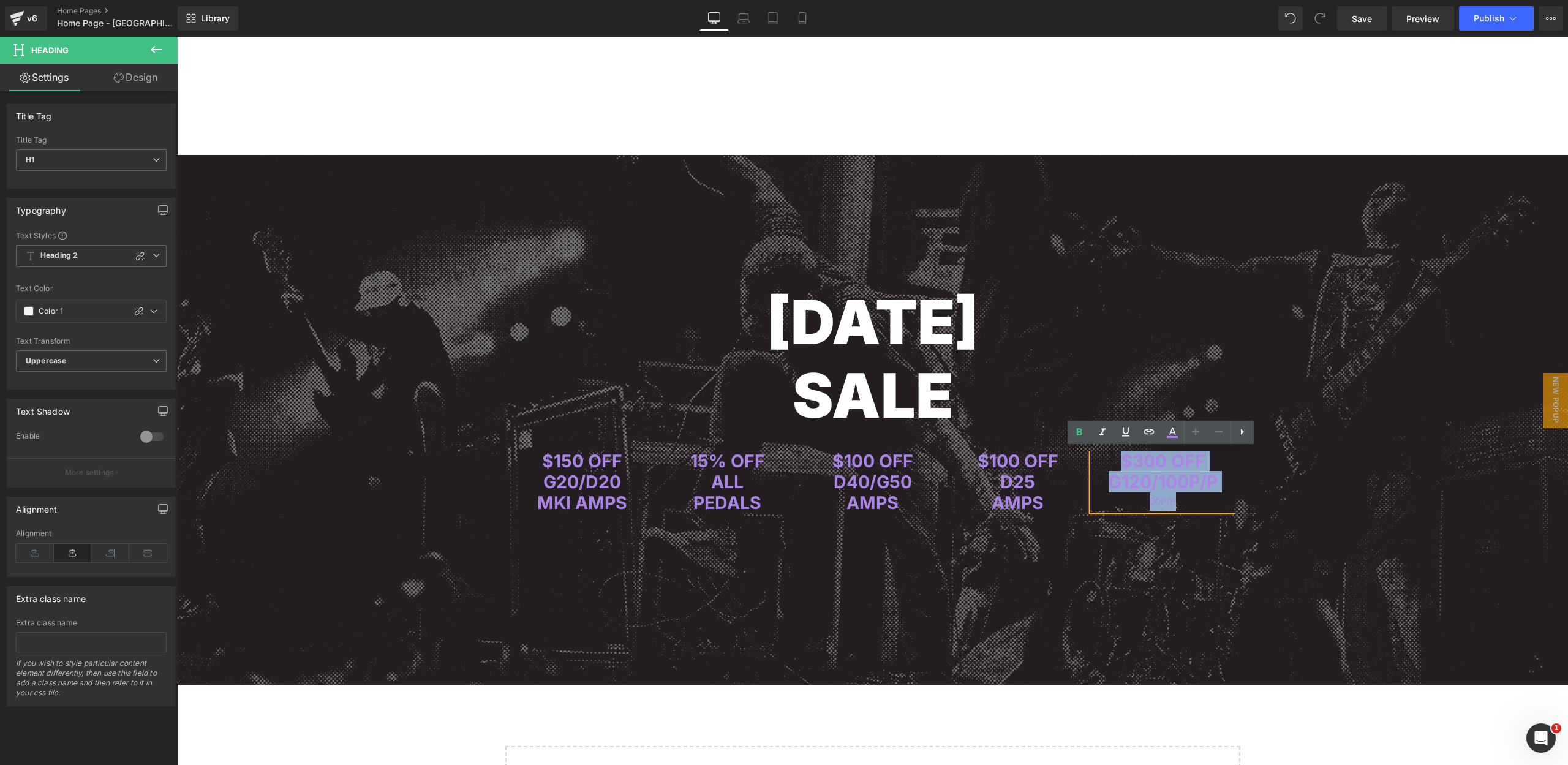
drag, startPoint x: 1117, startPoint y: 456, endPoint x: 1224, endPoint y: 494, distance: 113.5
click at [1224, 494] on div "$300 OFF G120/100P/P 00P/P" at bounding box center [1163, 480] width 142 height 60
click at [152, 157] on icon at bounding box center [156, 160] width 7 height 7
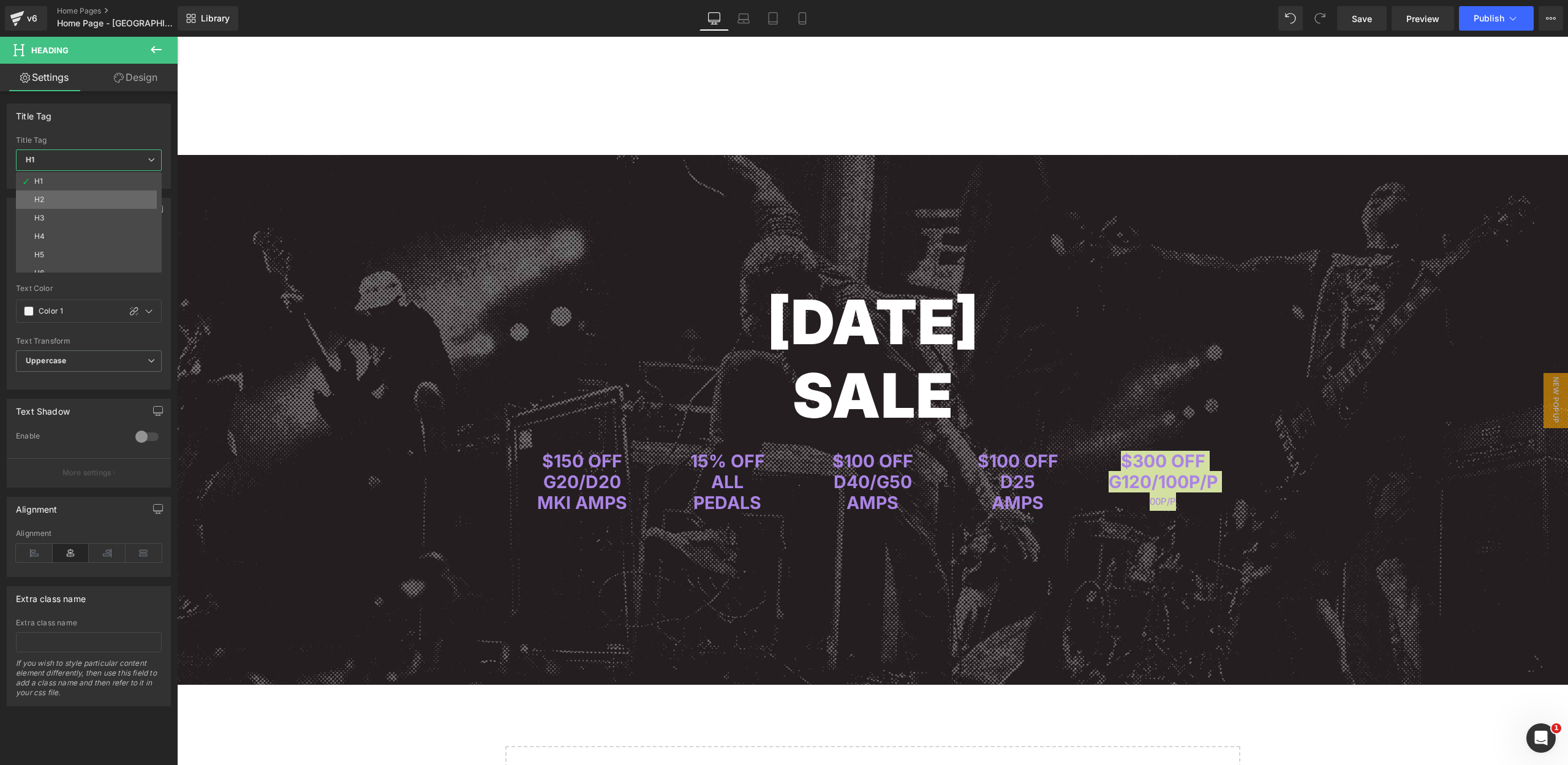
click at [98, 196] on li "H2" at bounding box center [91, 199] width 152 height 18
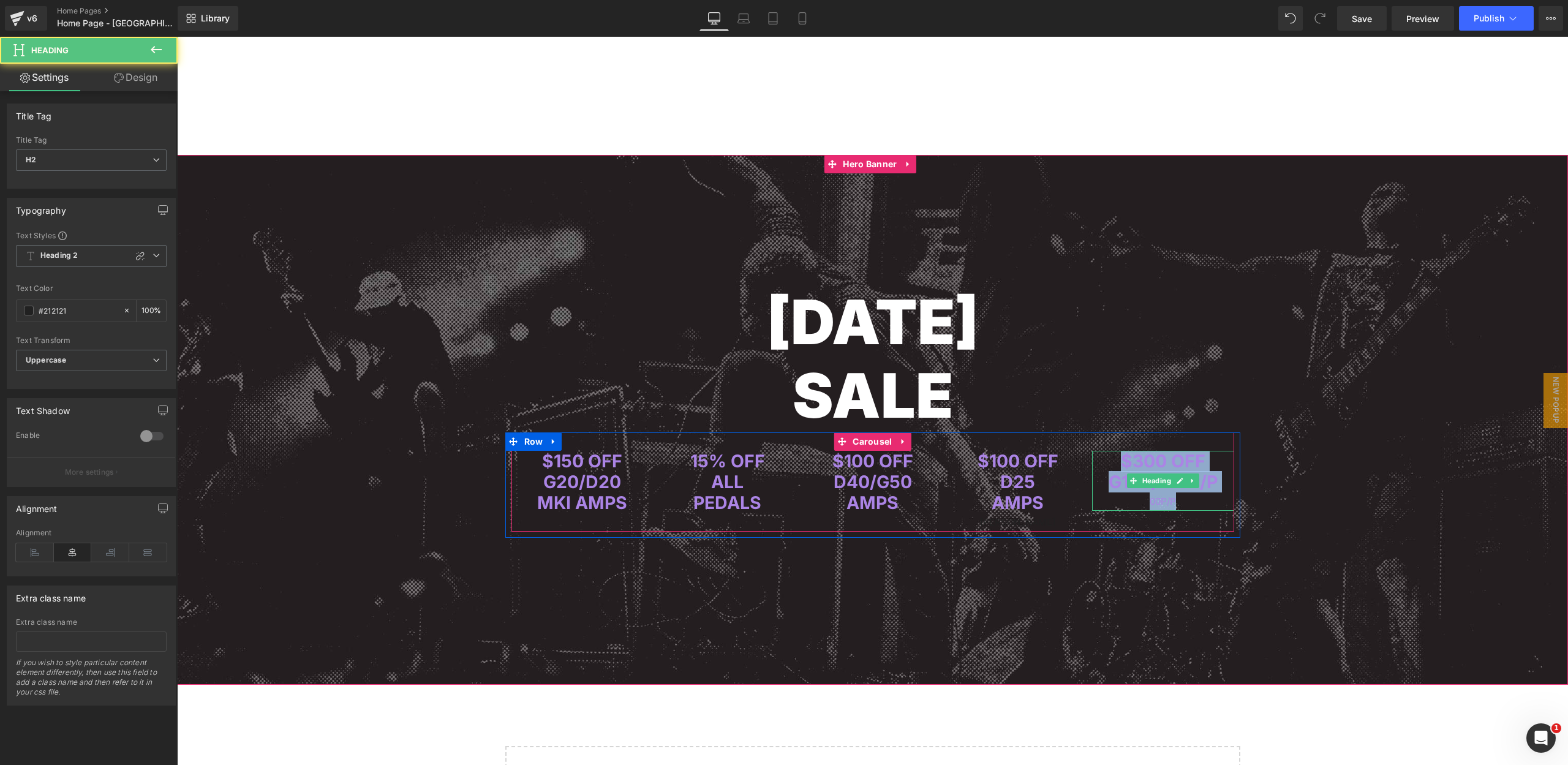
click at [1175, 459] on span "$300 OFF" at bounding box center [1163, 461] width 85 height 21
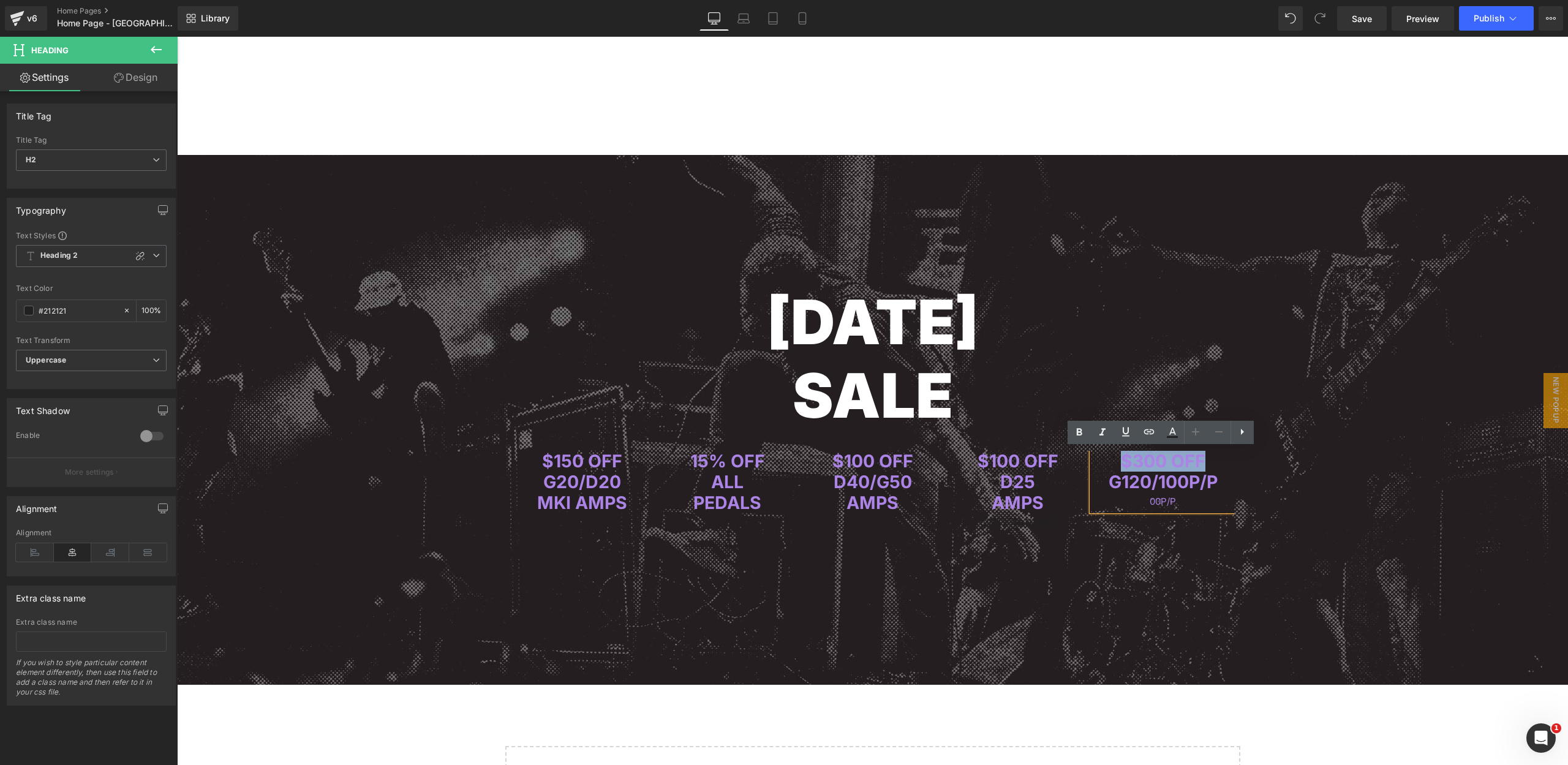
drag, startPoint x: 1120, startPoint y: 457, endPoint x: 1211, endPoint y: 459, distance: 91.0
click at [1211, 459] on h2 "$300 OFF" at bounding box center [1163, 460] width 142 height 21
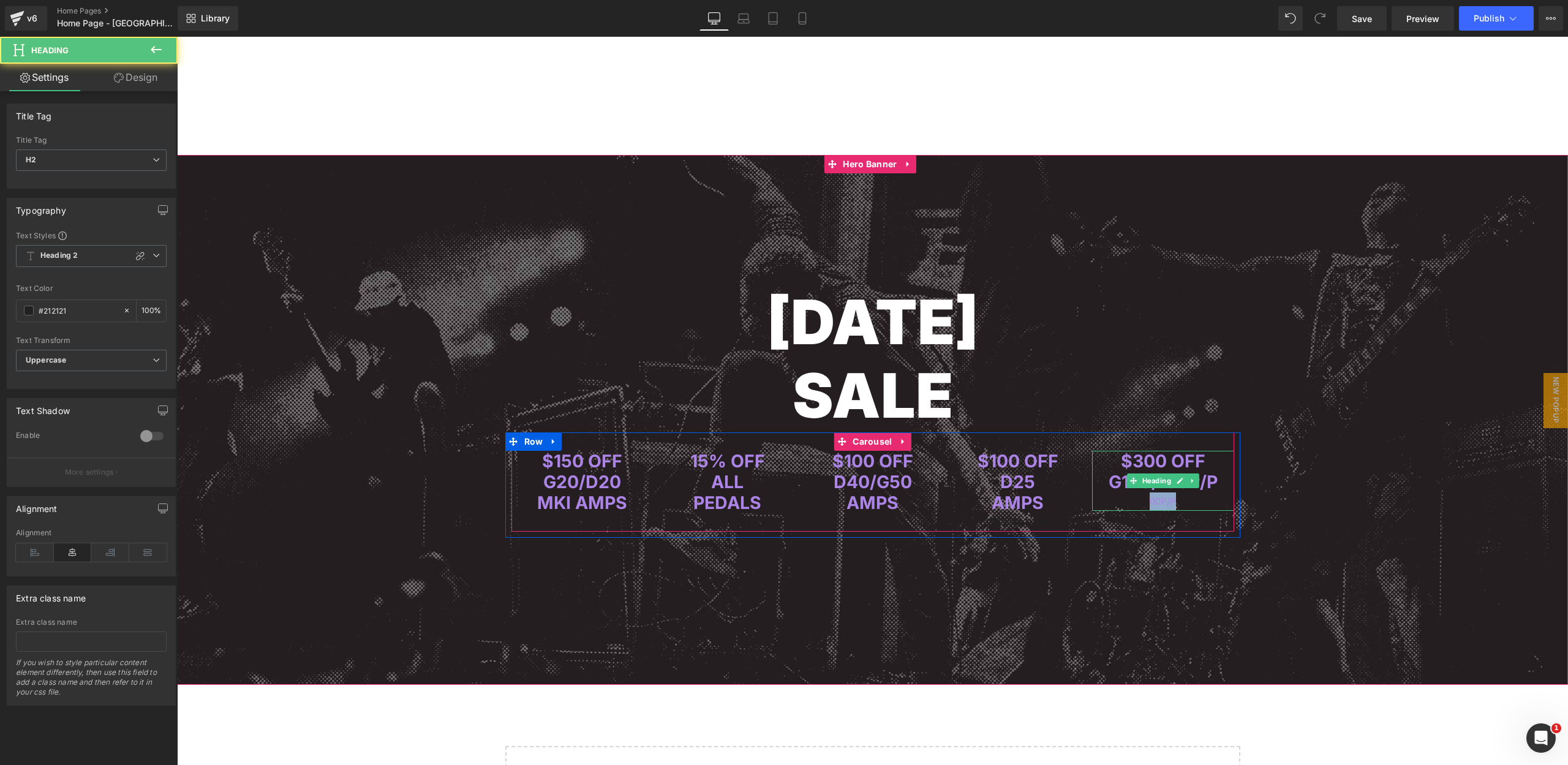
drag, startPoint x: 1171, startPoint y: 501, endPoint x: 1192, endPoint y: 503, distance: 21.1
click at [1192, 503] on div "00P/P" at bounding box center [1163, 501] width 142 height 18
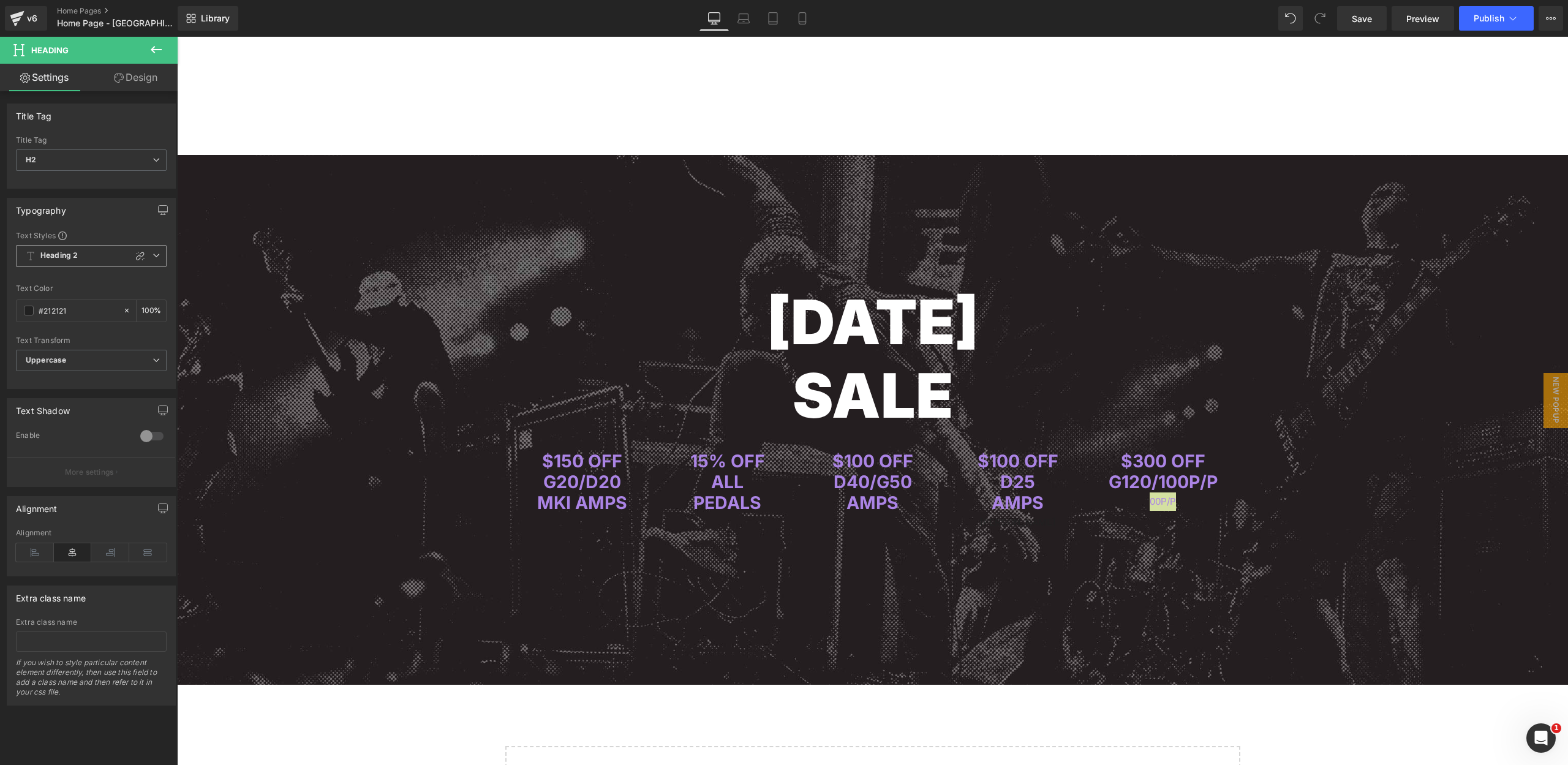
click at [152, 254] on icon at bounding box center [156, 255] width 7 height 7
click at [58, 315] on li "Heading 2" at bounding box center [91, 323] width 152 height 22
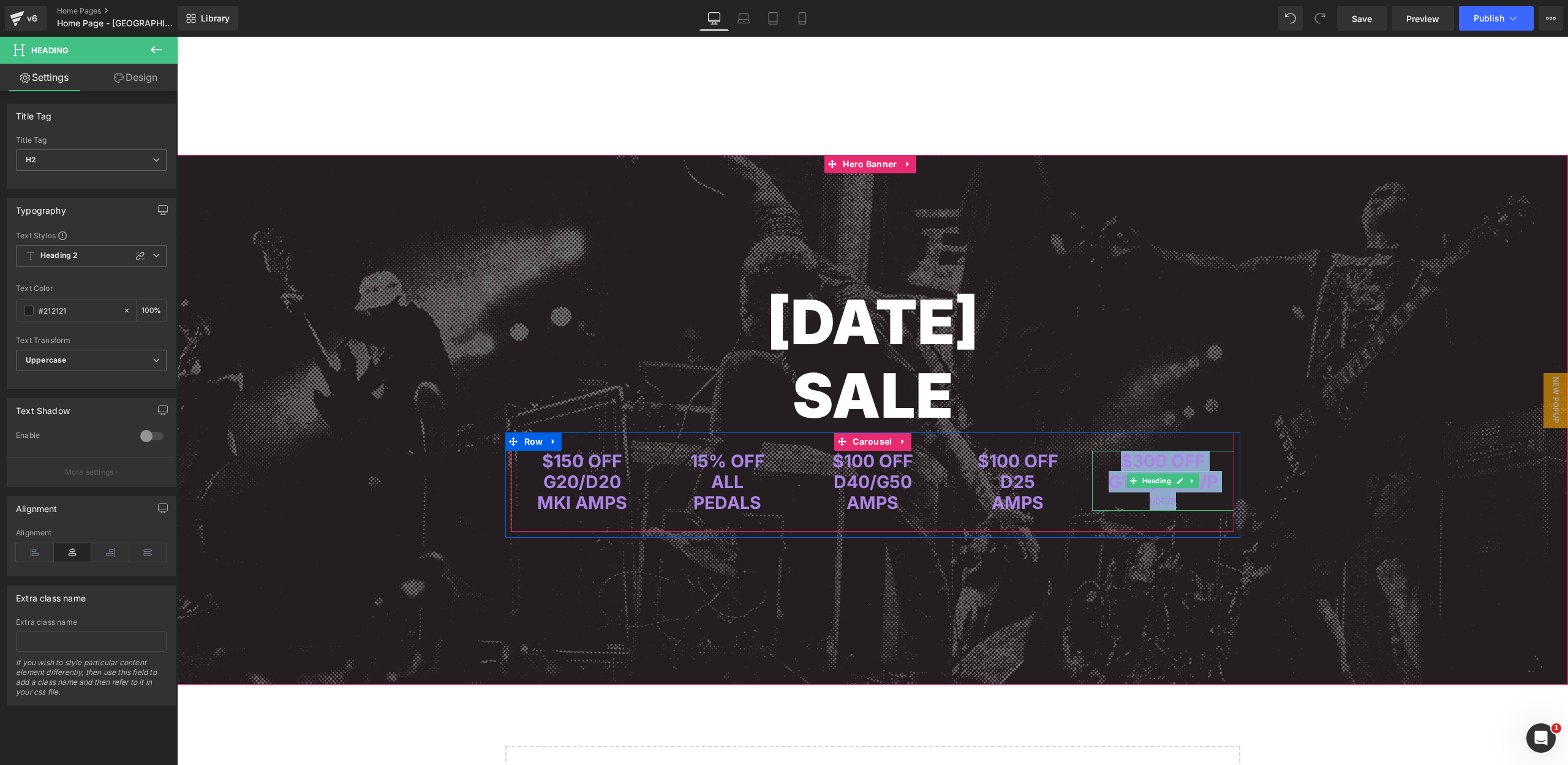
drag, startPoint x: 1126, startPoint y: 459, endPoint x: 1210, endPoint y: 496, distance: 91.8
click at [1210, 496] on div "$300 OFF G120/100P/P 00P/P" at bounding box center [1163, 480] width 142 height 60
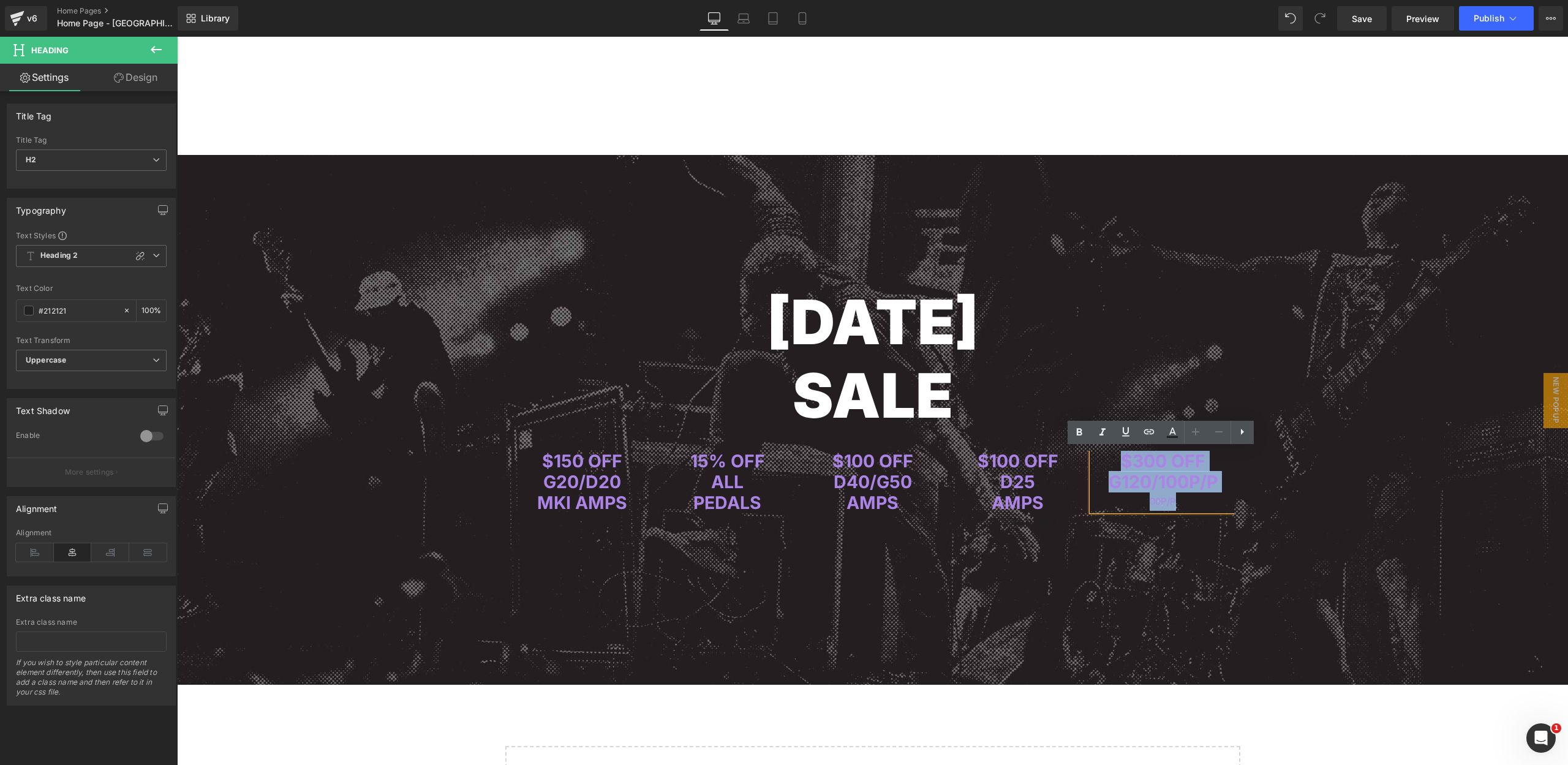
click at [1206, 472] on span "G120/100P/P" at bounding box center [1163, 482] width 109 height 21
drag, startPoint x: 1170, startPoint y: 472, endPoint x: 713, endPoint y: 367, distance: 468.9
click at [1085, 457] on div "$150 OFF G20/D20 MKI AMPS Heading 15% OFF ALL PEDALS Heading $100 OFF D40/G50 A…" at bounding box center [874, 491] width 726 height 82
click at [135, 253] on icon at bounding box center [140, 256] width 10 height 10
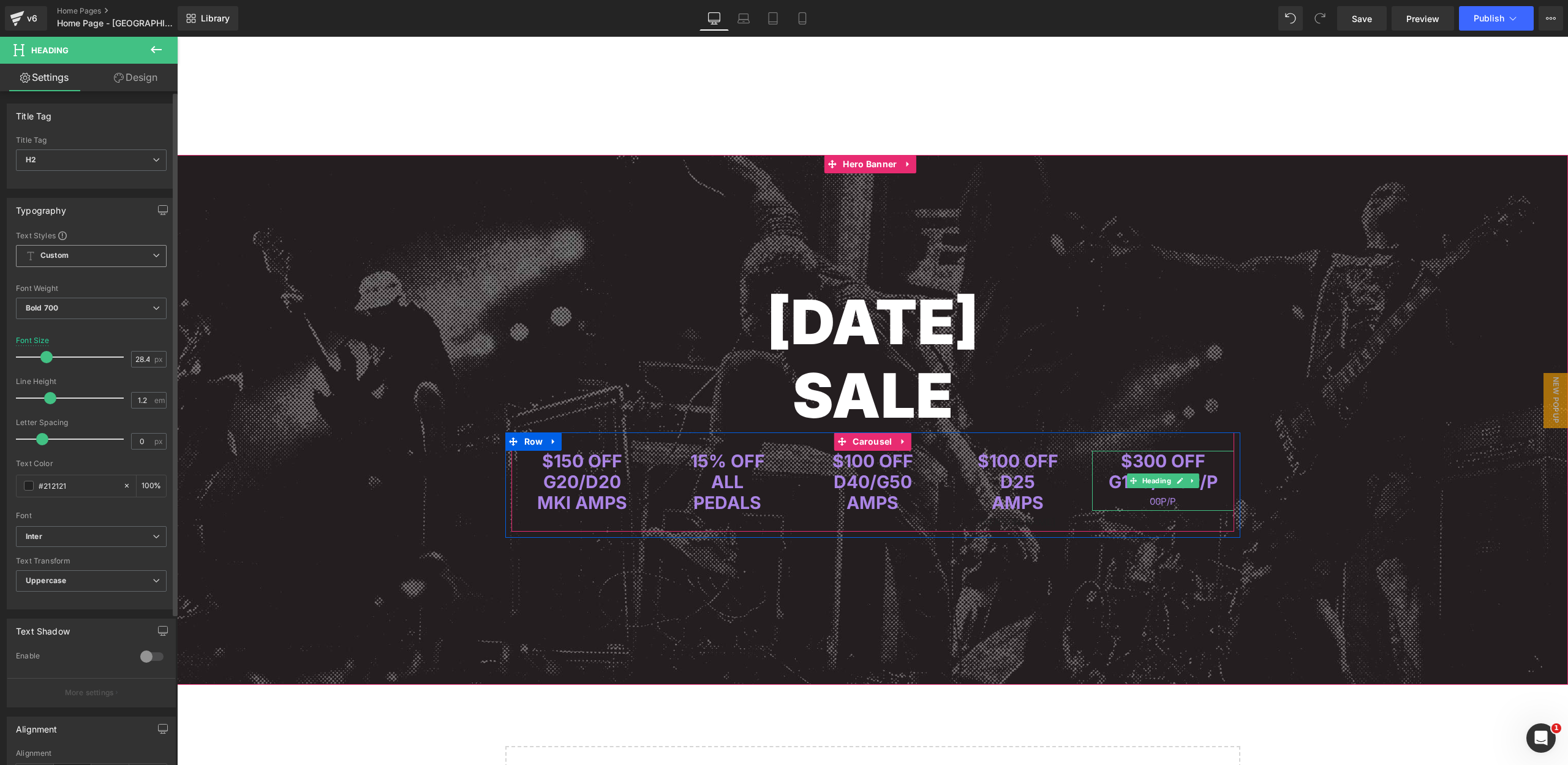
click at [1189, 501] on div "00P/P" at bounding box center [1163, 501] width 142 height 18
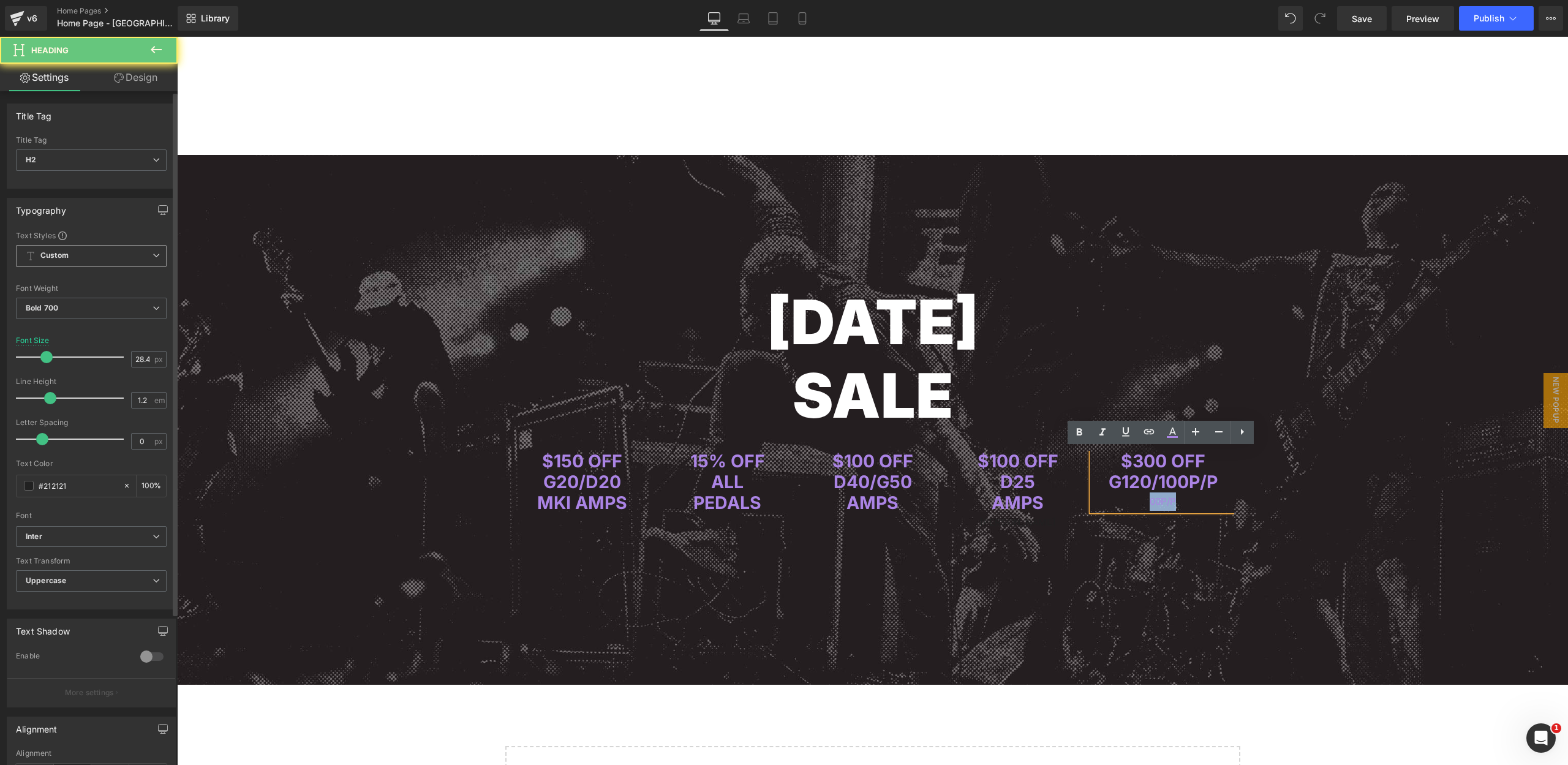
drag, startPoint x: 1143, startPoint y: 501, endPoint x: 1133, endPoint y: 501, distance: 10.0
click at [1133, 501] on div "00P/P" at bounding box center [1163, 501] width 142 height 18
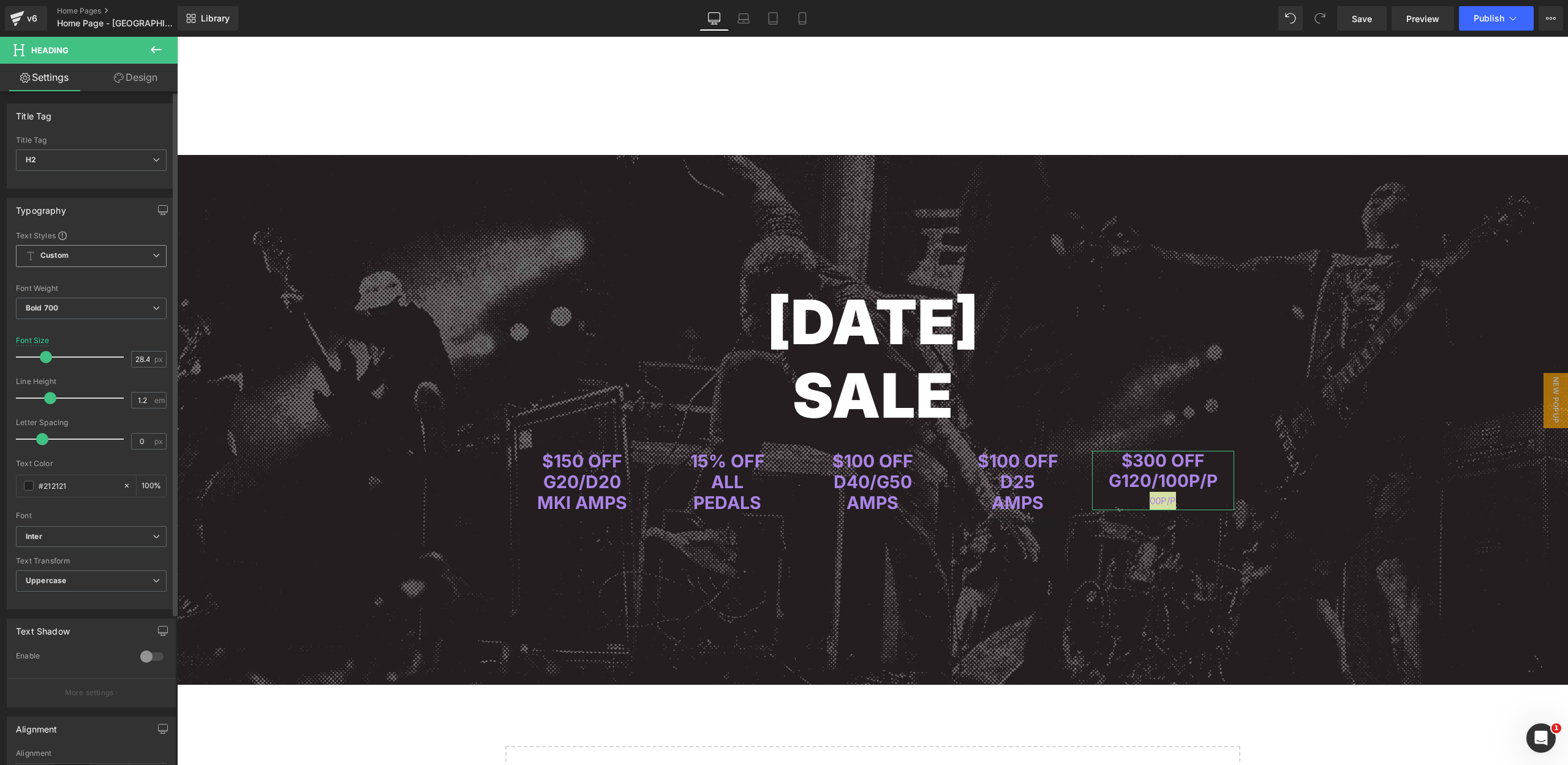
click at [44, 352] on span at bounding box center [45, 357] width 12 height 12
click at [861, 442] on span "Carousel" at bounding box center [871, 441] width 45 height 18
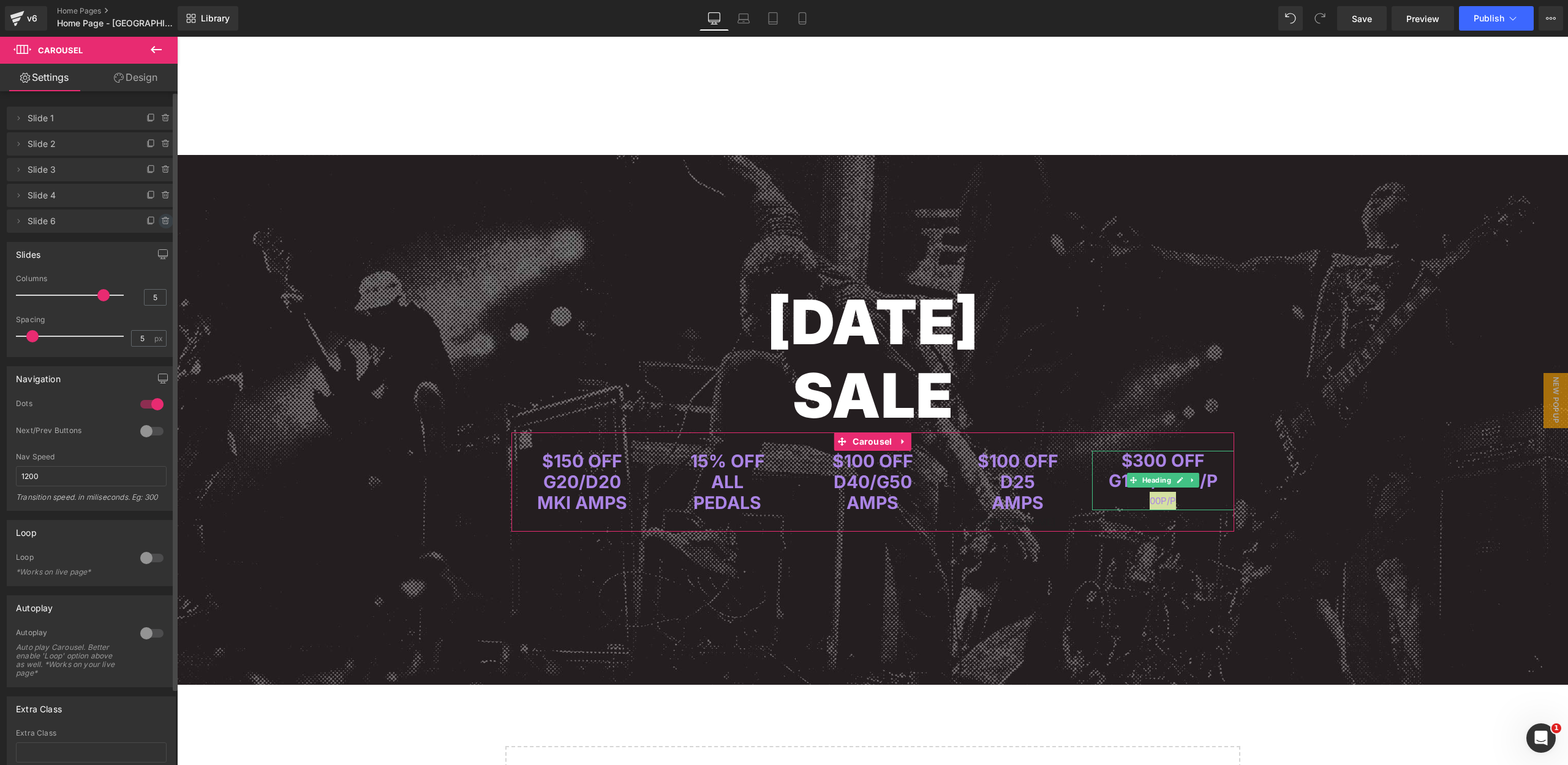
click at [161, 216] on span at bounding box center [166, 222] width 15 height 15
click at [156, 222] on button "Delete" at bounding box center [152, 222] width 39 height 16
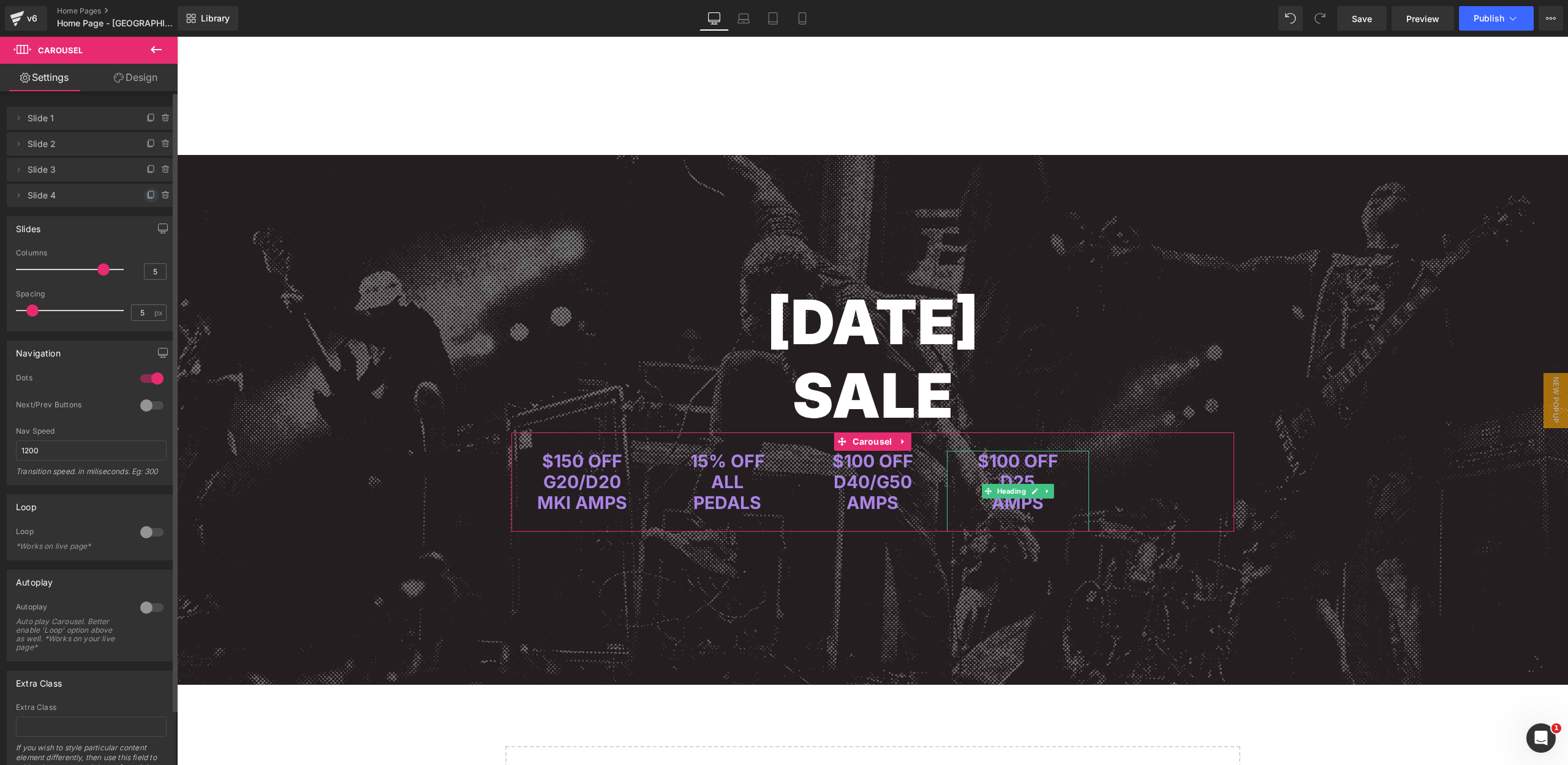
click at [147, 194] on icon at bounding box center [152, 195] width 10 height 10
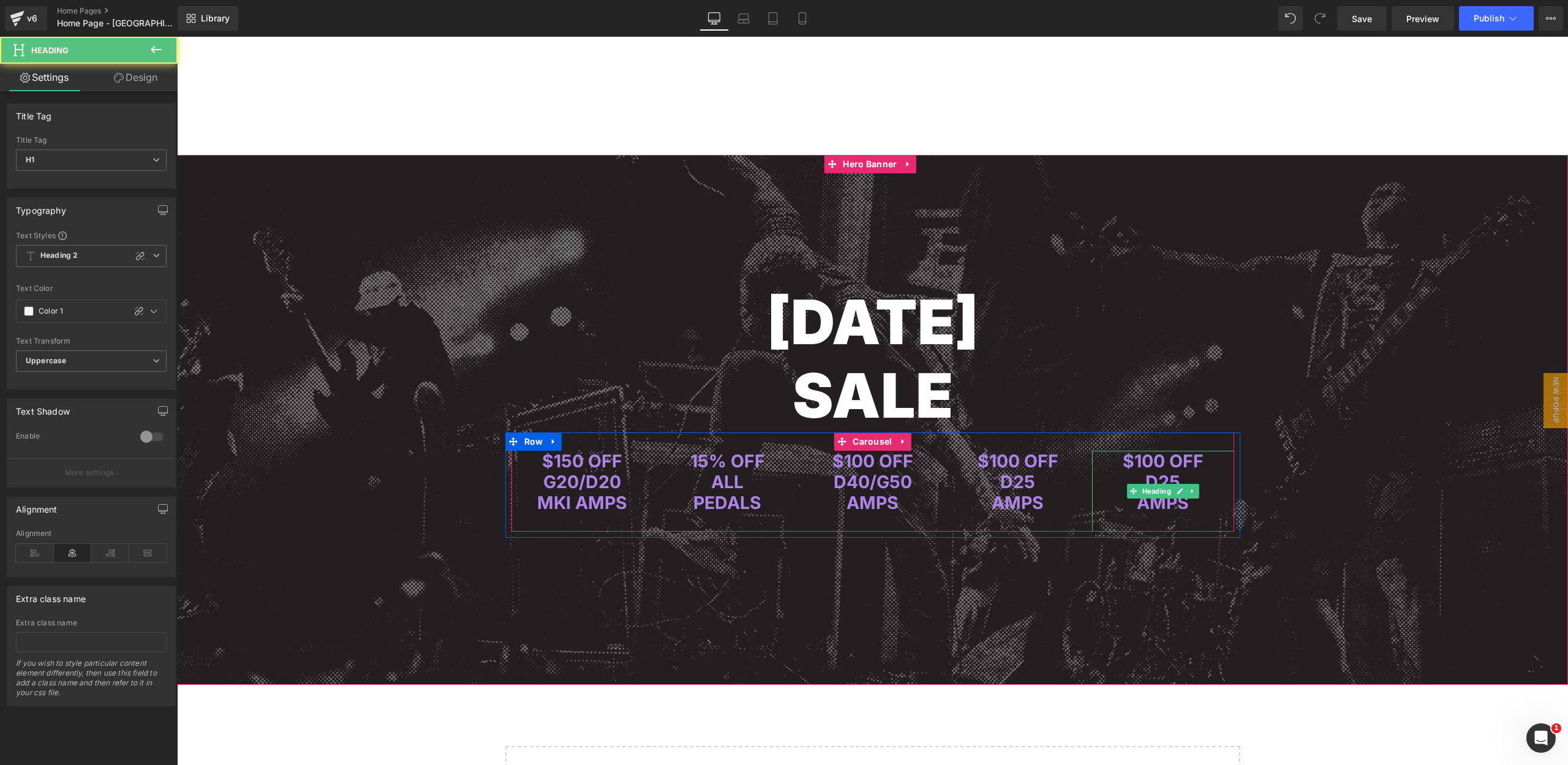
click at [1154, 459] on span "$100 OFF" at bounding box center [1163, 461] width 81 height 21
drag, startPoint x: 1143, startPoint y: 478, endPoint x: 1176, endPoint y: 478, distance: 33.0
click at [1176, 478] on span "D25" at bounding box center [1162, 482] width 35 height 21
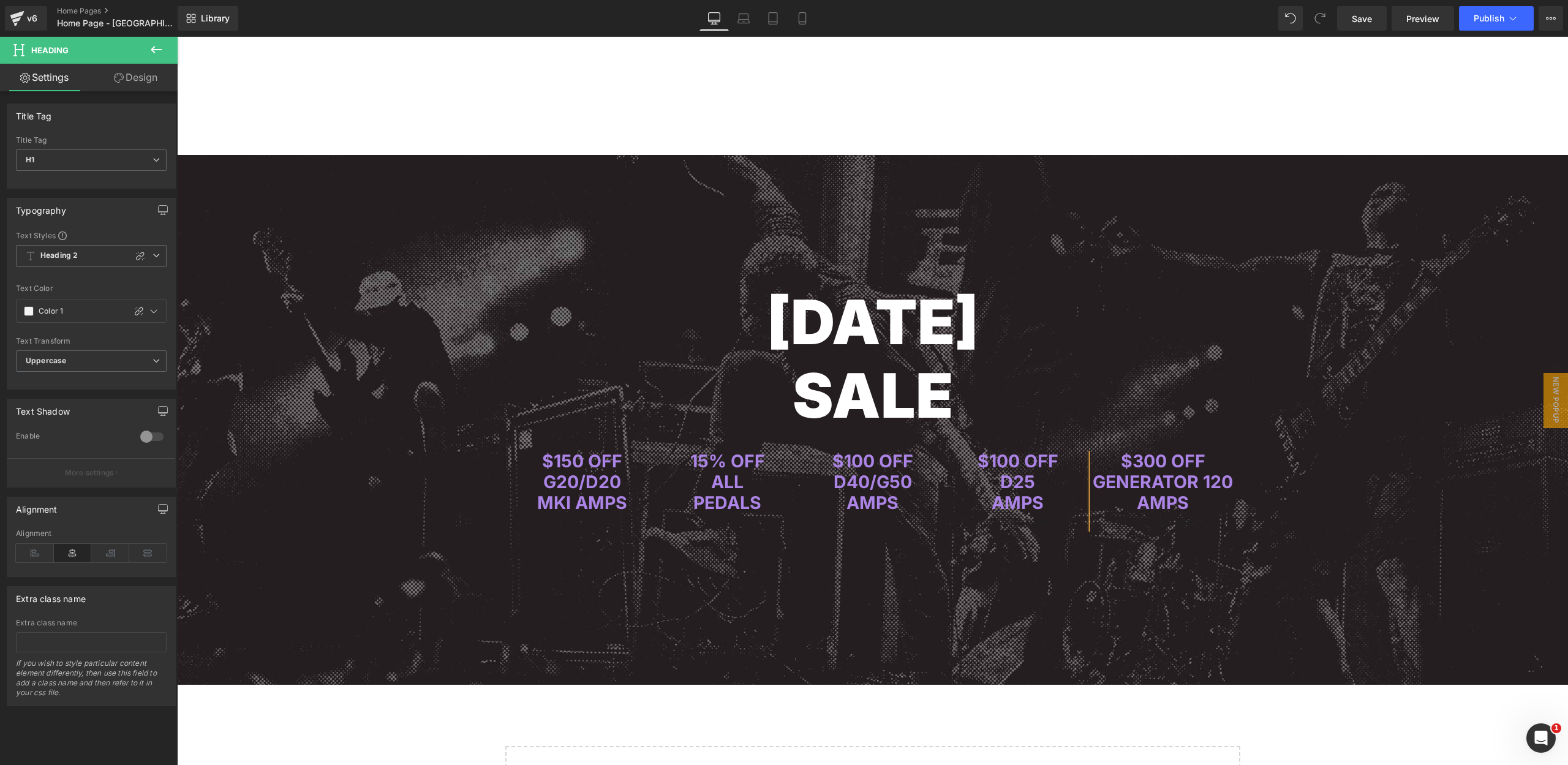
scroll to position [0, 1]
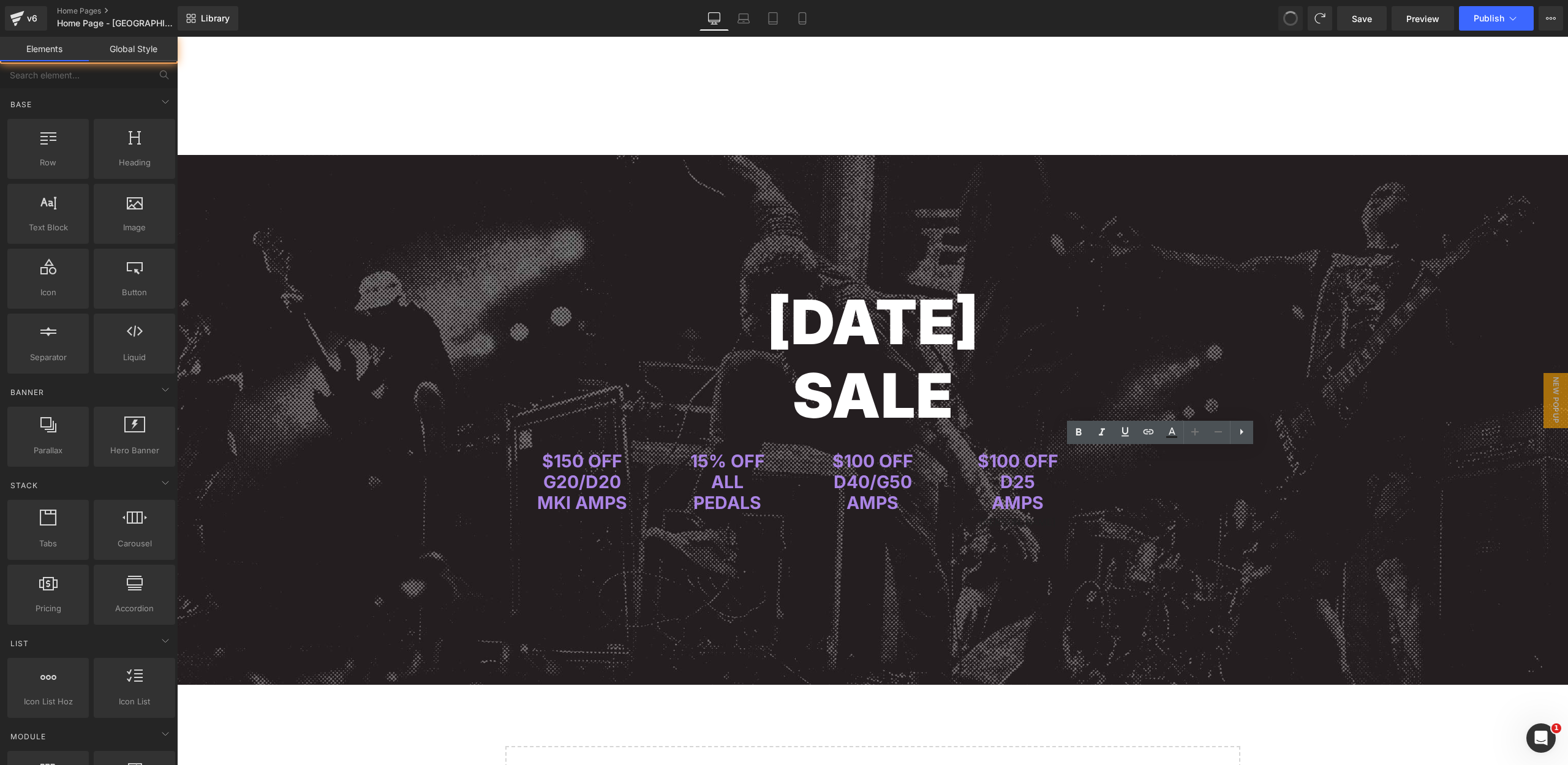
click at [1288, 10] on button at bounding box center [1290, 18] width 25 height 25
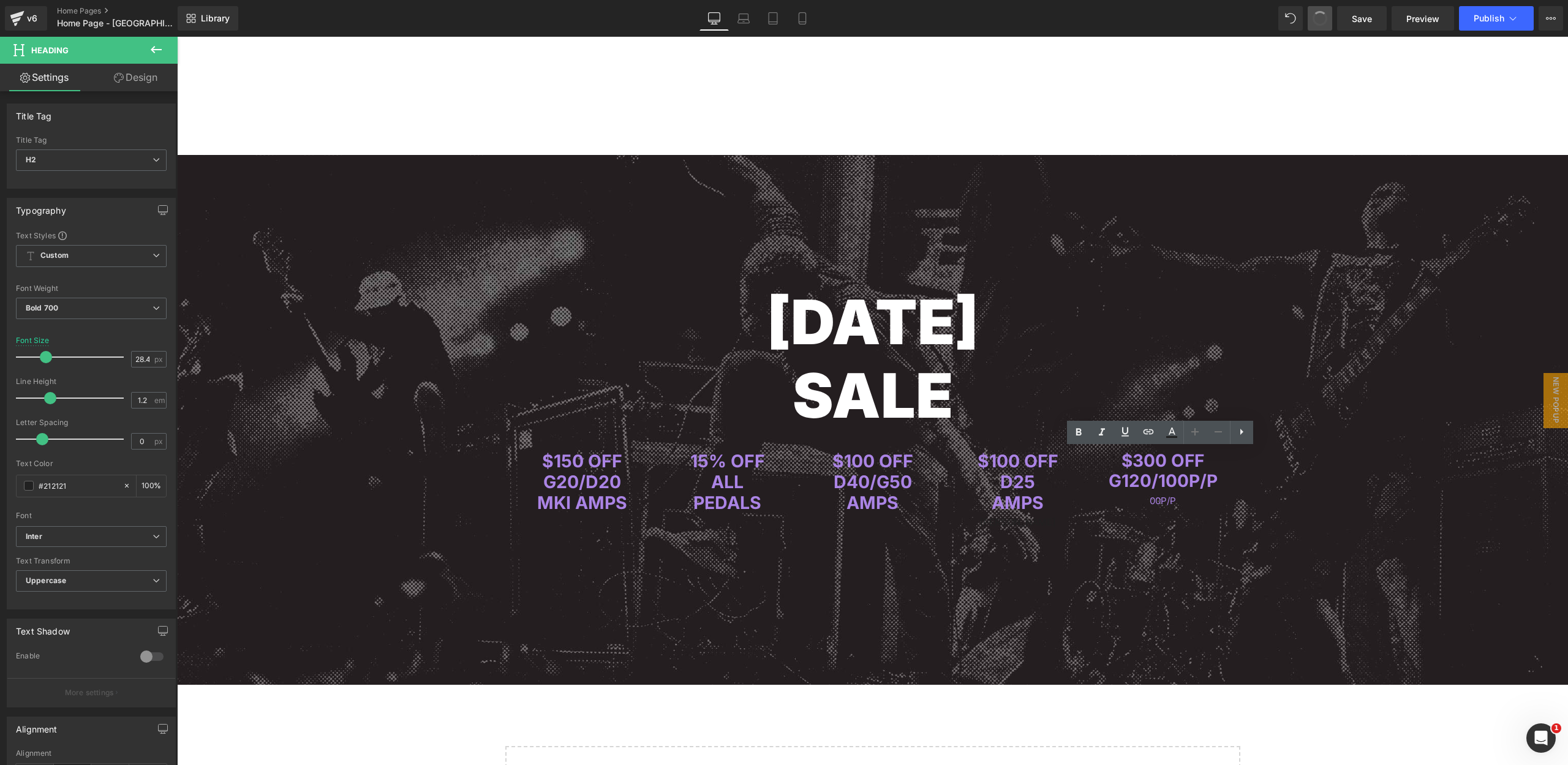
click at [1317, 13] on span at bounding box center [1319, 18] width 17 height 17
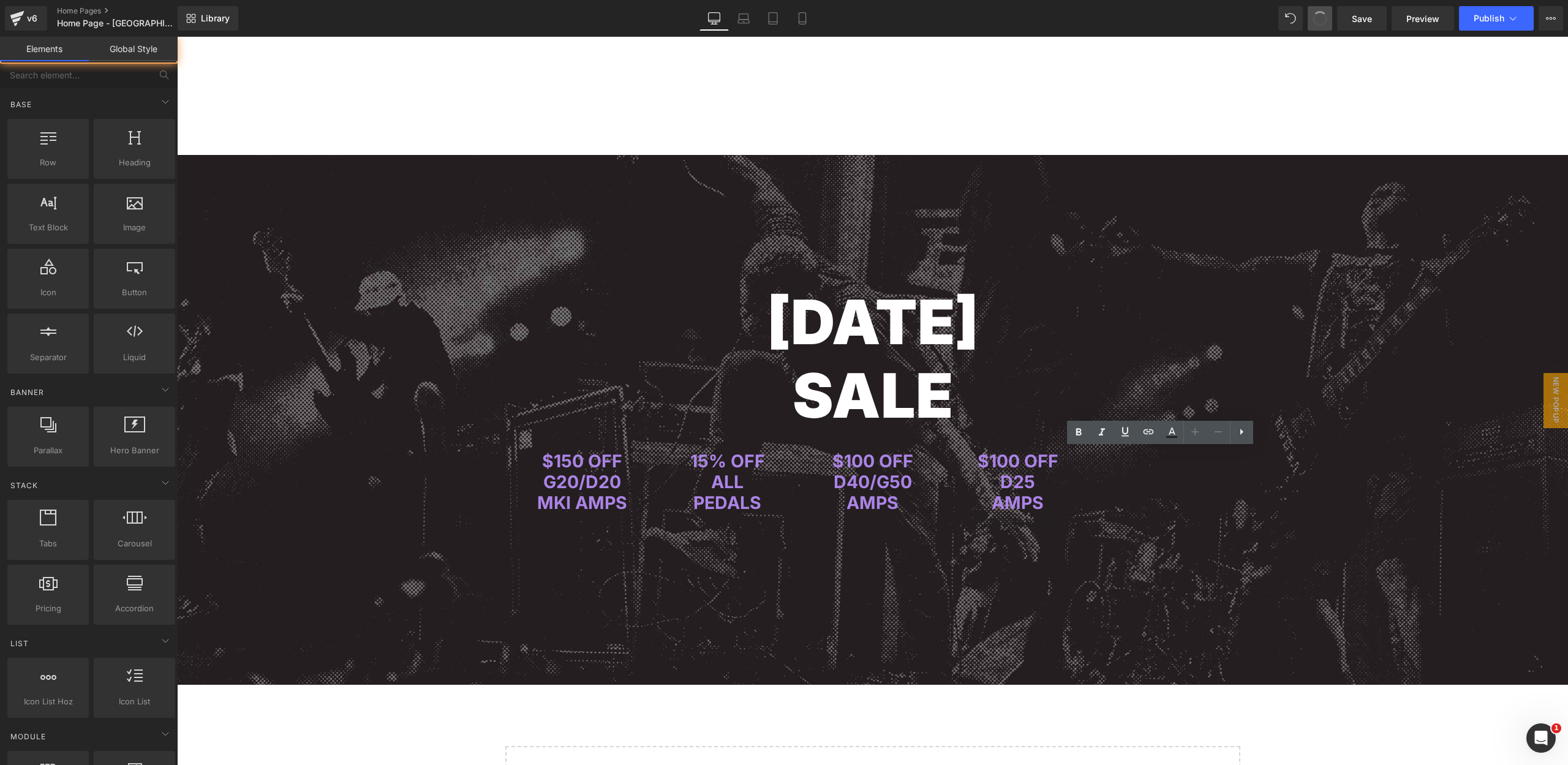
click at [1317, 13] on span at bounding box center [1319, 18] width 18 height 18
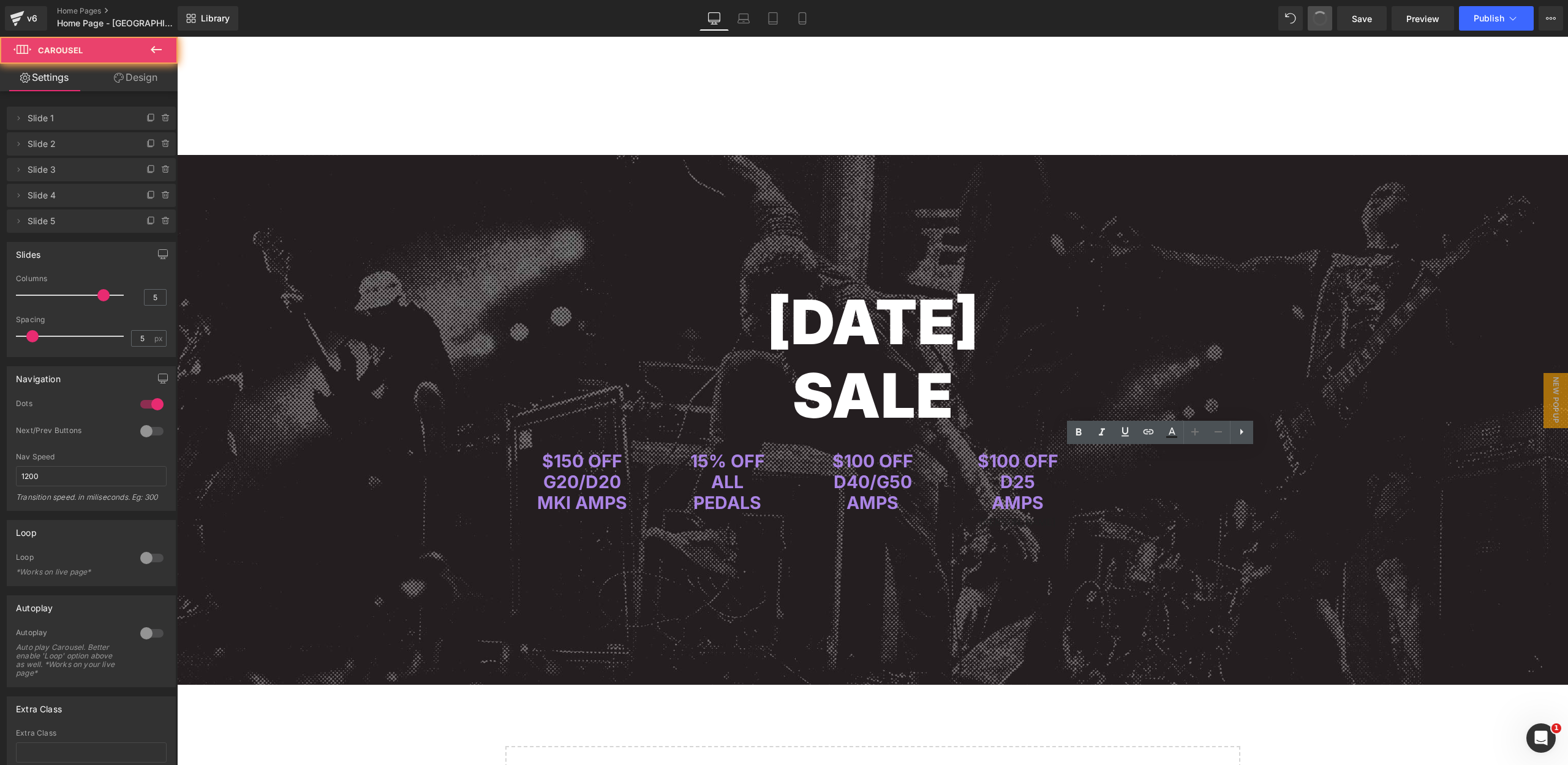
click at [1317, 13] on span at bounding box center [1319, 18] width 18 height 18
click at [1317, 13] on span at bounding box center [1320, 18] width 21 height 21
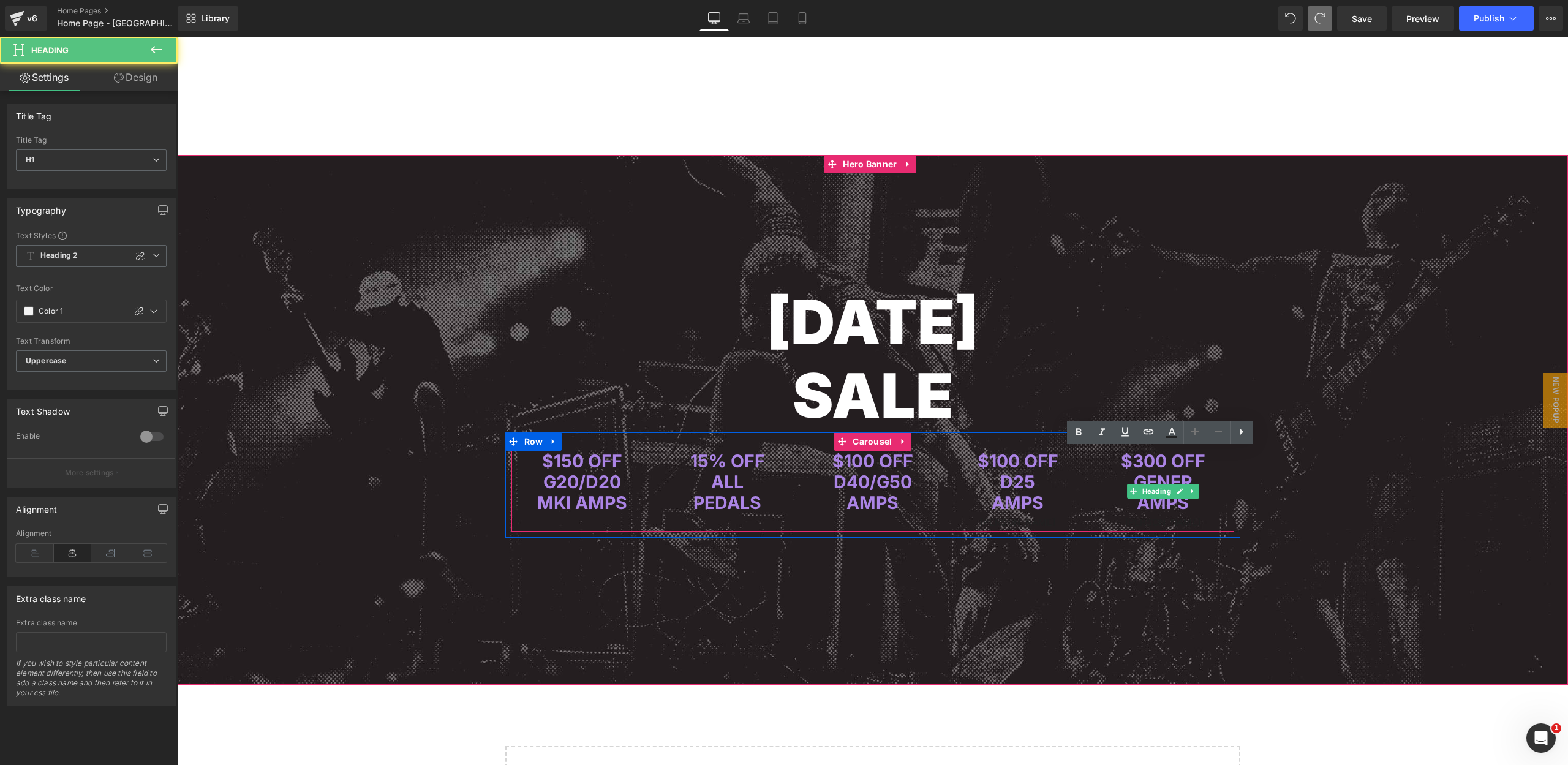
click at [1160, 479] on span "Gener" at bounding box center [1162, 482] width 58 height 21
click at [1160, 478] on span "Gener" at bounding box center [1162, 482] width 58 height 21
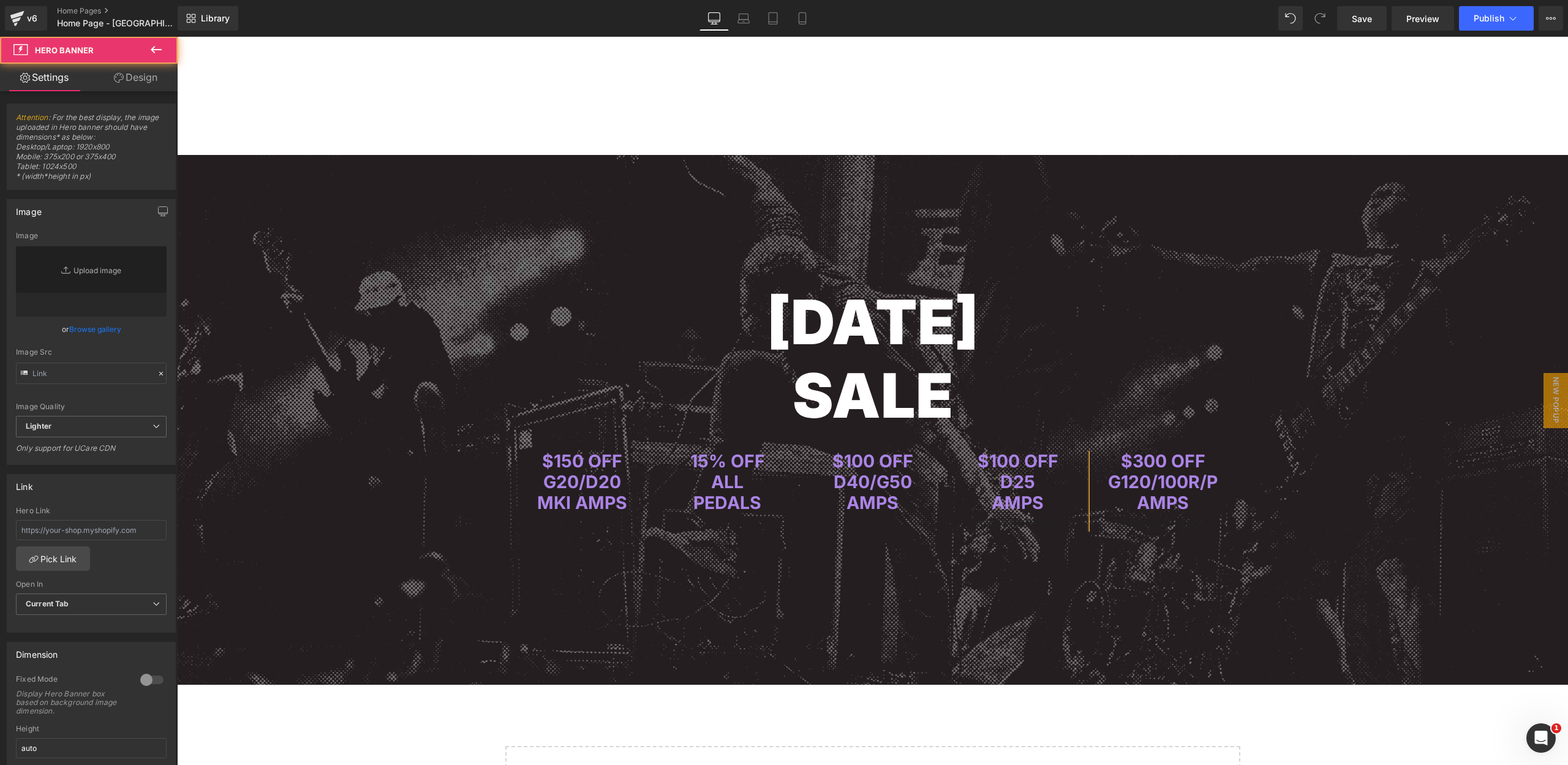
click at [1247, 203] on span "[DATE] SALE Heading Row $150 OFF G20/D20 MKI AMPS Heading 15% OFF ALL PEDALS He…" at bounding box center [872, 346] width 1391 height 383
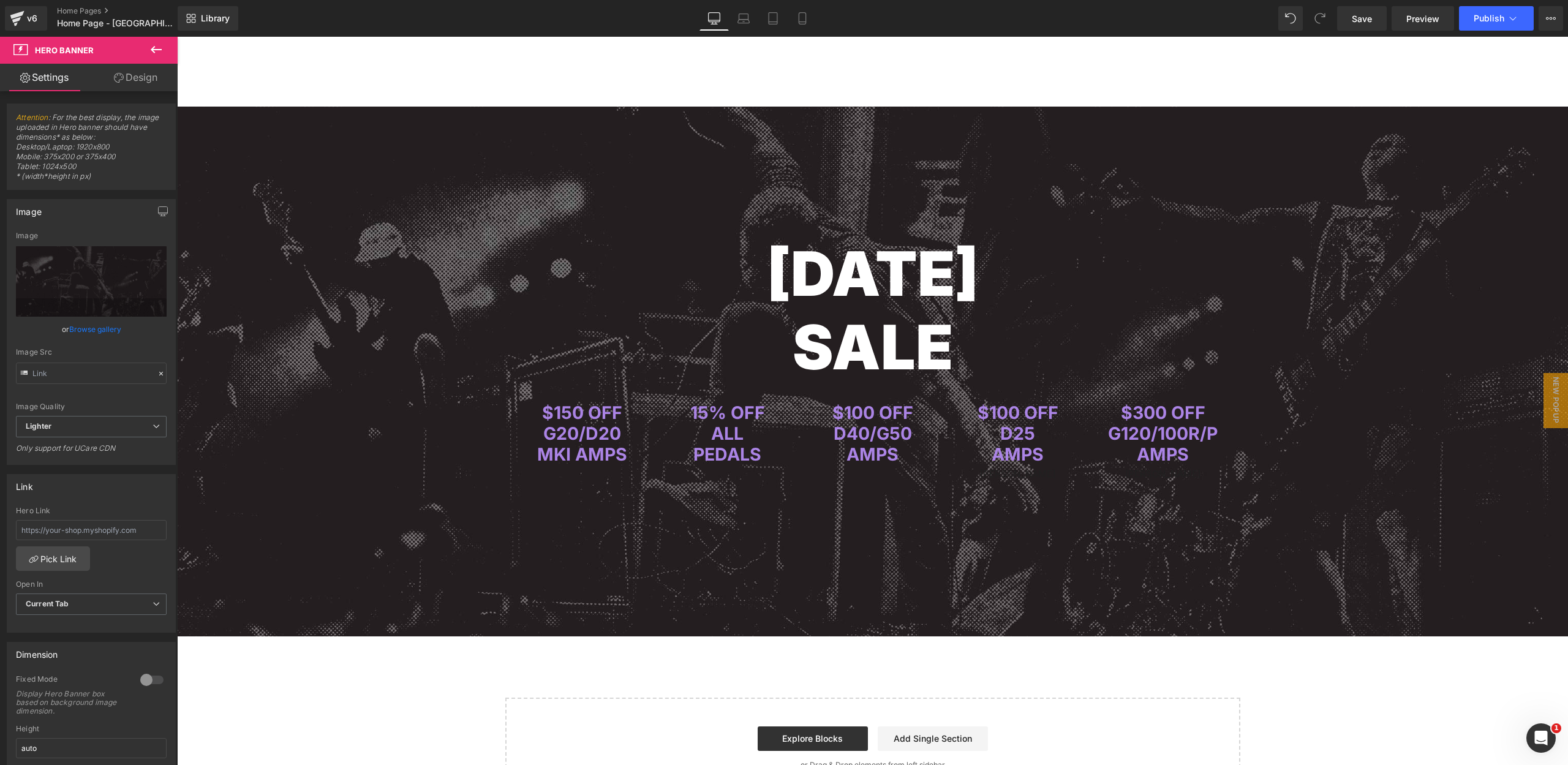
scroll to position [3148, 0]
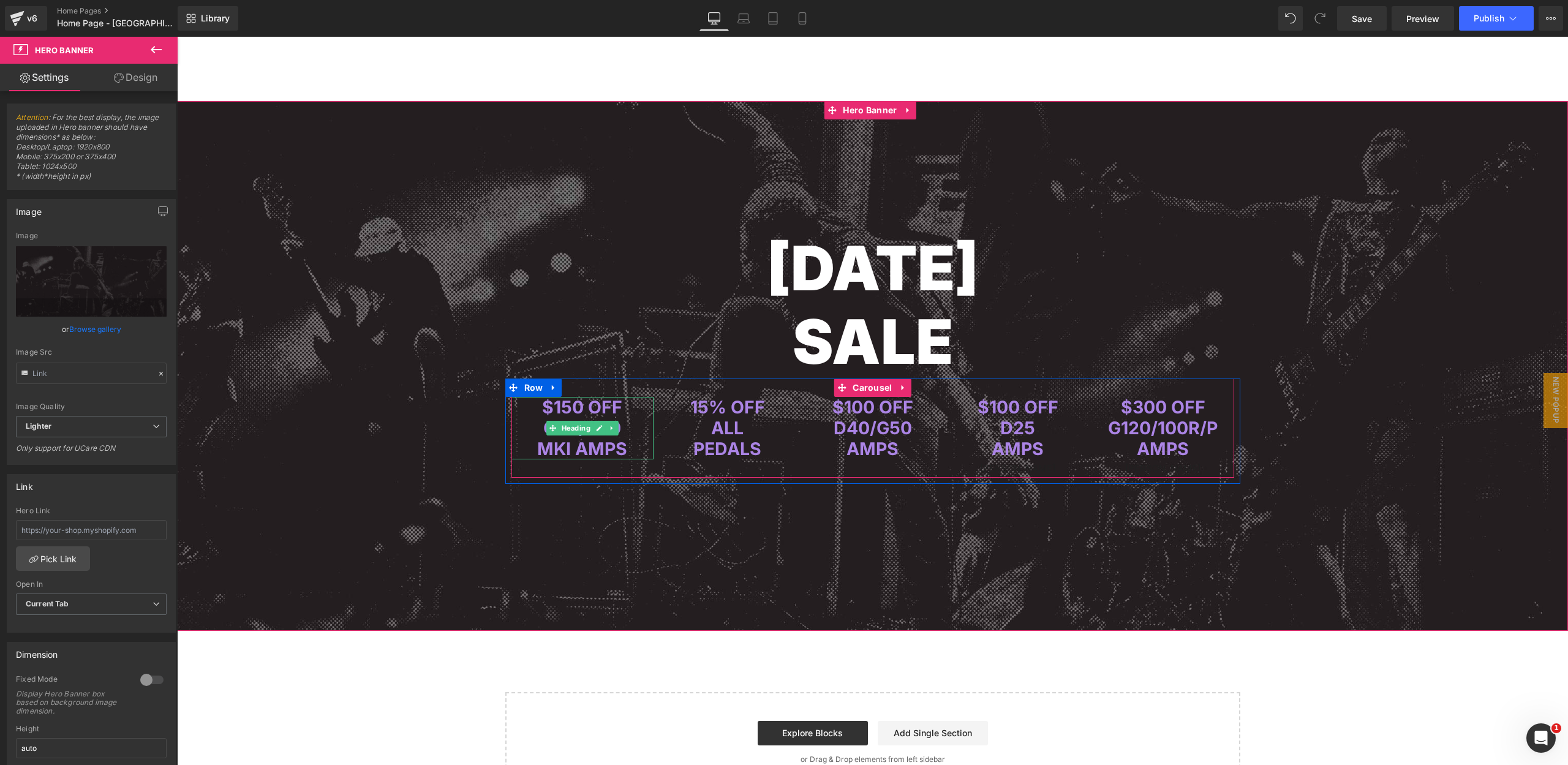
click at [548, 405] on span "$150 OFF" at bounding box center [581, 407] width 80 height 21
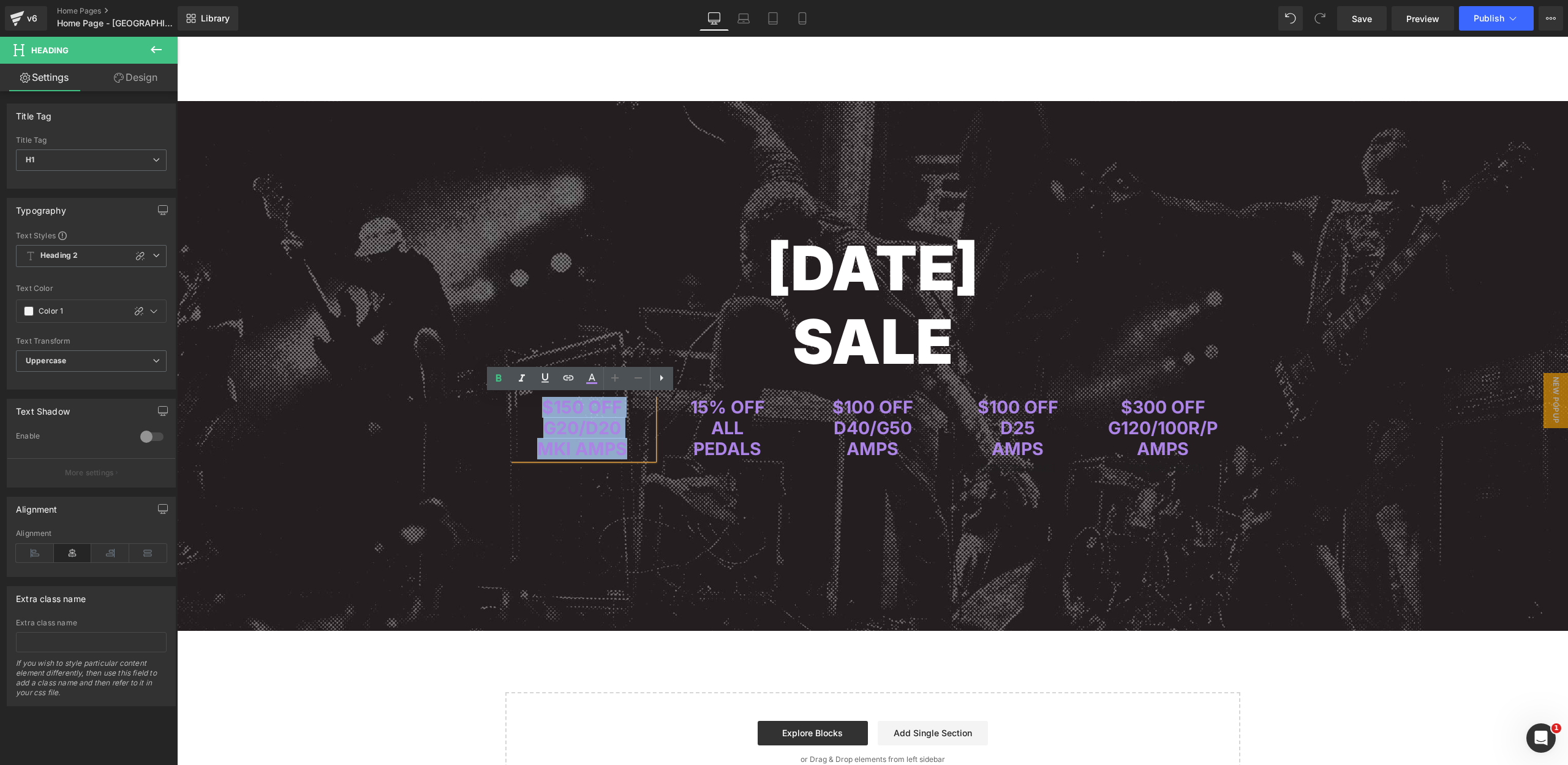
drag, startPoint x: 540, startPoint y: 405, endPoint x: 621, endPoint y: 445, distance: 90.3
click at [621, 445] on div "$150 OFF G20/D20 MKI AMPS" at bounding box center [582, 428] width 142 height 63
click at [134, 312] on icon at bounding box center [139, 311] width 10 height 10
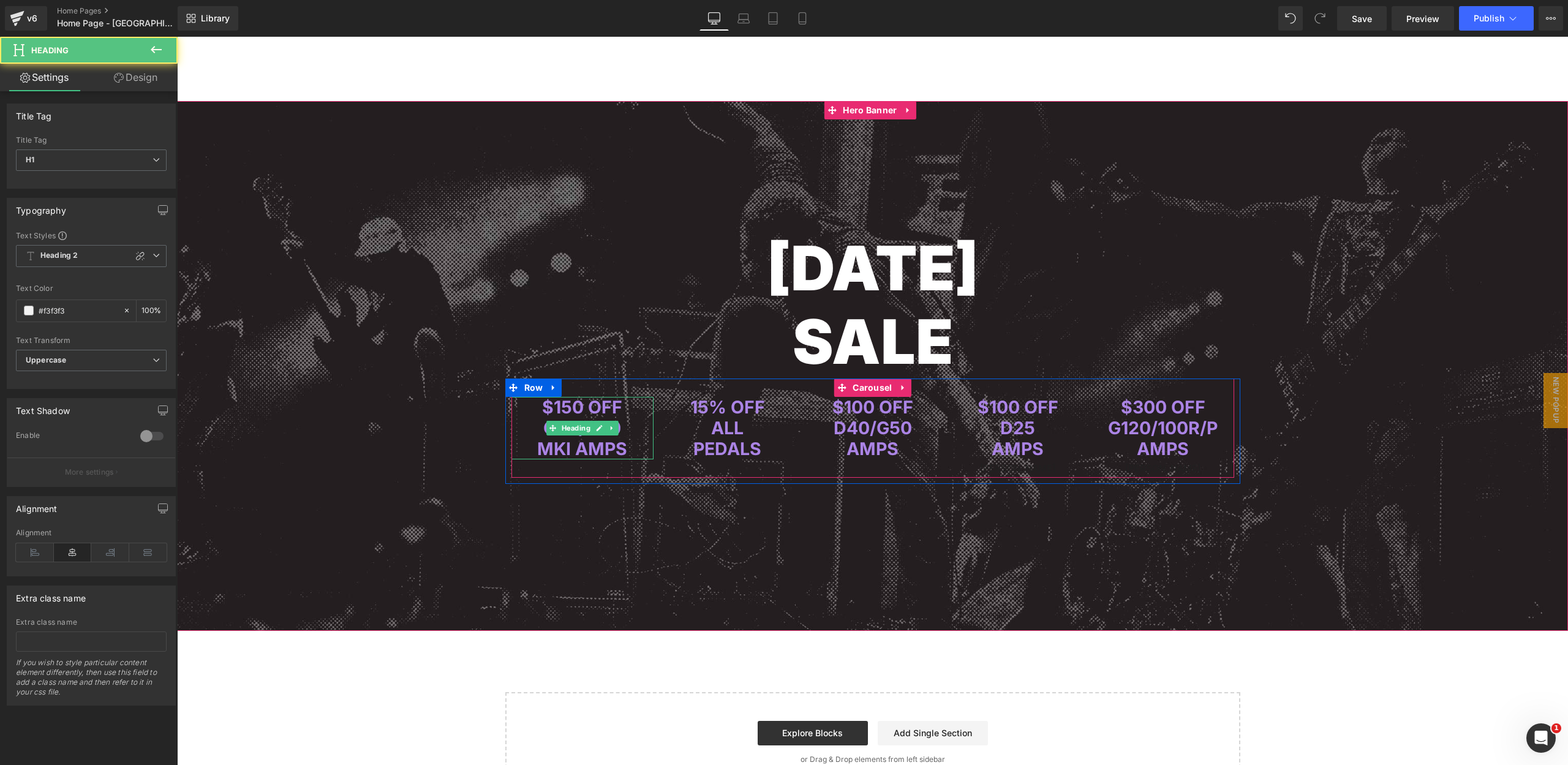
click at [568, 414] on span "$150 OFF" at bounding box center [581, 407] width 80 height 21
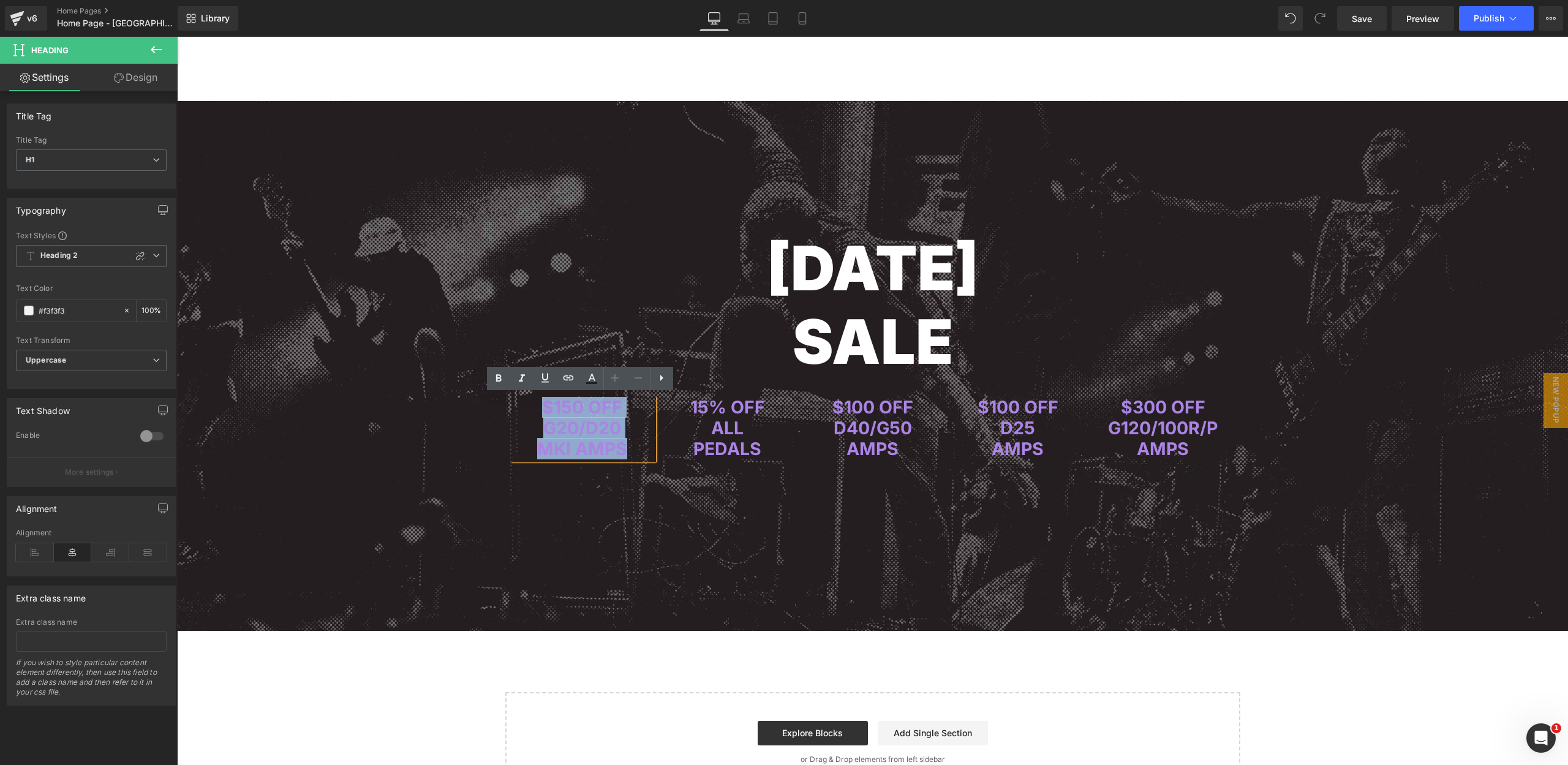
drag, startPoint x: 539, startPoint y: 403, endPoint x: 623, endPoint y: 444, distance: 93.5
click at [623, 444] on div "$150 OFF G20/D20 MKI AMPS" at bounding box center [582, 428] width 142 height 63
click at [26, 310] on span at bounding box center [29, 310] width 10 height 10
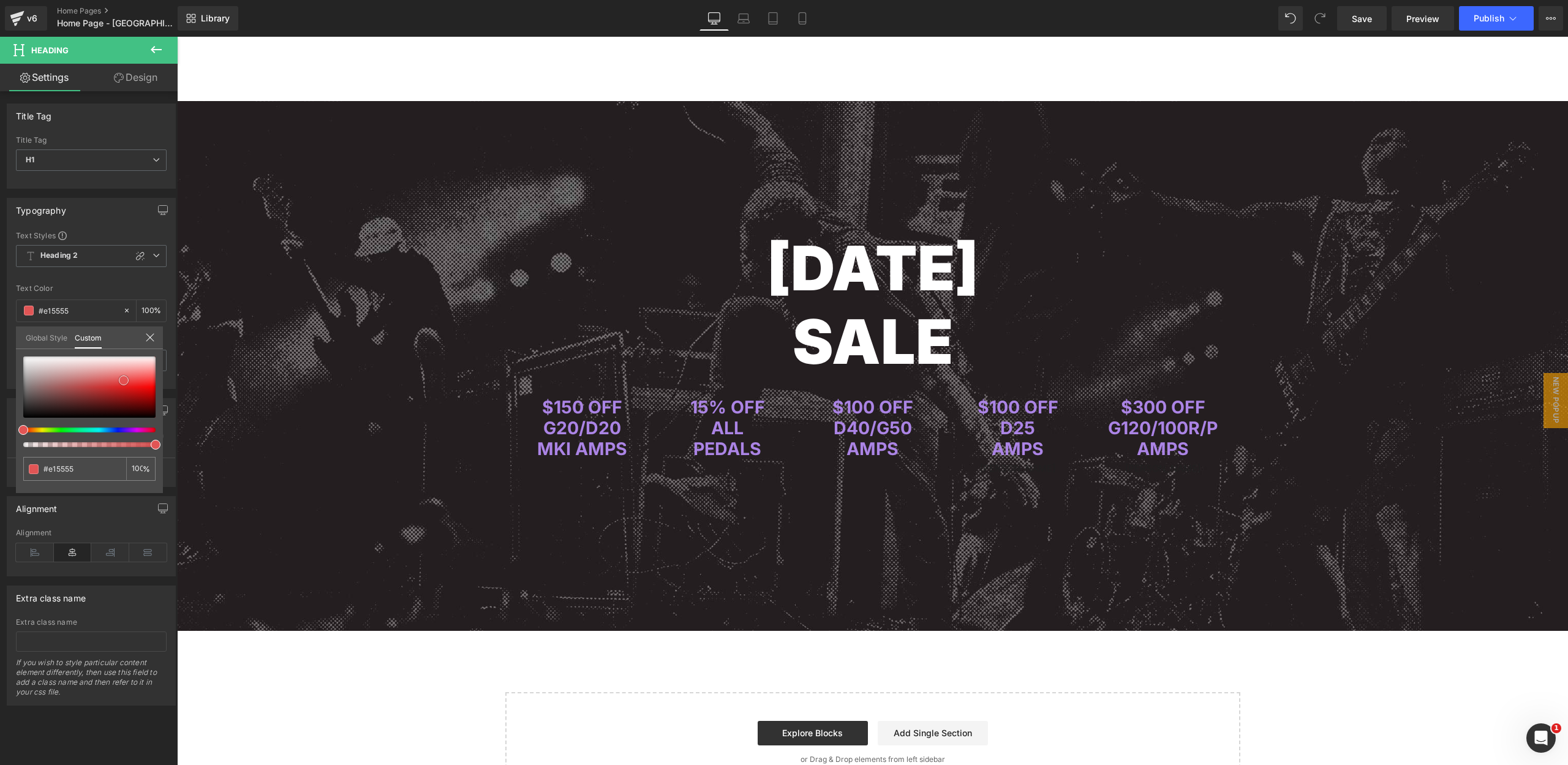
click at [124, 380] on div at bounding box center [89, 387] width 133 height 61
drag, startPoint x: 130, startPoint y: 386, endPoint x: 138, endPoint y: 389, distance: 8.5
click at [130, 386] on div at bounding box center [89, 387] width 133 height 61
drag, startPoint x: 141, startPoint y: 390, endPoint x: 152, endPoint y: 382, distance: 13.6
click at [152, 382] on div at bounding box center [89, 387] width 133 height 61
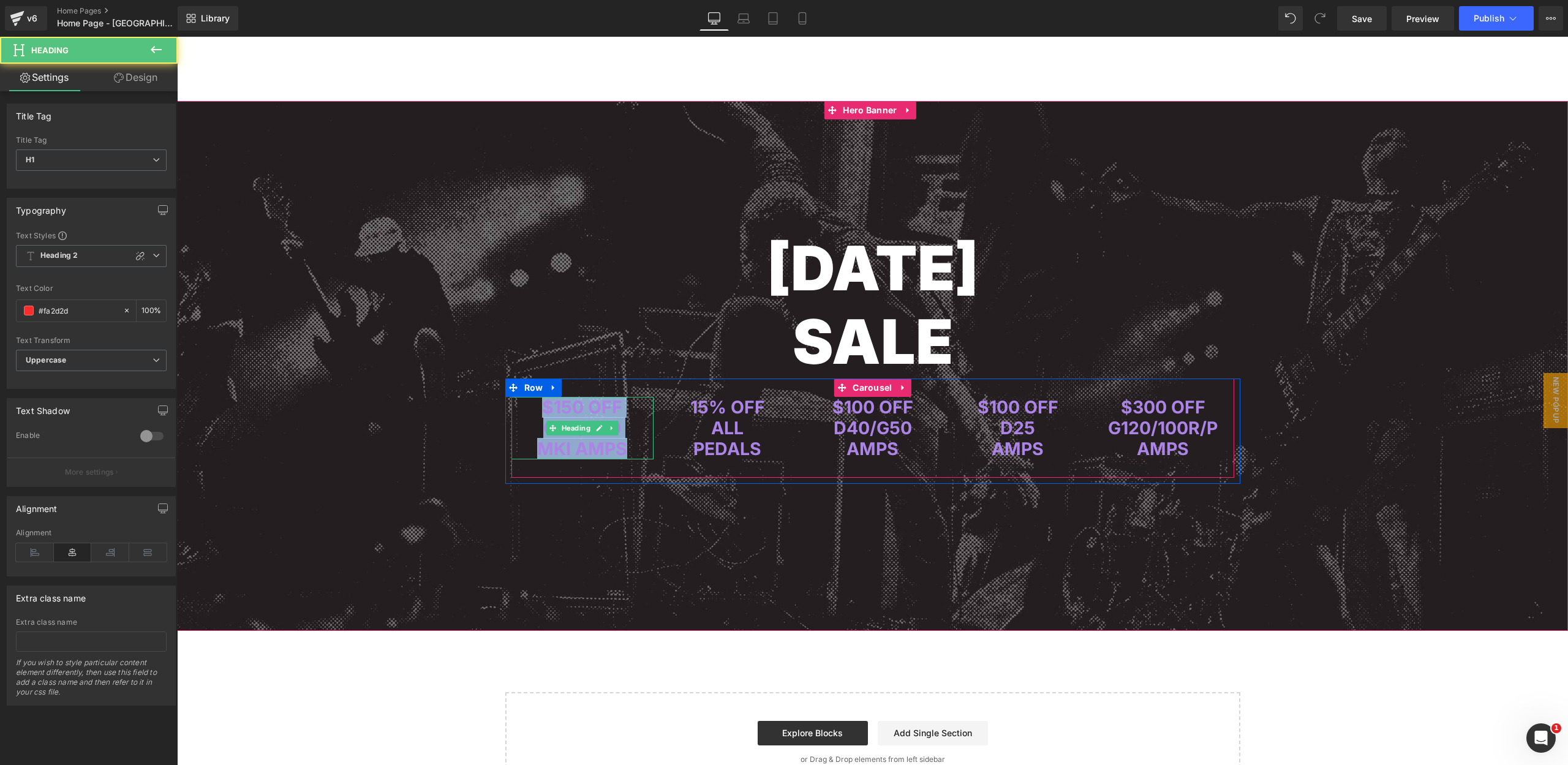
drag, startPoint x: 548, startPoint y: 408, endPoint x: 631, endPoint y: 439, distance: 88.6
click at [631, 439] on div "$150 OFF G20/D20 MKI AMPS" at bounding box center [582, 428] width 142 height 63
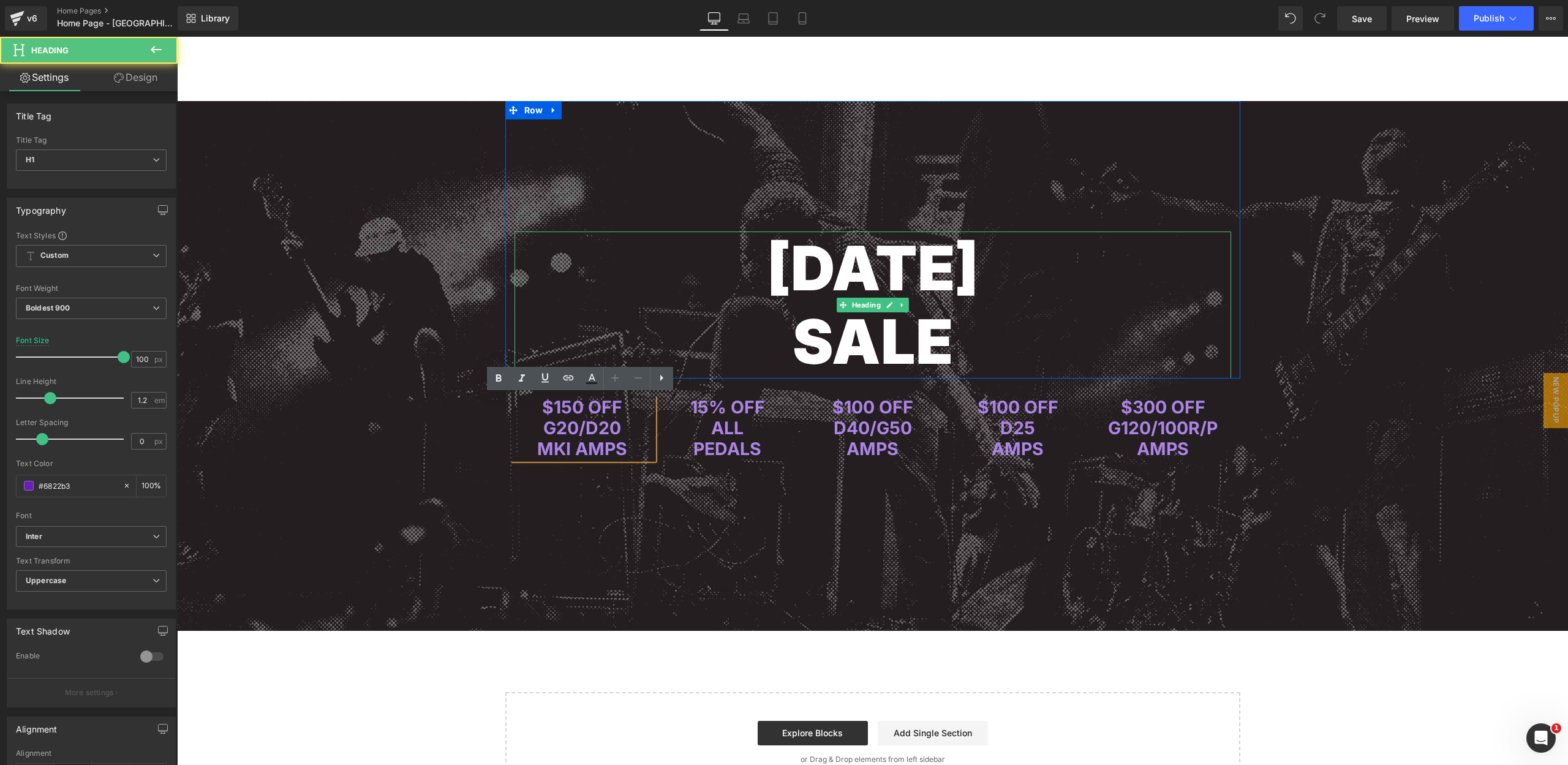
click at [525, 297] on h1 "[DATE]" at bounding box center [873, 268] width 716 height 73
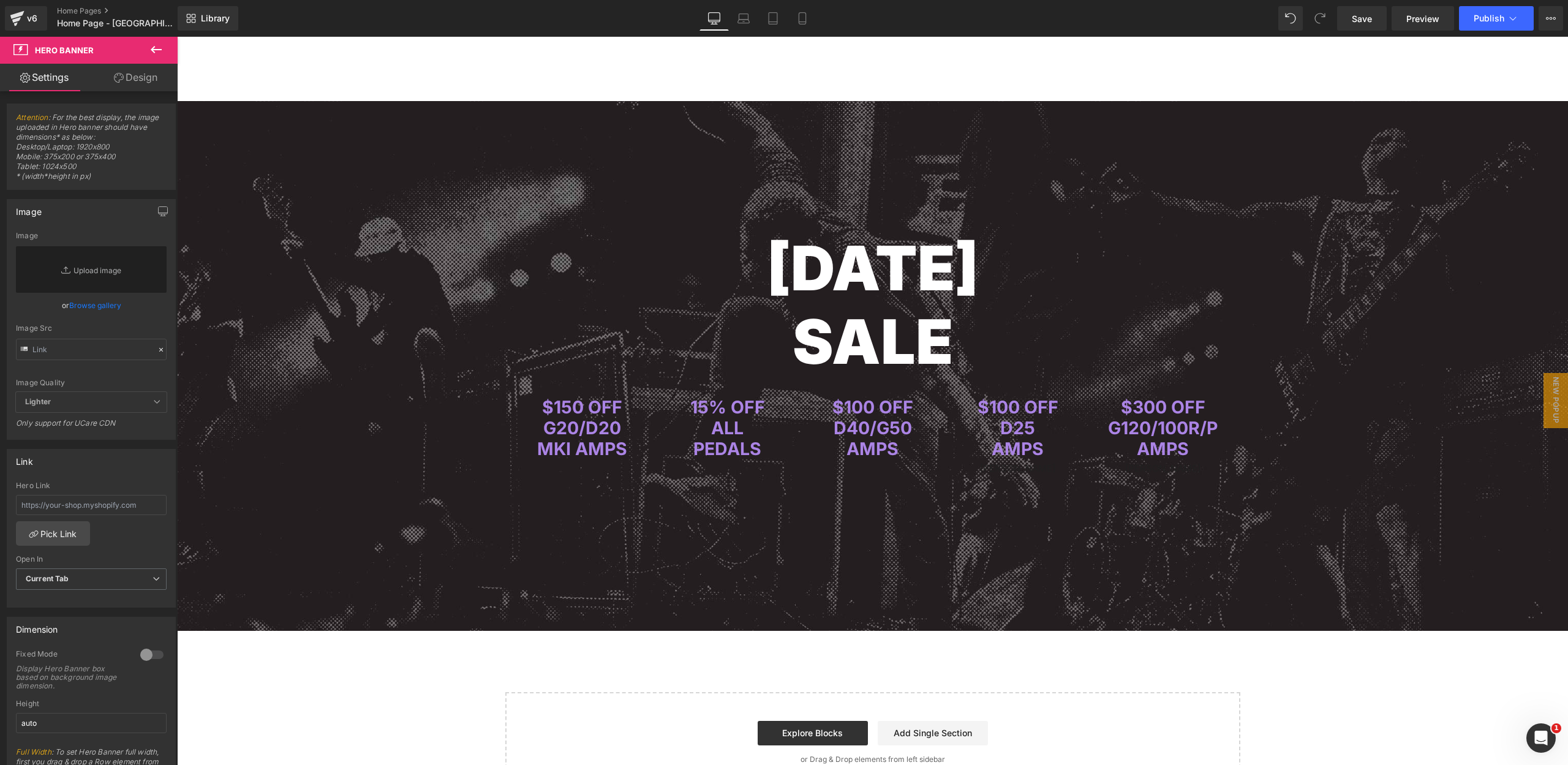
scroll to position [3150, 0]
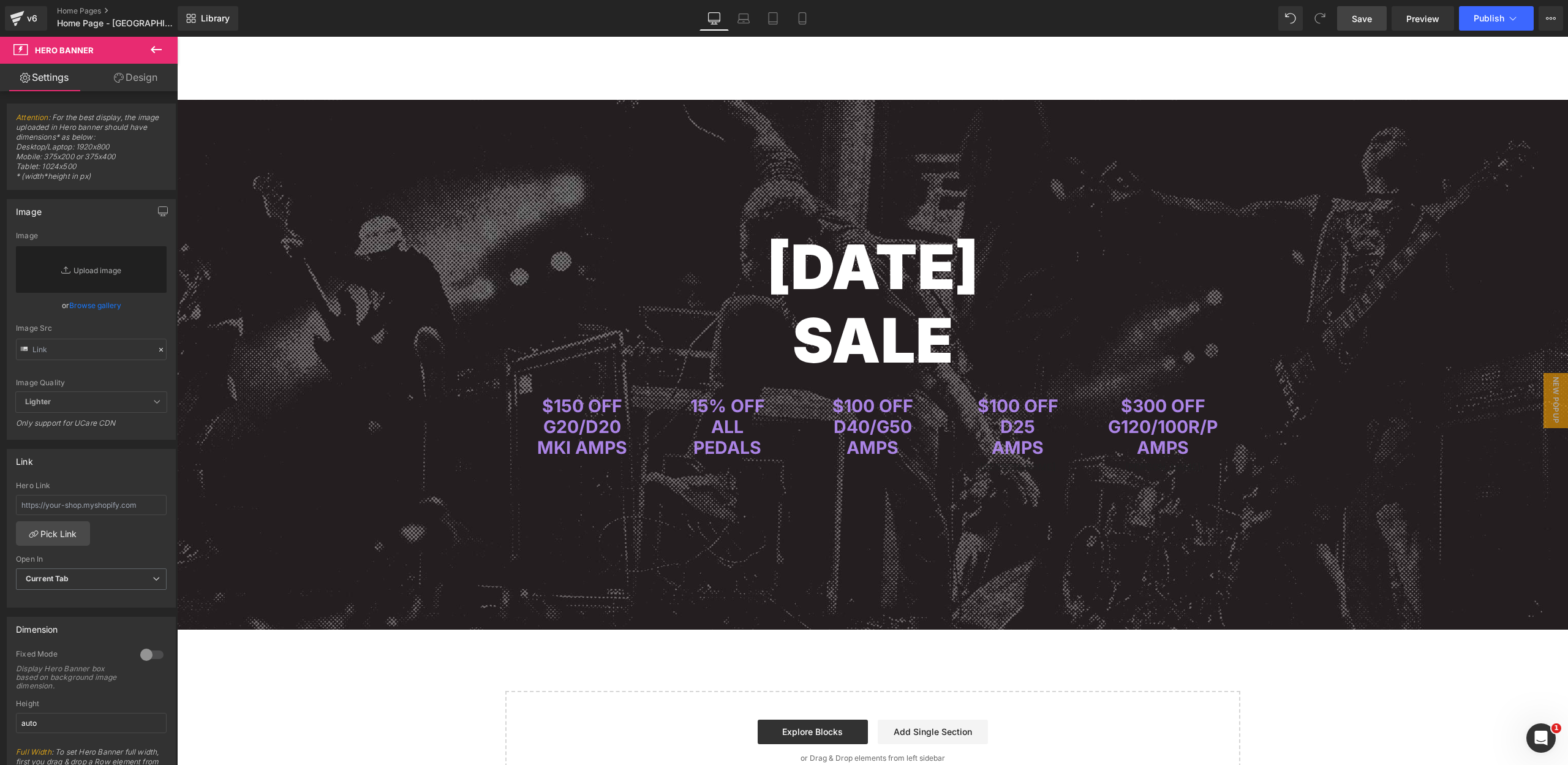
click at [1356, 16] on span "Save" at bounding box center [1361, 19] width 21 height 13
